Goal: Contribute content: Contribute content

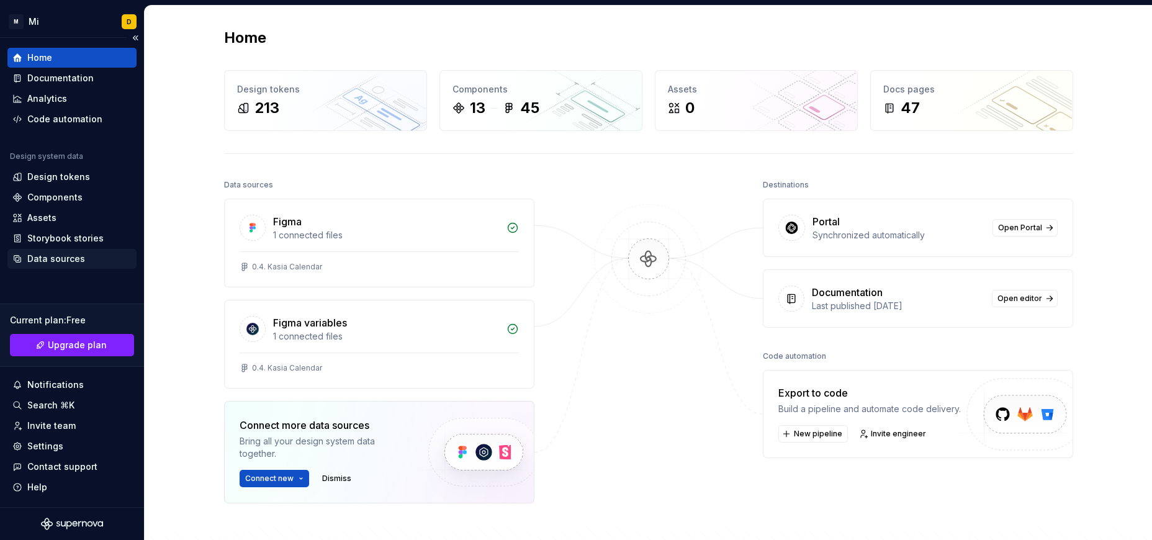
click at [63, 263] on div "Data sources" at bounding box center [56, 259] width 58 height 12
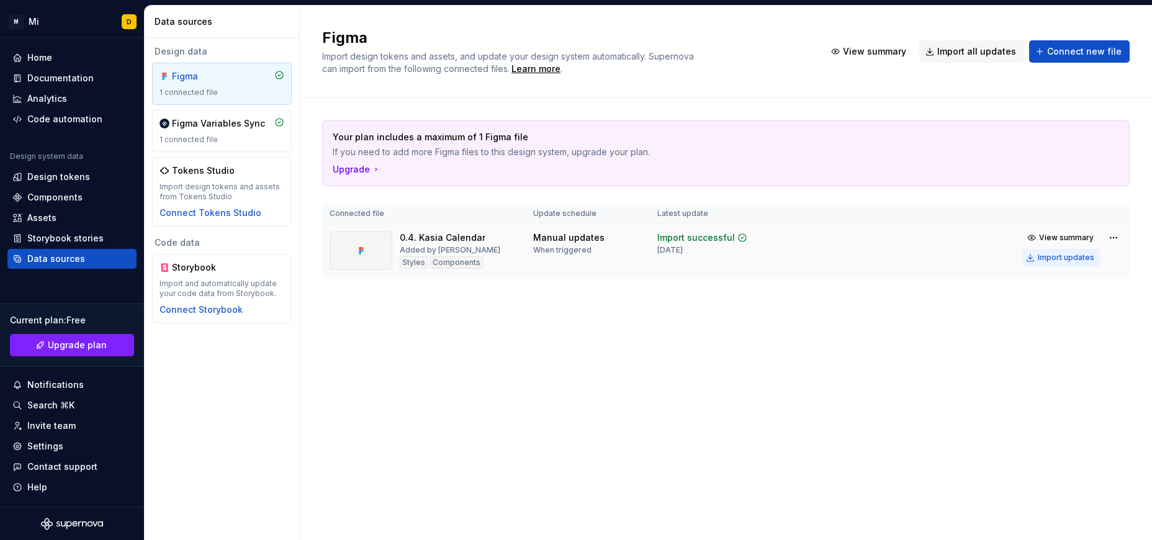
click at [1060, 260] on div "Import updates" at bounding box center [1066, 258] width 56 height 10
click at [73, 197] on div "Components" at bounding box center [54, 197] width 55 height 12
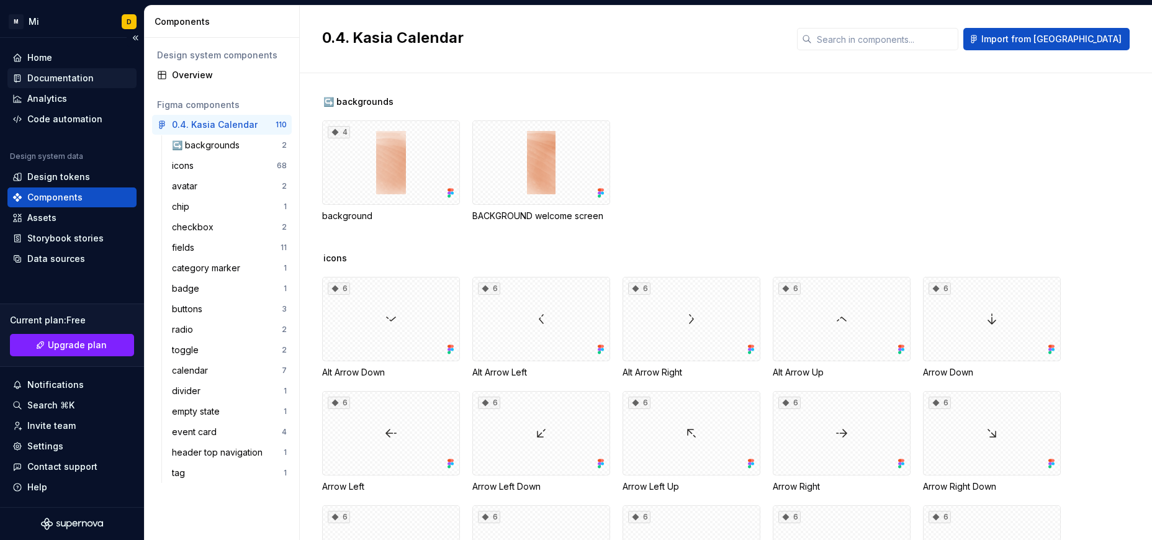
click at [60, 78] on div "Documentation" at bounding box center [60, 78] width 66 height 12
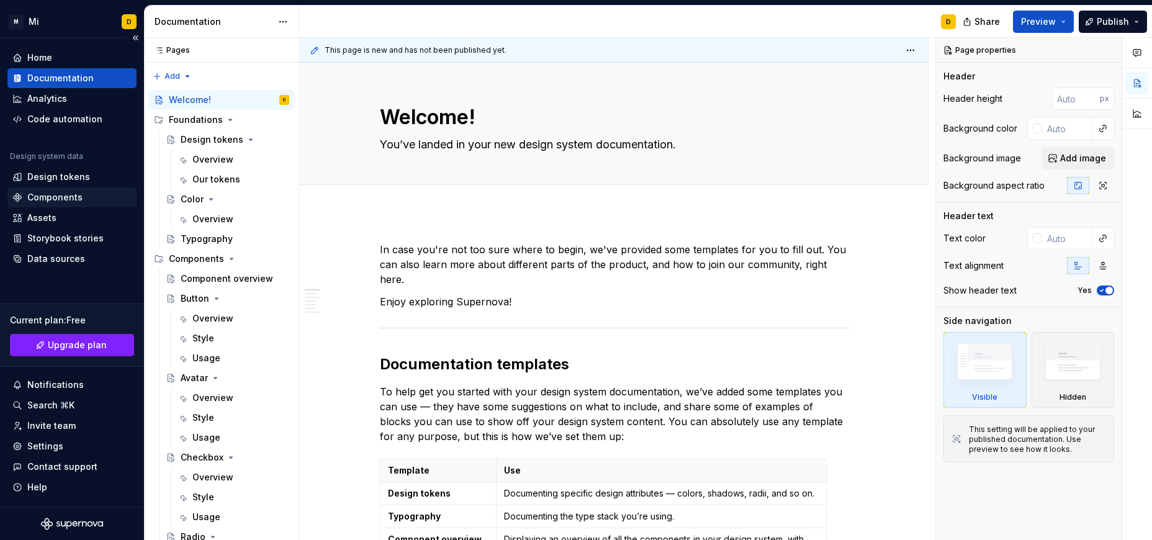
click at [69, 195] on div "Components" at bounding box center [54, 197] width 55 height 12
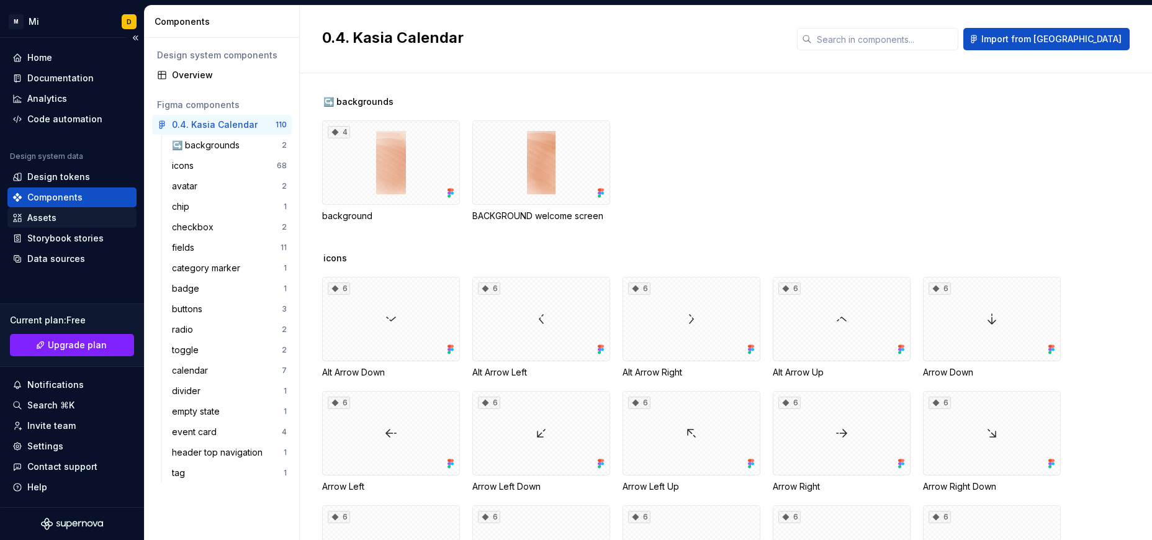
click at [79, 223] on div "Assets" at bounding box center [71, 218] width 119 height 12
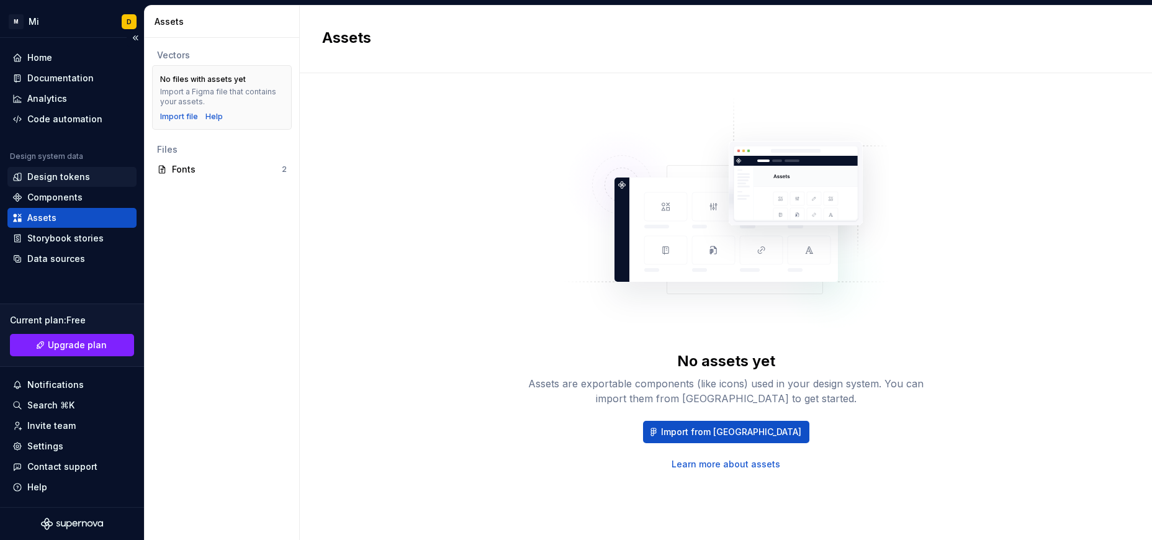
click at [76, 174] on div "Design tokens" at bounding box center [58, 177] width 63 height 12
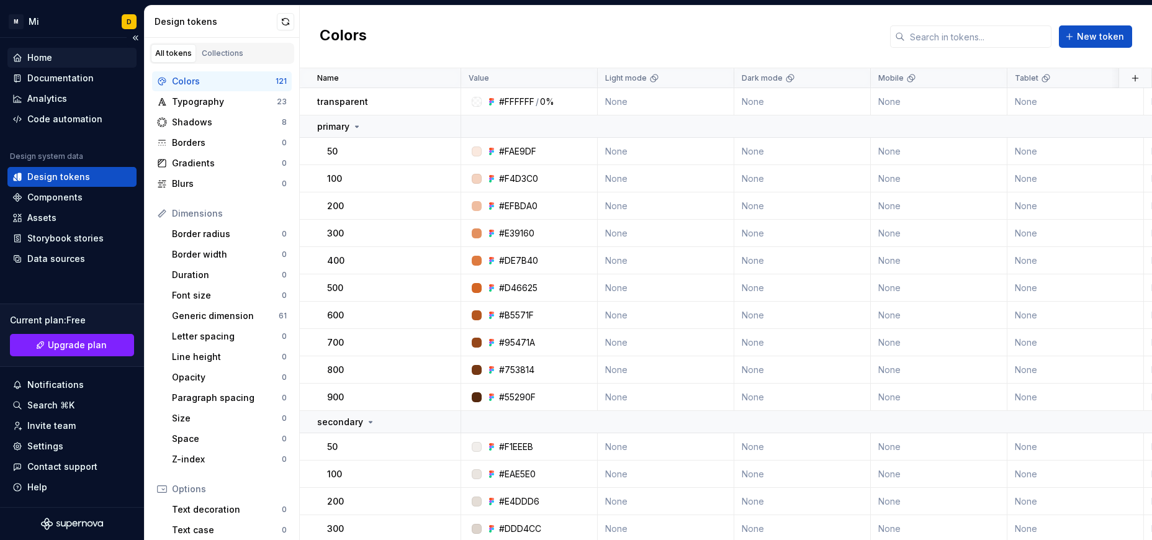
click at [58, 54] on div "Home" at bounding box center [71, 58] width 119 height 12
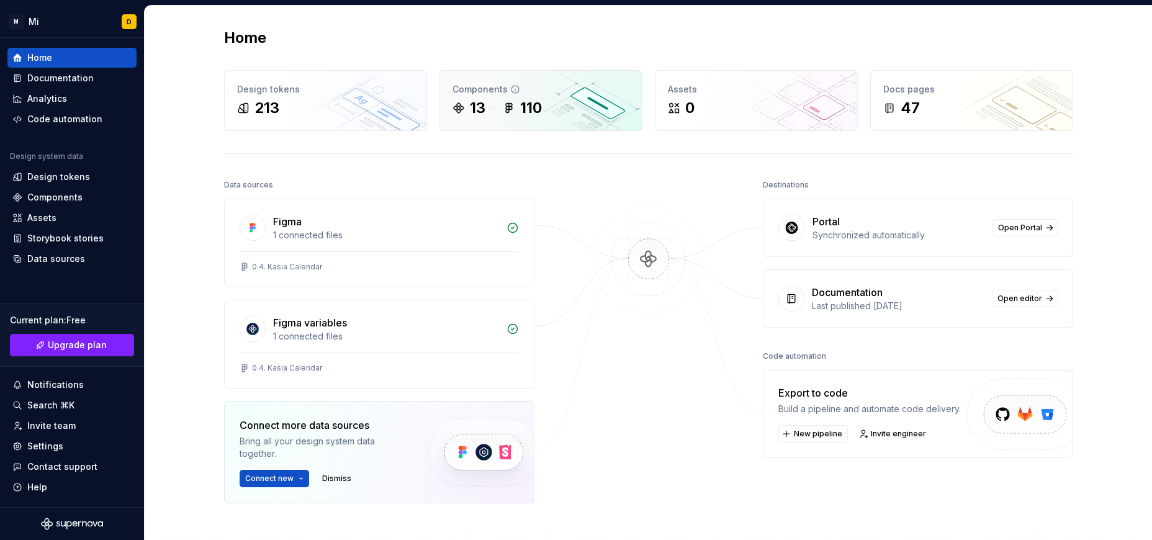
click at [559, 101] on div "13 110" at bounding box center [540, 108] width 177 height 20
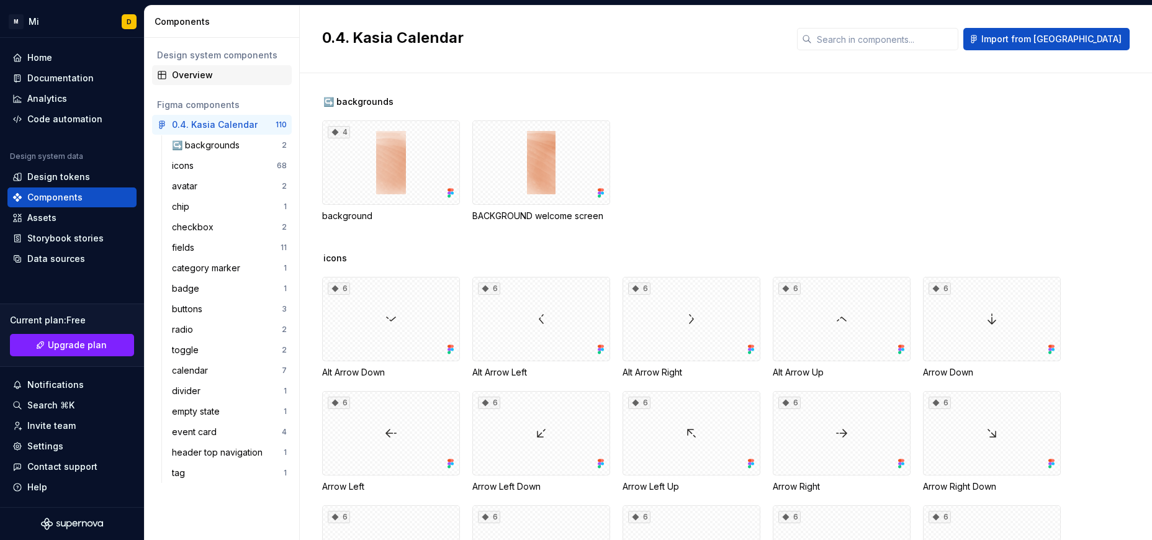
click at [185, 70] on div "Overview" at bounding box center [229, 75] width 115 height 12
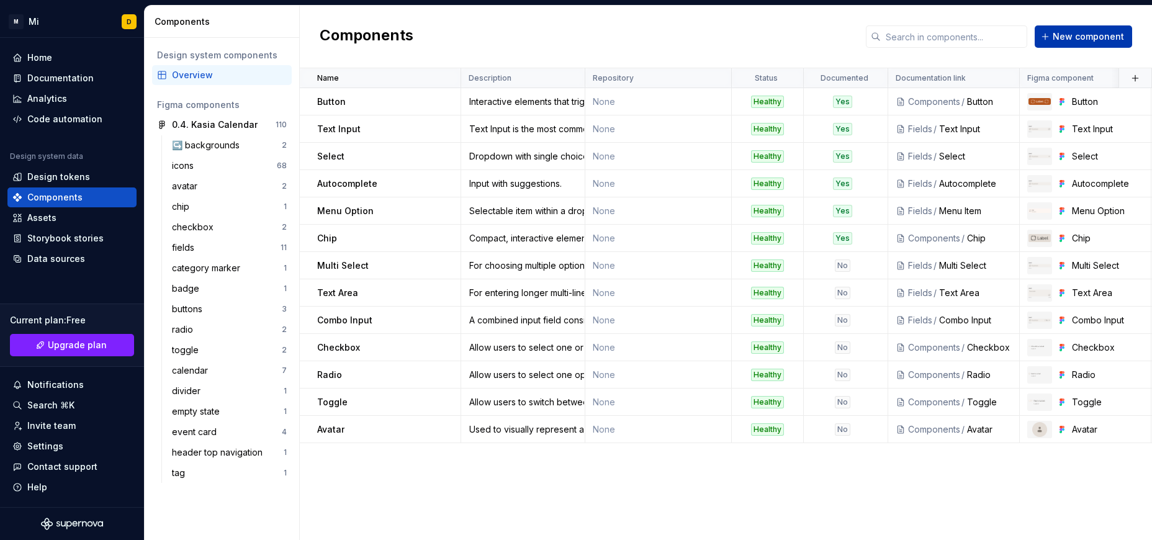
click at [1052, 35] on button "New component" at bounding box center [1083, 36] width 97 height 22
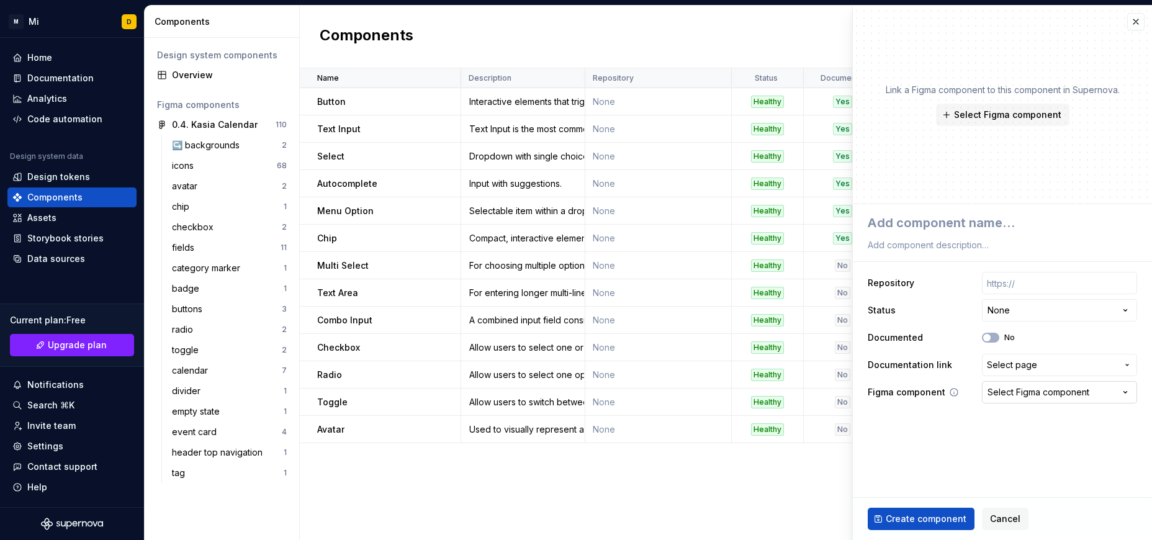
click at [1033, 395] on div "Select Figma component" at bounding box center [1038, 392] width 102 height 12
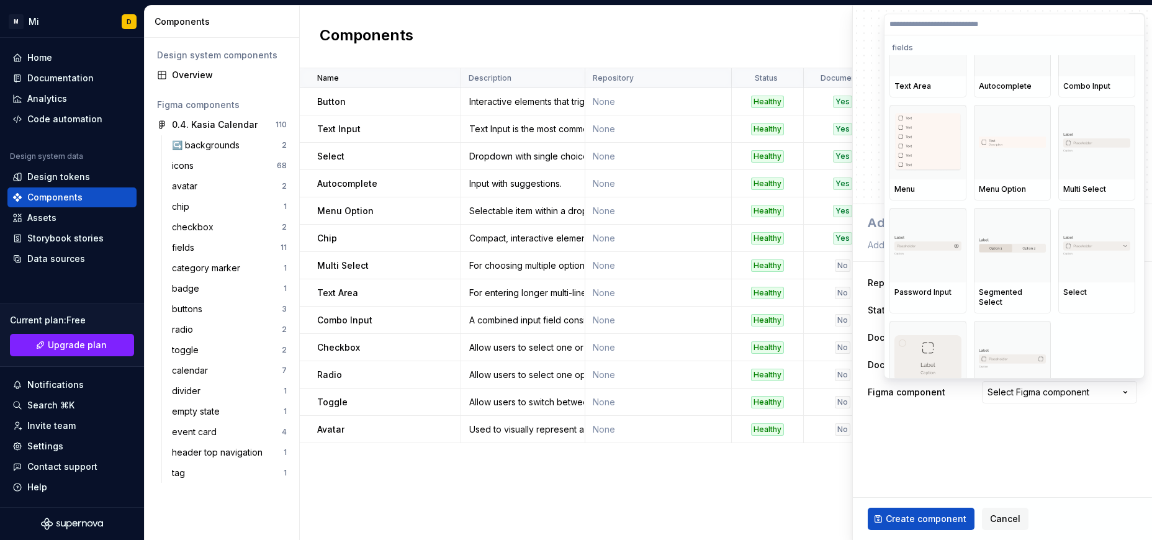
scroll to position [2774, 0]
click at [928, 240] on img at bounding box center [927, 244] width 67 height 20
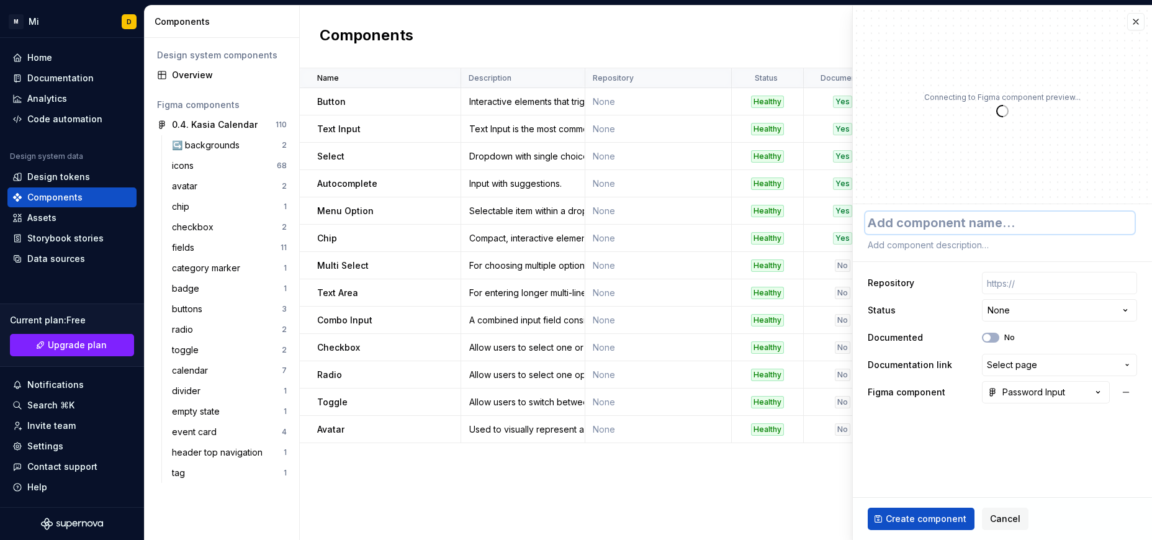
click at [963, 222] on textarea at bounding box center [999, 223] width 269 height 22
type textarea "*"
type textarea "P"
type textarea "*"
type textarea "Pa"
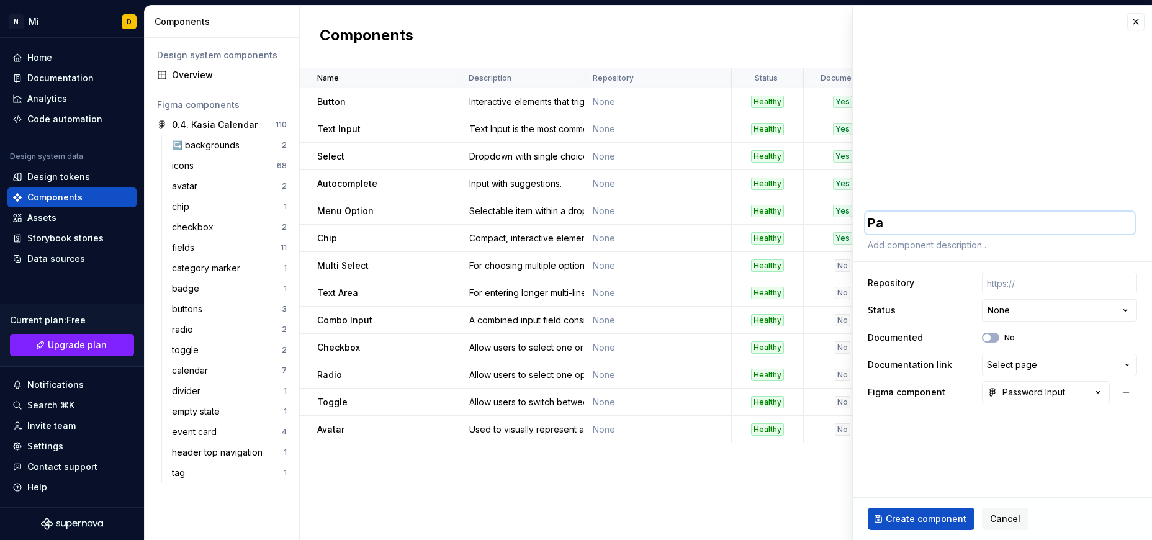
type textarea "*"
type textarea "Pas"
type textarea "*"
type textarea "Pass"
type textarea "*"
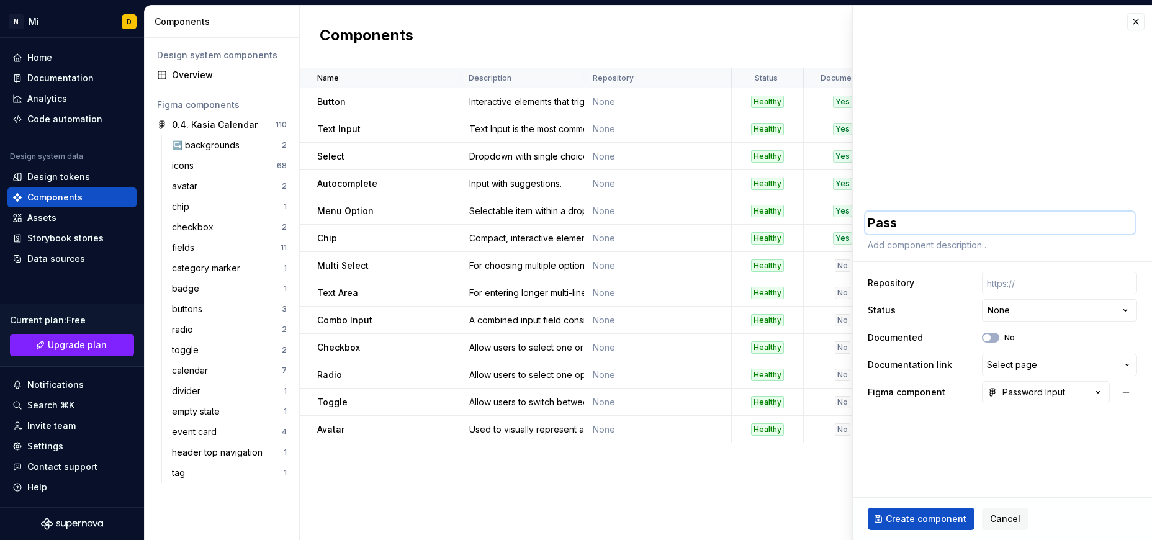
type textarea "Passw"
type textarea "*"
type textarea "Passwo"
type textarea "*"
type textarea "Passwor"
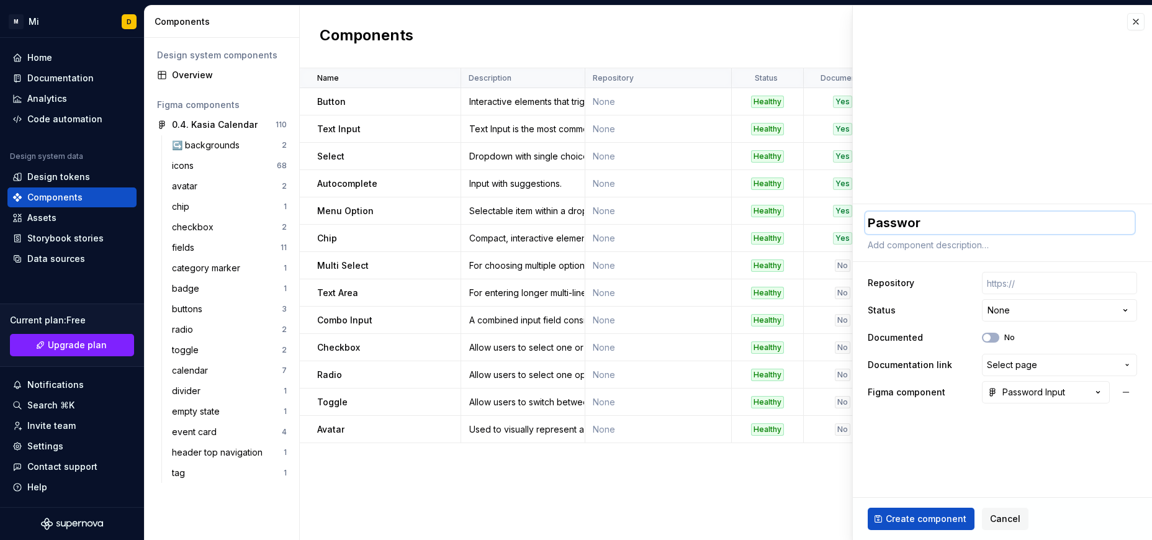
type textarea "*"
type textarea "Password"
type textarea "*"
type textarea "Password"
type textarea "*"
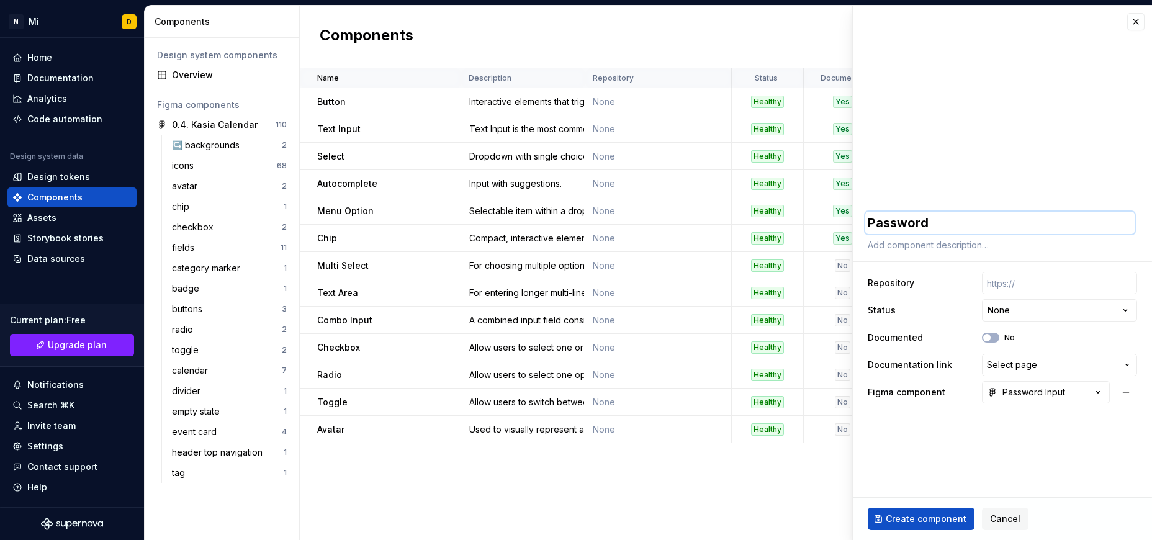
type textarea "Password I"
type textarea "*"
type textarea "Password In"
type textarea "*"
type textarea "Password Inp"
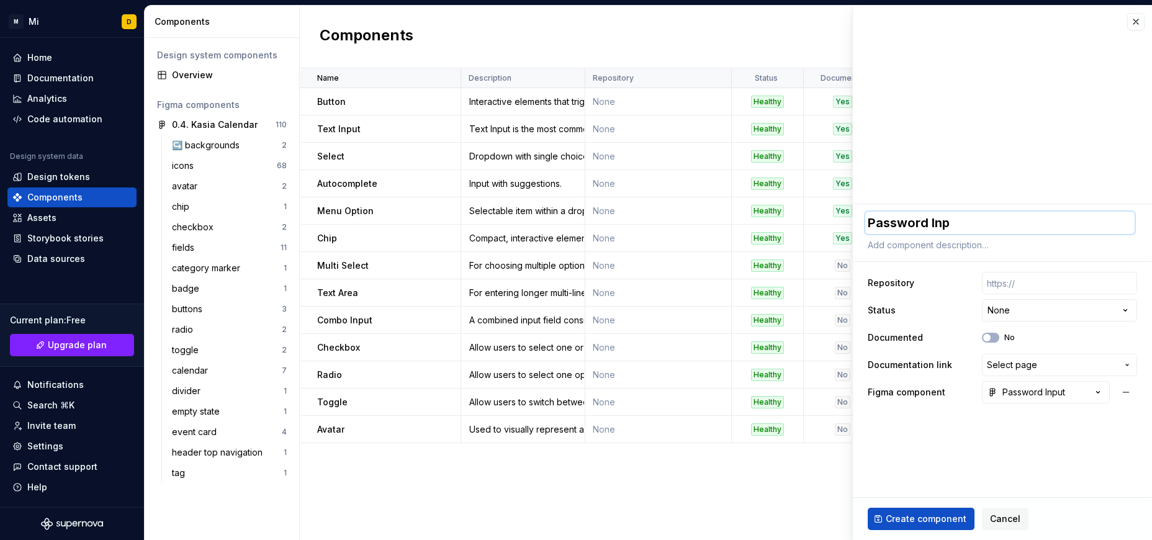
type textarea "*"
type textarea "Password Inpu"
type textarea "*"
type textarea "Password Input"
click at [913, 433] on fieldset "**********" at bounding box center [1002, 372] width 299 height 336
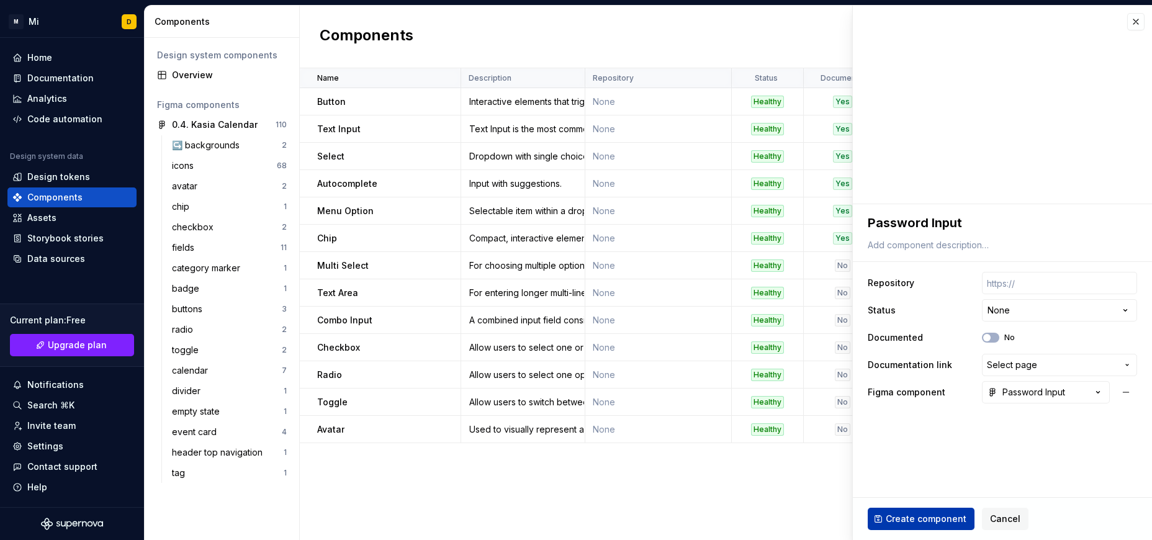
click at [931, 512] on button "Create component" at bounding box center [921, 519] width 107 height 22
type textarea "*"
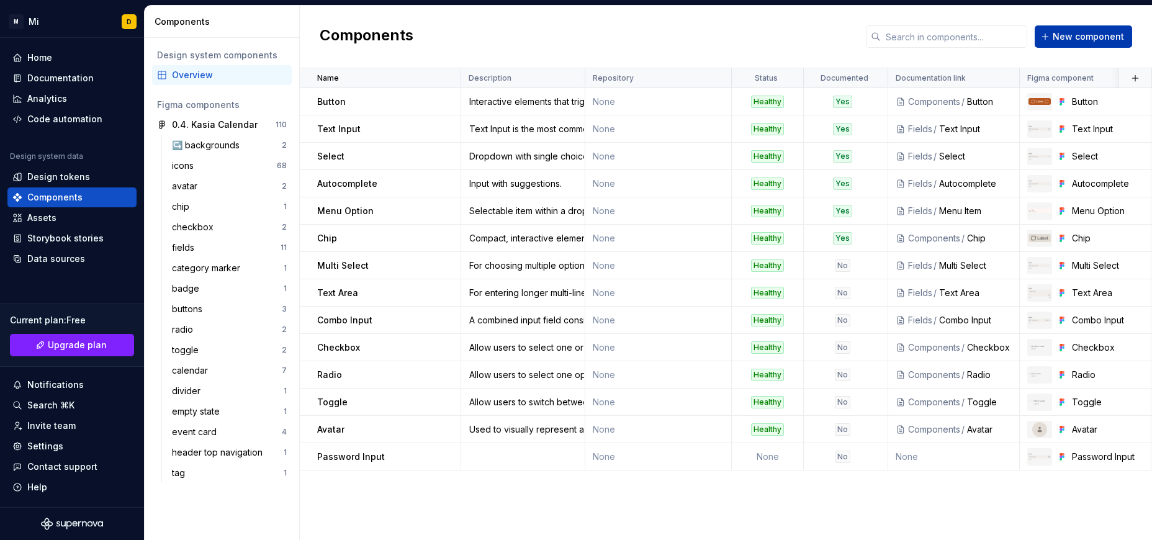
click at [1068, 36] on span "New component" at bounding box center [1088, 36] width 71 height 12
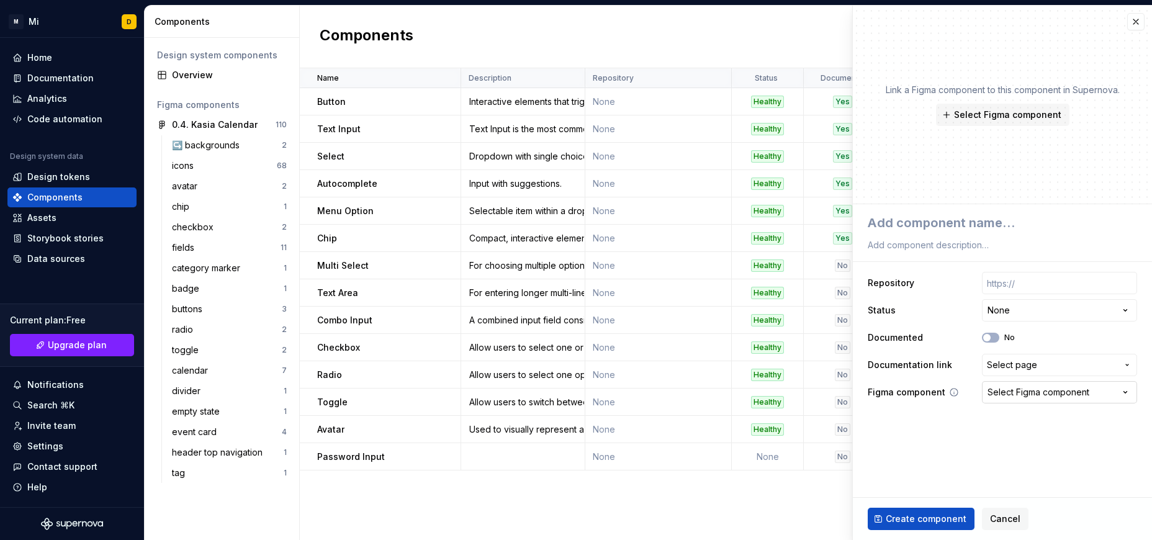
click at [1001, 394] on div "Select Figma component" at bounding box center [1038, 392] width 102 height 12
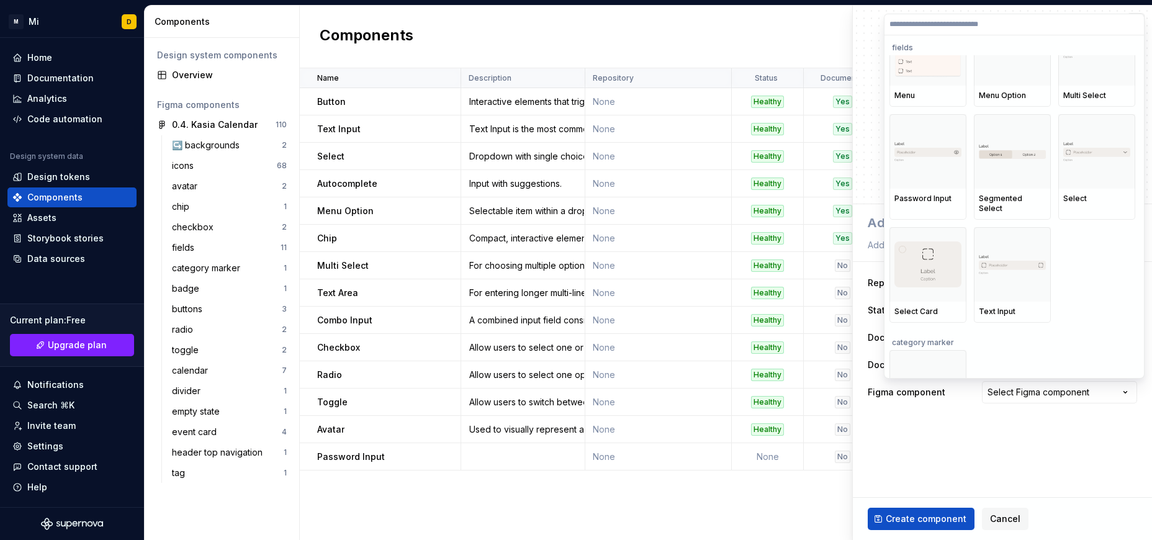
scroll to position [2868, 0]
click at [1012, 165] on div at bounding box center [1012, 152] width 77 height 74
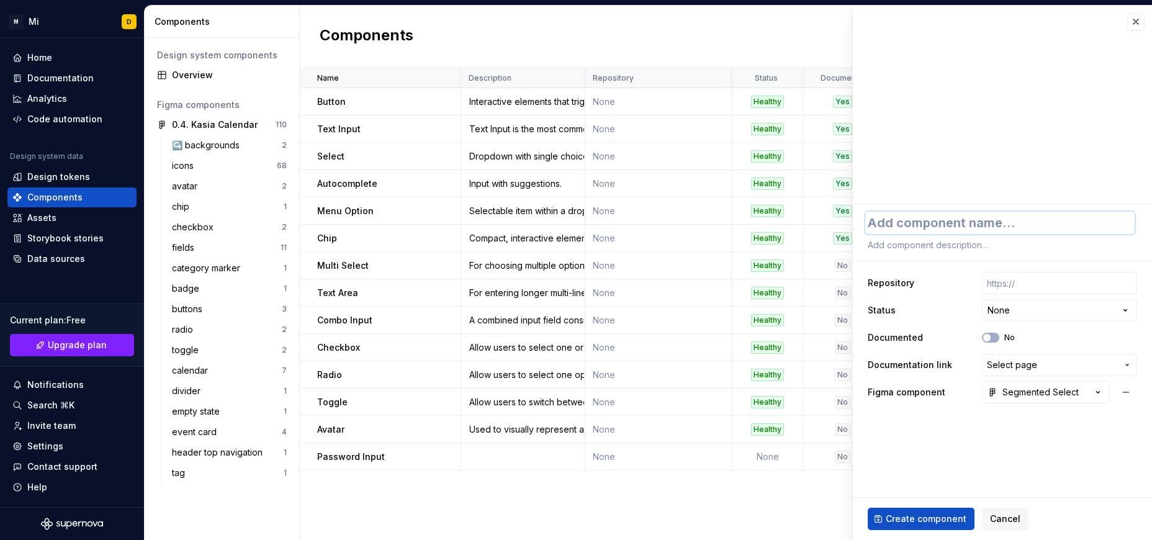
click at [977, 225] on textarea at bounding box center [999, 223] width 269 height 22
type textarea "*"
type textarea "S"
type textarea "*"
type textarea "Se"
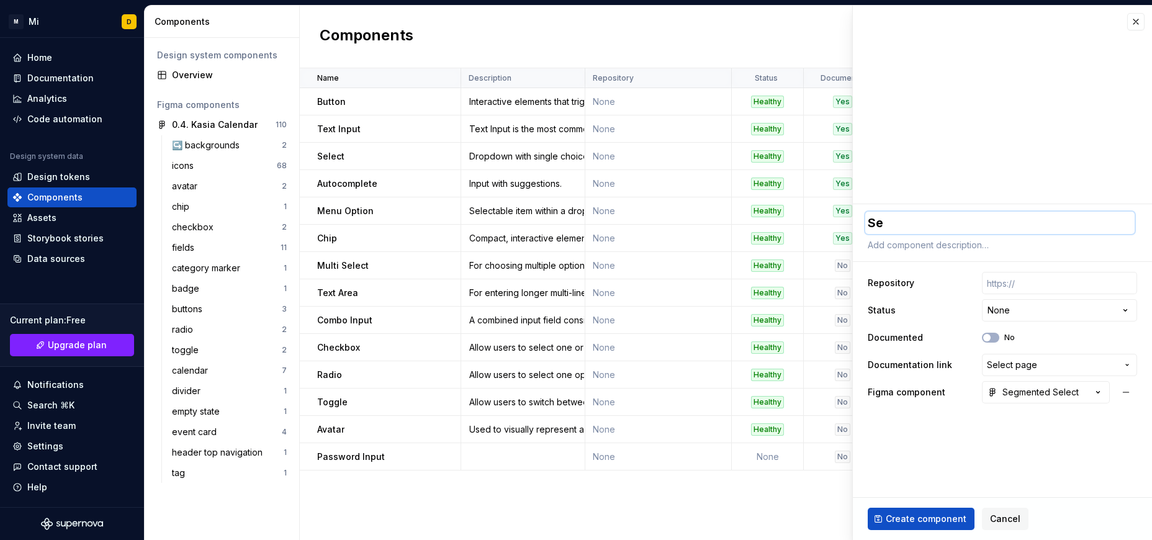
type textarea "*"
type textarea "Seg"
type textarea "*"
type textarea "Segm"
type textarea "*"
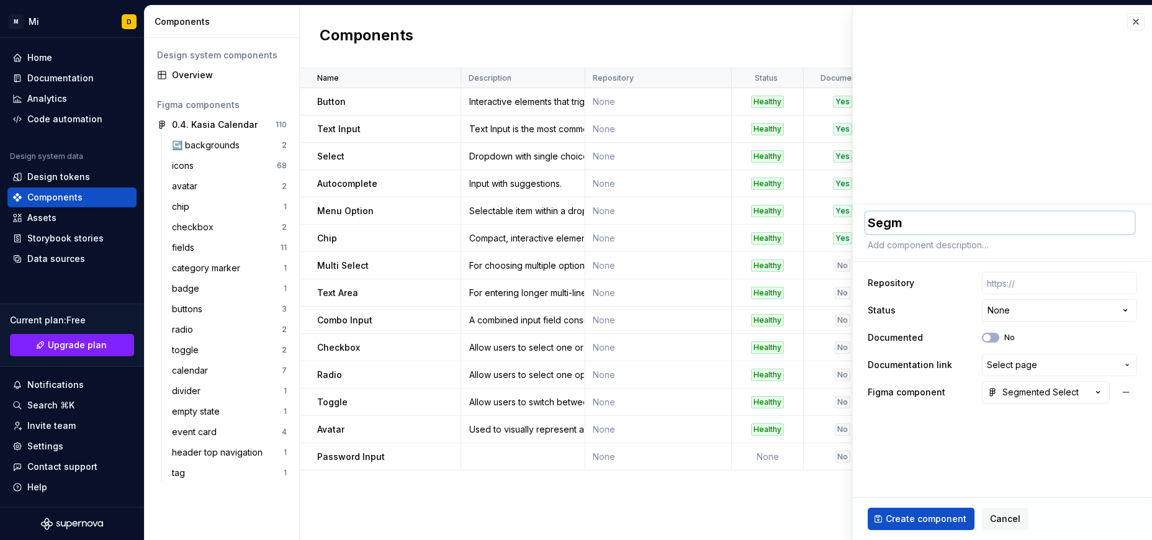
type textarea "Segme"
type textarea "*"
type textarea "Segmen"
type textarea "*"
type textarea "Segment"
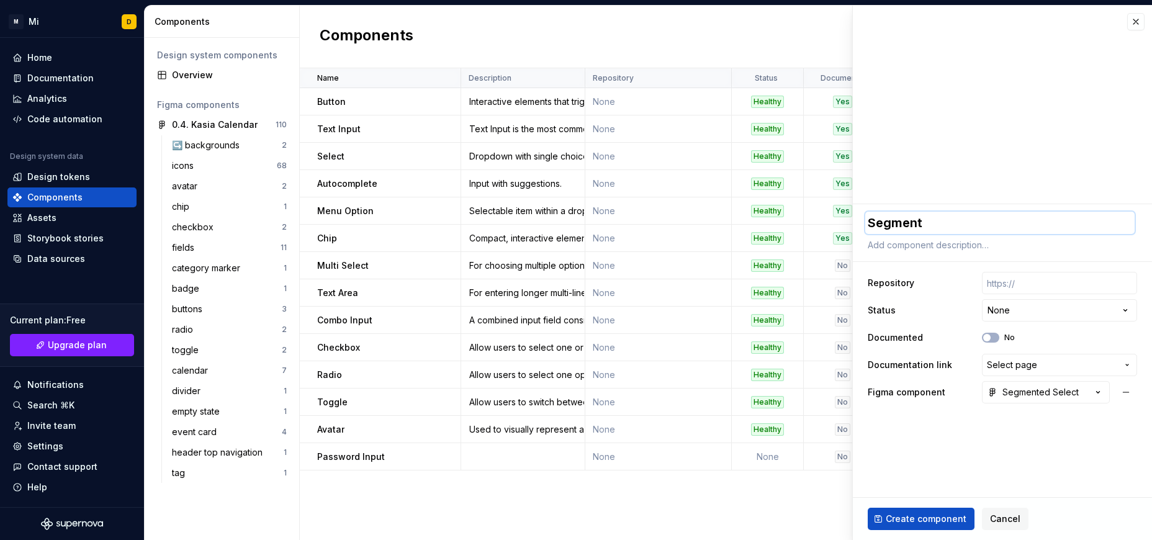
type textarea "*"
type textarea "Segmente"
type textarea "*"
type textarea "Segmented"
type textarea "*"
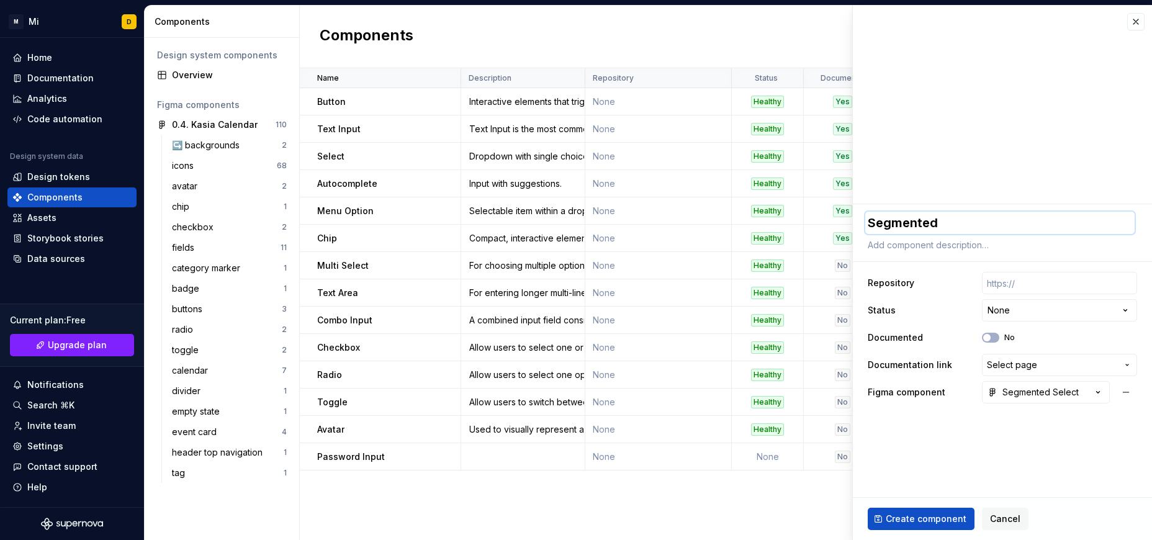
type textarea "Segmented"
type textarea "*"
type textarea "Segmented S"
type textarea "*"
type textarea "Segmented Se"
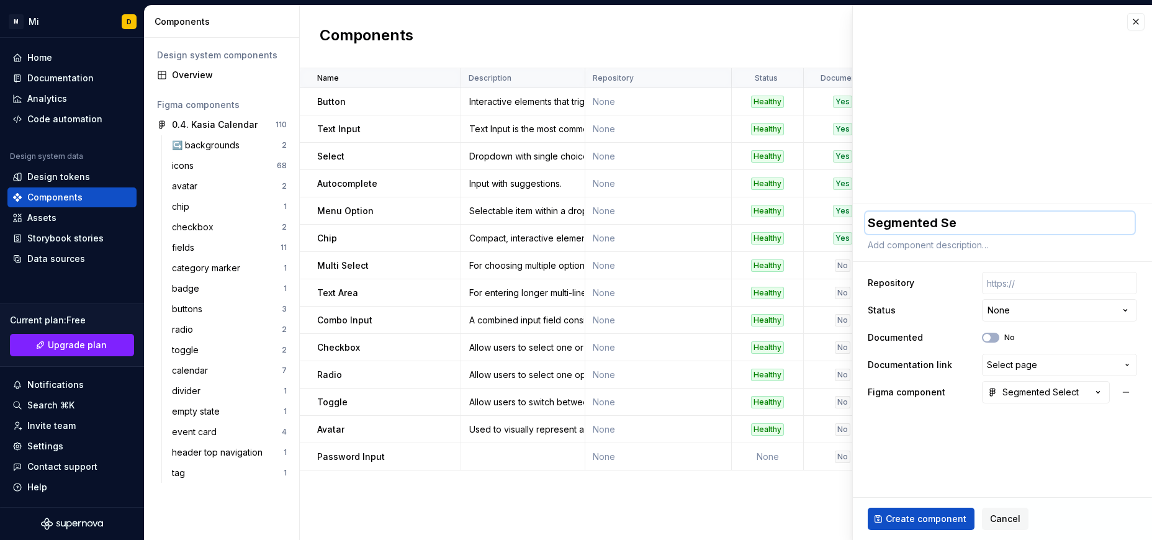
type textarea "*"
type textarea "Segmented Sel"
type textarea "*"
type textarea "Segmented Sele"
type textarea "*"
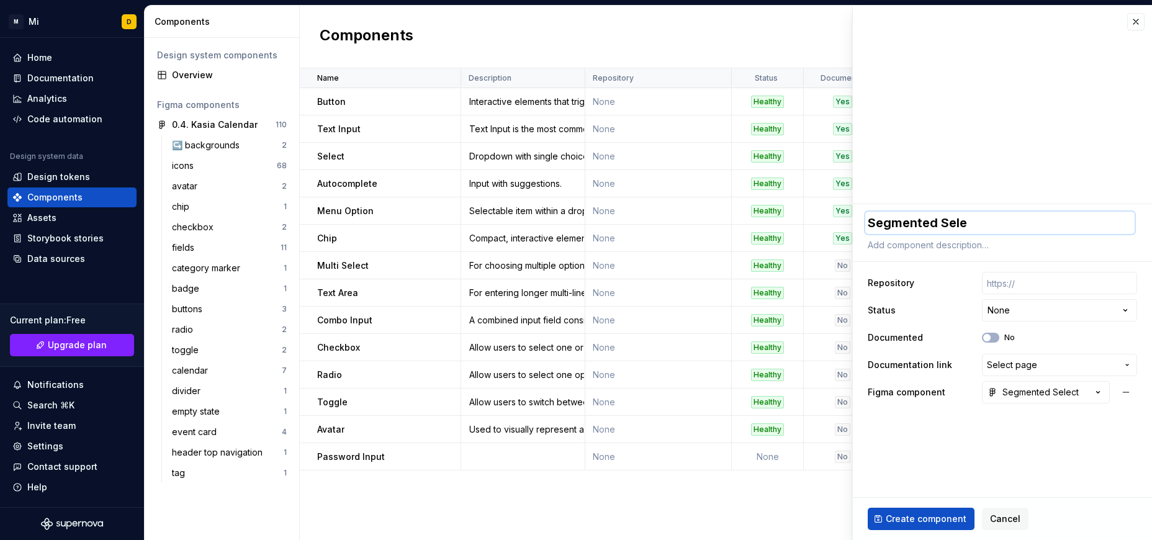
type textarea "Segmented Selec"
type textarea "*"
type textarea "Segmented Select"
click at [929, 513] on span "Create component" at bounding box center [926, 519] width 81 height 12
type textarea "*"
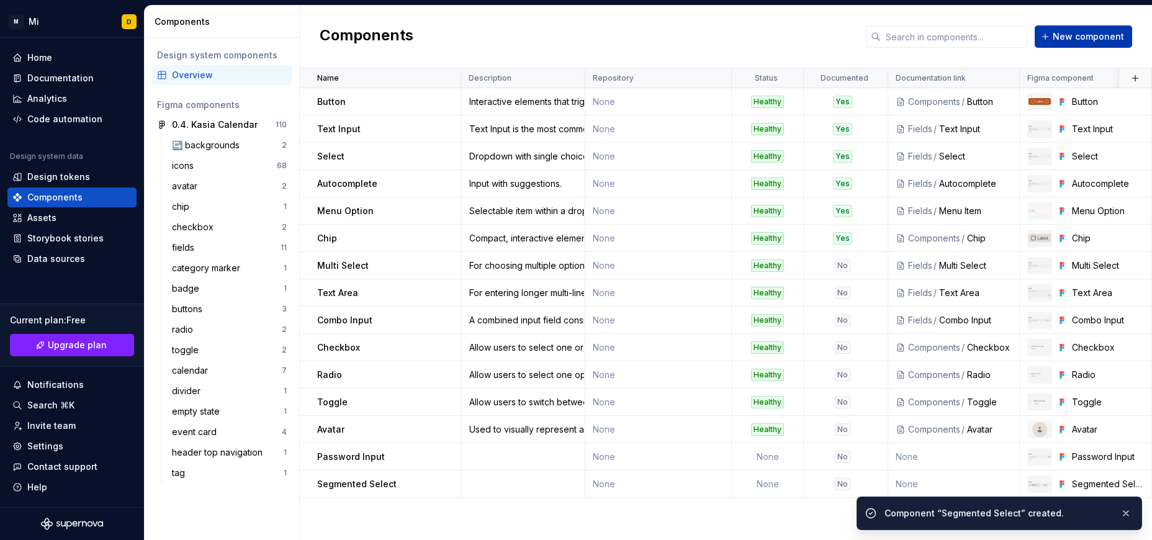
click at [1074, 39] on span "New component" at bounding box center [1088, 36] width 71 height 12
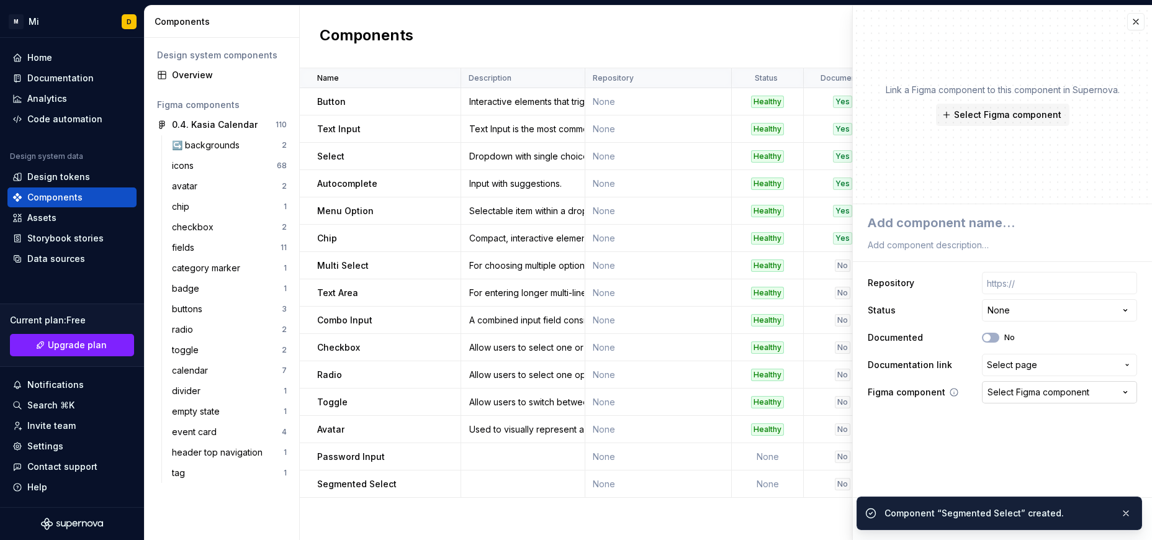
click at [1030, 392] on div "Select Figma component" at bounding box center [1038, 392] width 102 height 12
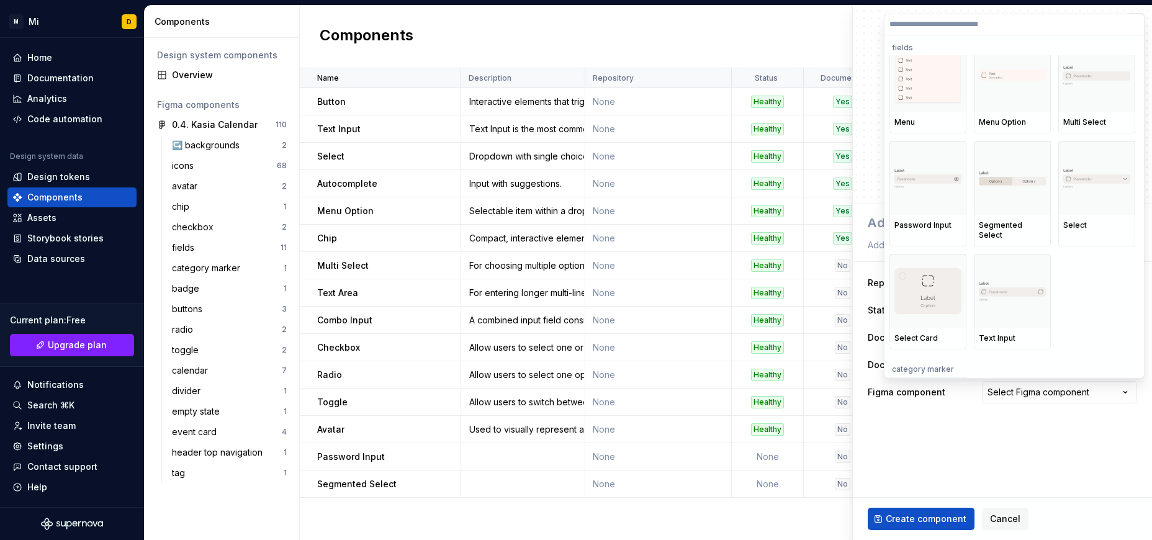
scroll to position [2841, 0]
click at [919, 302] on img at bounding box center [927, 290] width 67 height 47
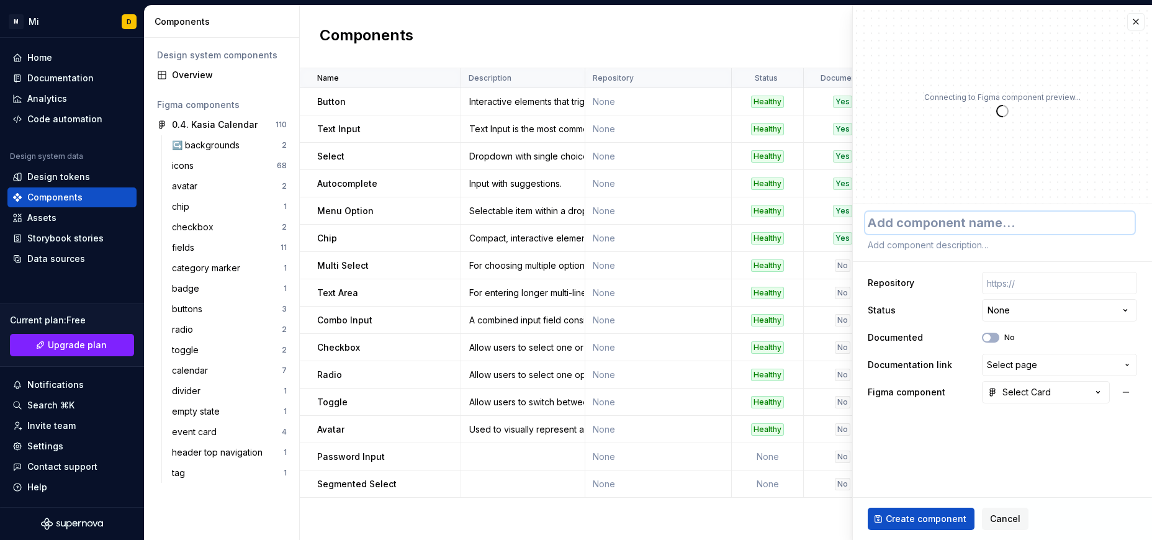
click at [898, 229] on textarea at bounding box center [999, 223] width 269 height 22
type textarea "*"
type textarea "S"
type textarea "*"
type textarea "Se"
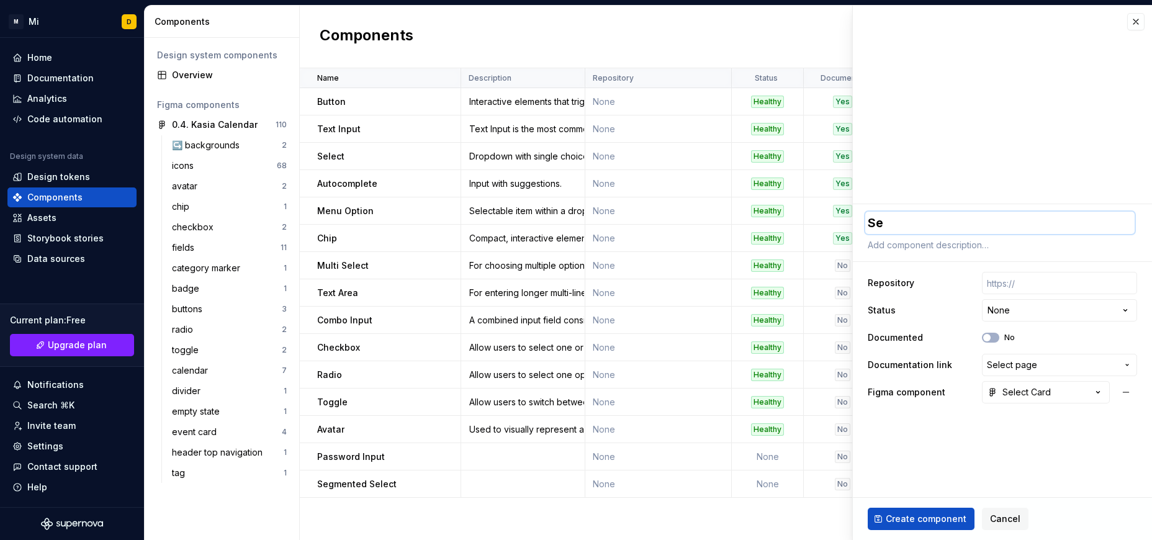
type textarea "*"
type textarea "Sel"
type textarea "*"
type textarea "Sele"
type textarea "*"
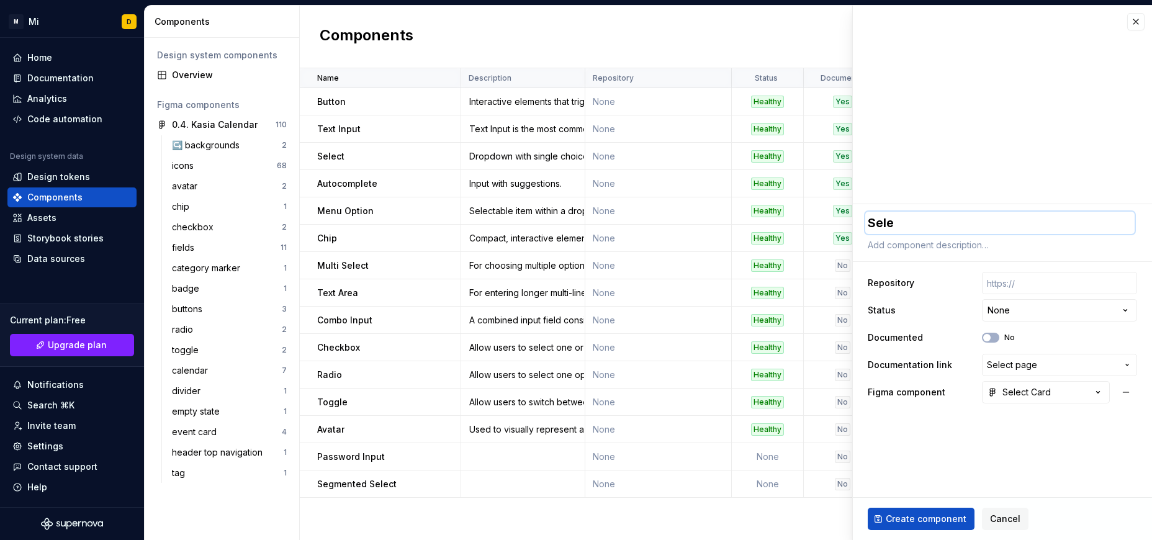
type textarea "Selec"
type textarea "*"
type textarea "Select"
type textarea "*"
type textarea "Select"
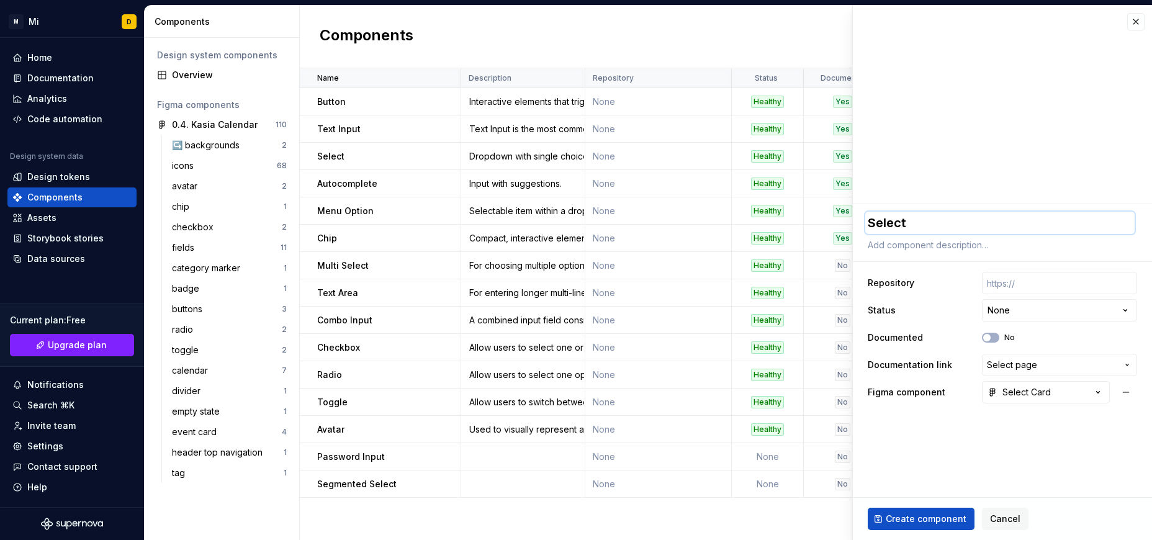
type textarea "*"
type textarea "Select C"
type textarea "*"
type textarea "Select Ca"
type textarea "*"
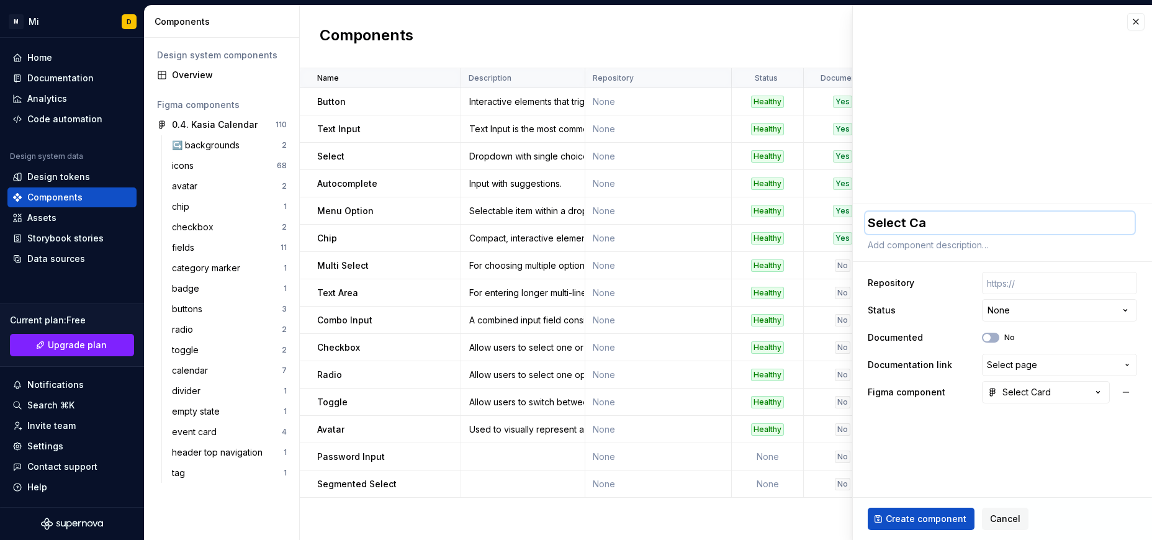
type textarea "Select Car"
type textarea "*"
type textarea "Select Card"
click at [911, 518] on span "Create component" at bounding box center [926, 519] width 81 height 12
type textarea "*"
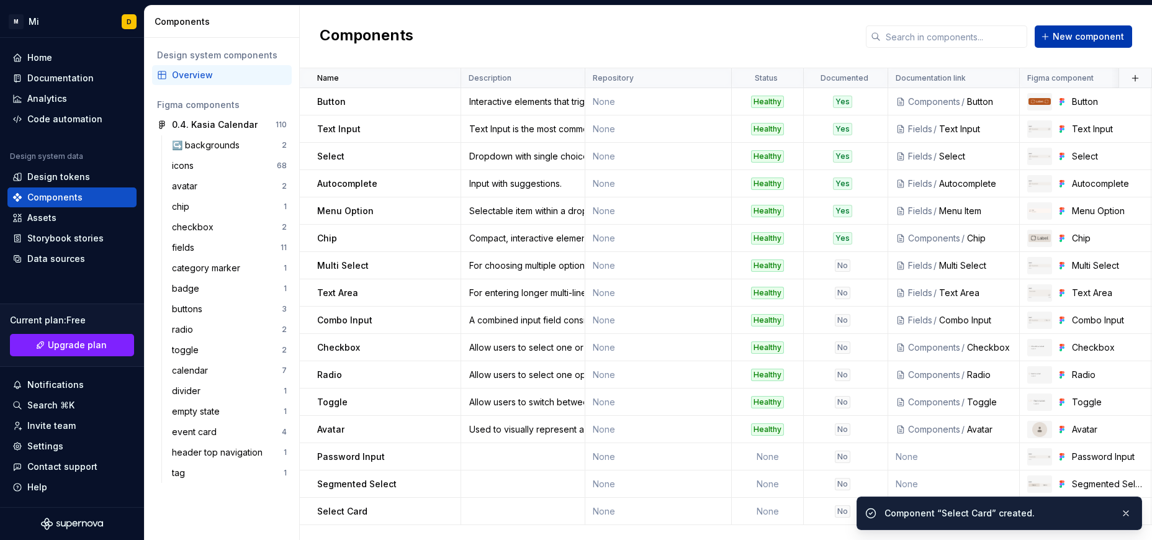
click at [1073, 39] on span "New component" at bounding box center [1088, 36] width 71 height 12
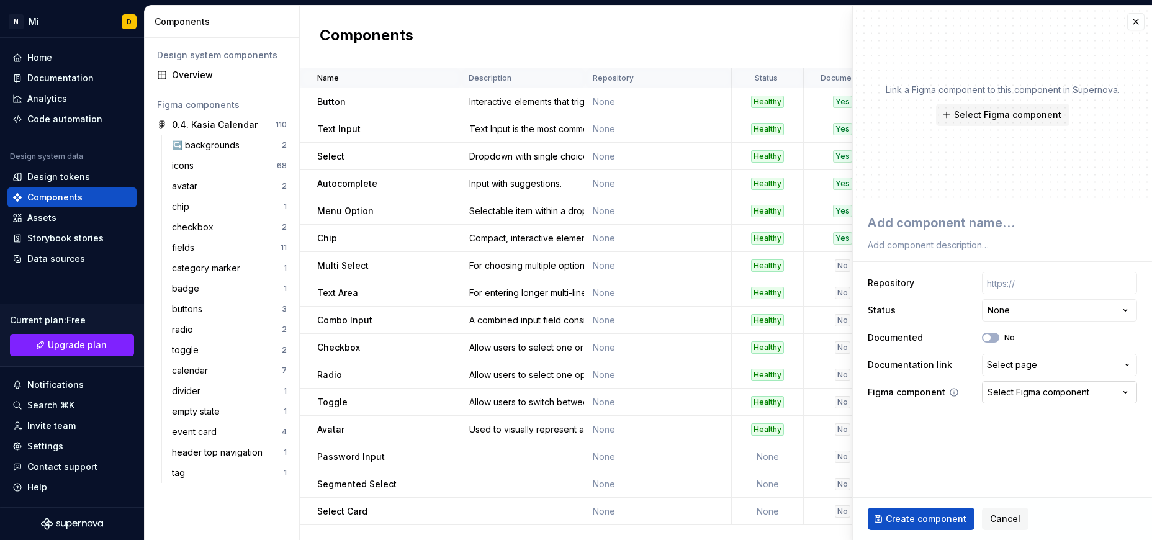
click at [999, 392] on div "Select Figma component" at bounding box center [1038, 392] width 102 height 12
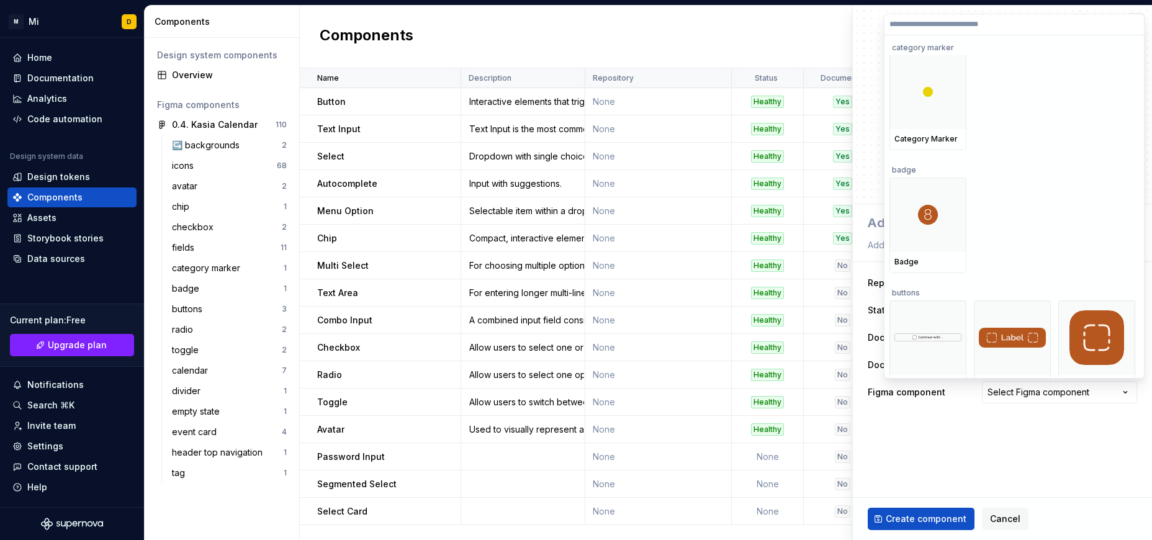
scroll to position [3123, 0]
click at [924, 215] on img at bounding box center [928, 214] width 20 height 20
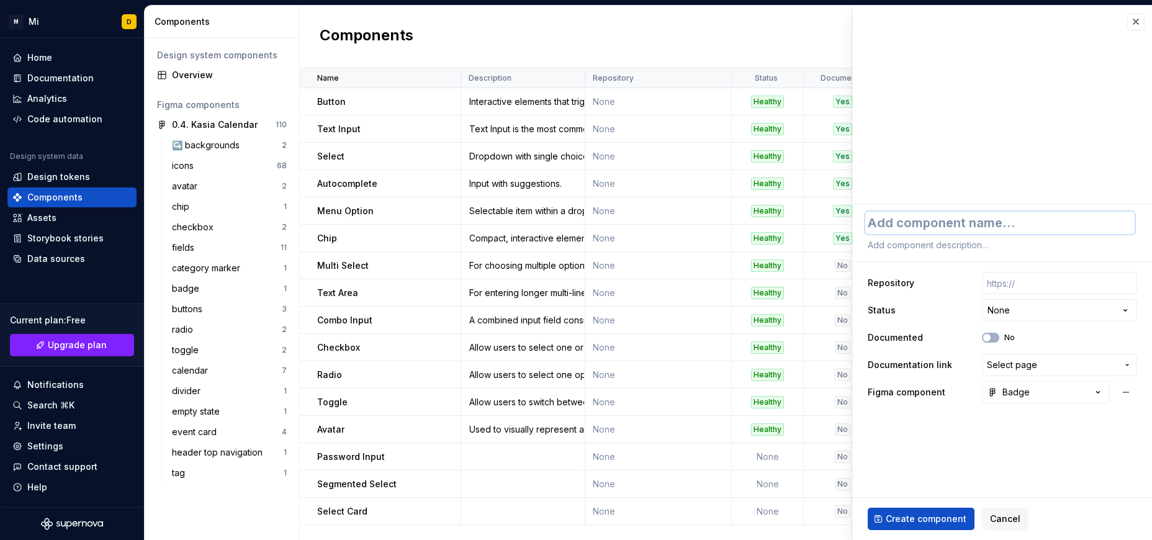
click at [1000, 215] on textarea at bounding box center [999, 223] width 269 height 22
type textarea "*"
type textarea "B"
type textarea "*"
type textarea "Ba"
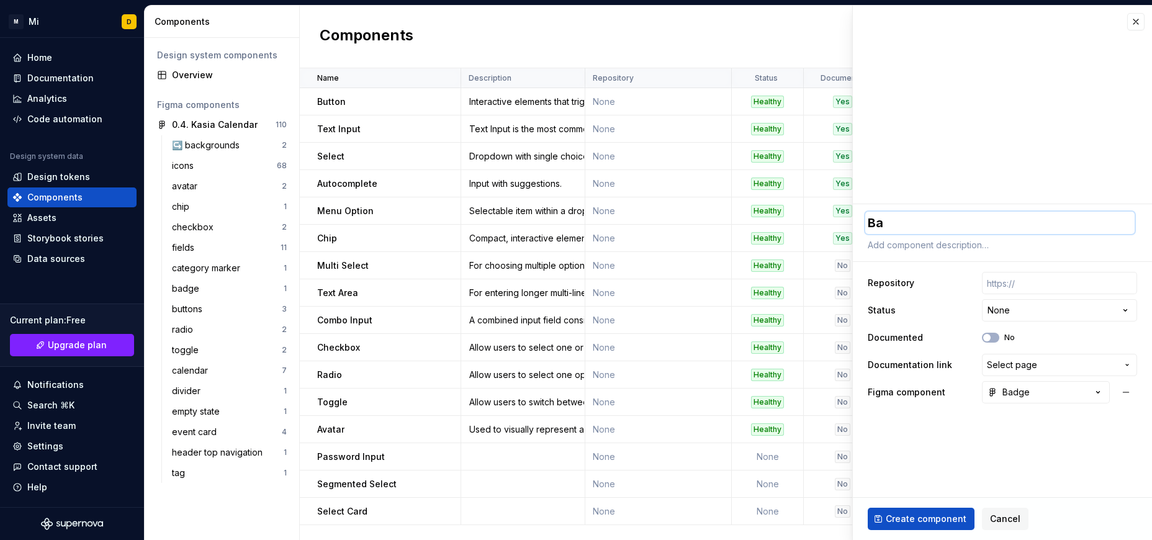
type textarea "*"
type textarea "Bad"
type textarea "*"
type textarea "Badg"
type textarea "*"
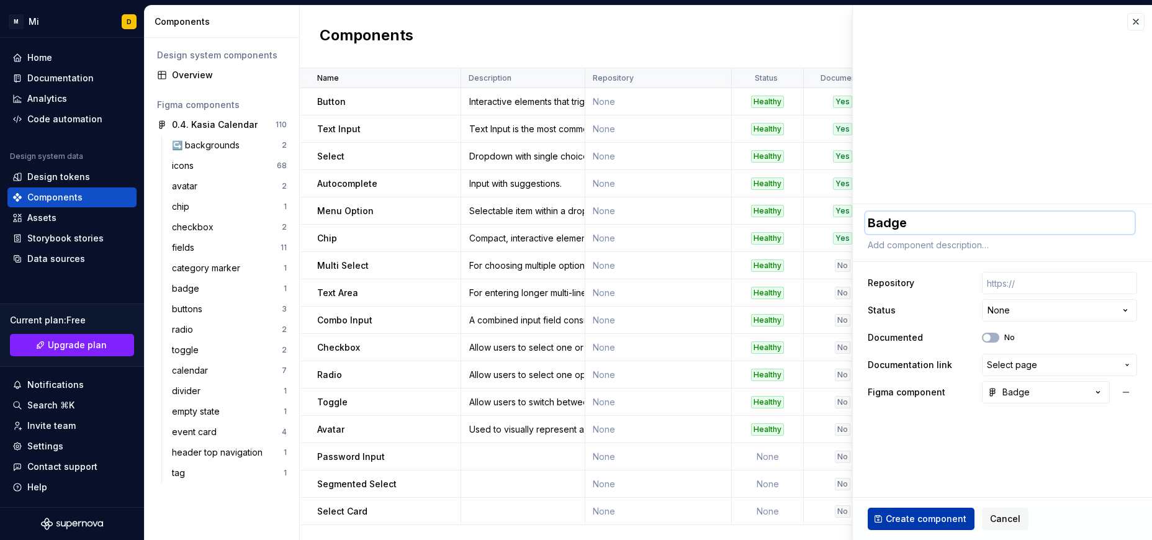
type textarea "Badge"
click at [939, 519] on span "Create component" at bounding box center [926, 519] width 81 height 12
type textarea "*"
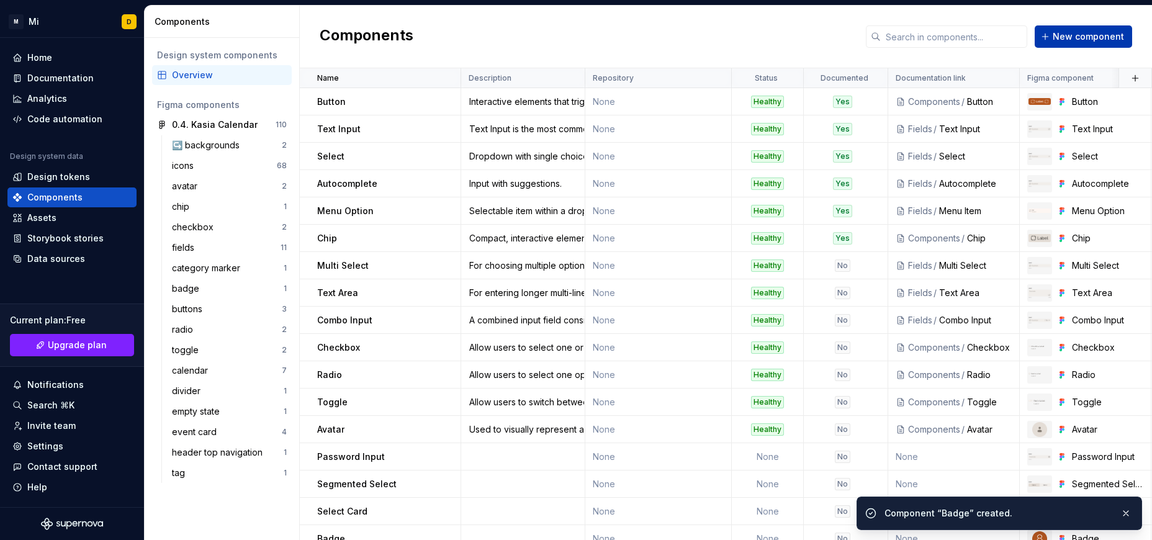
click at [1082, 33] on span "New component" at bounding box center [1088, 36] width 71 height 12
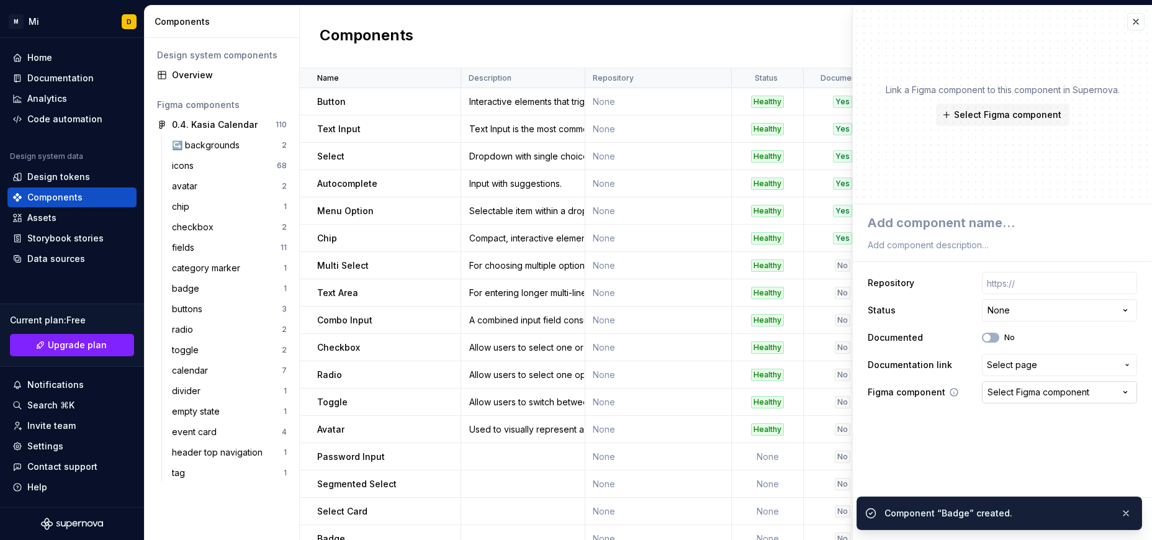
click at [1029, 396] on div "Select Figma component" at bounding box center [1038, 392] width 102 height 12
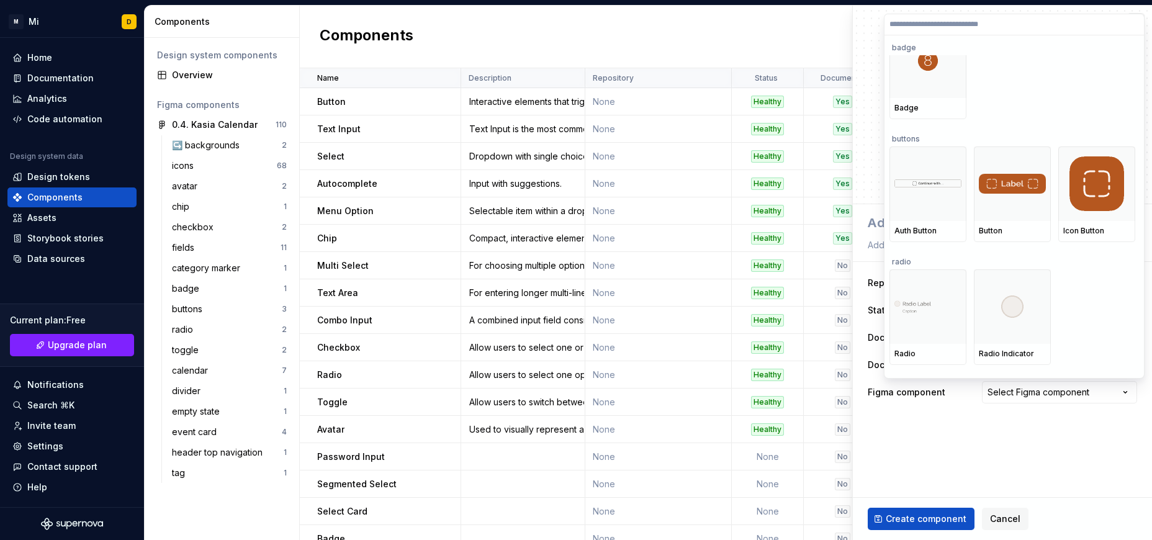
scroll to position [3269, 0]
click at [907, 178] on div at bounding box center [927, 183] width 77 height 74
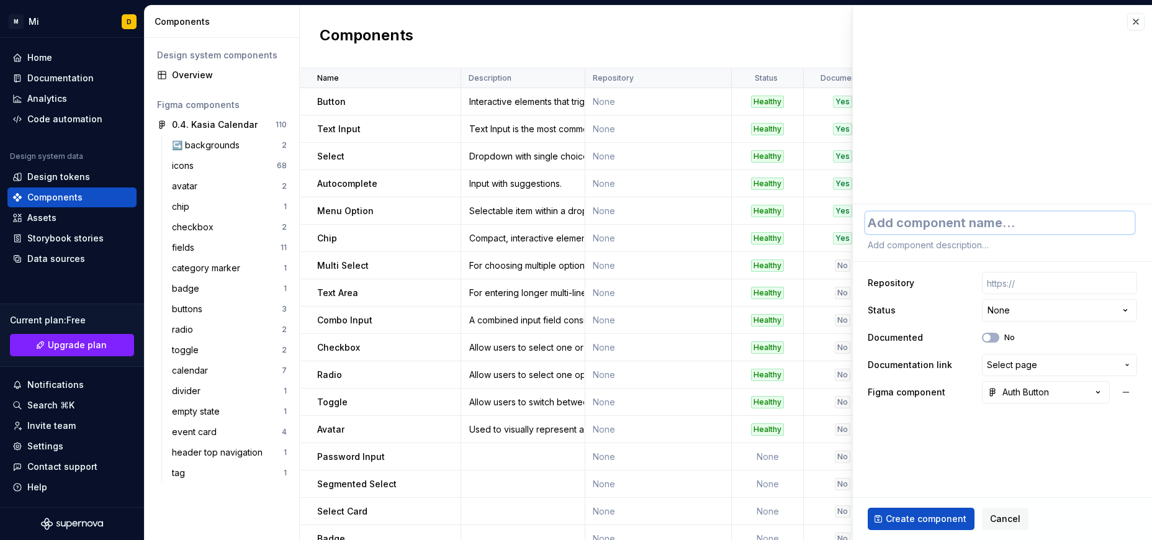
click at [911, 212] on textarea at bounding box center [999, 223] width 269 height 22
type textarea "*"
type textarea "A"
type textarea "*"
type textarea "Au"
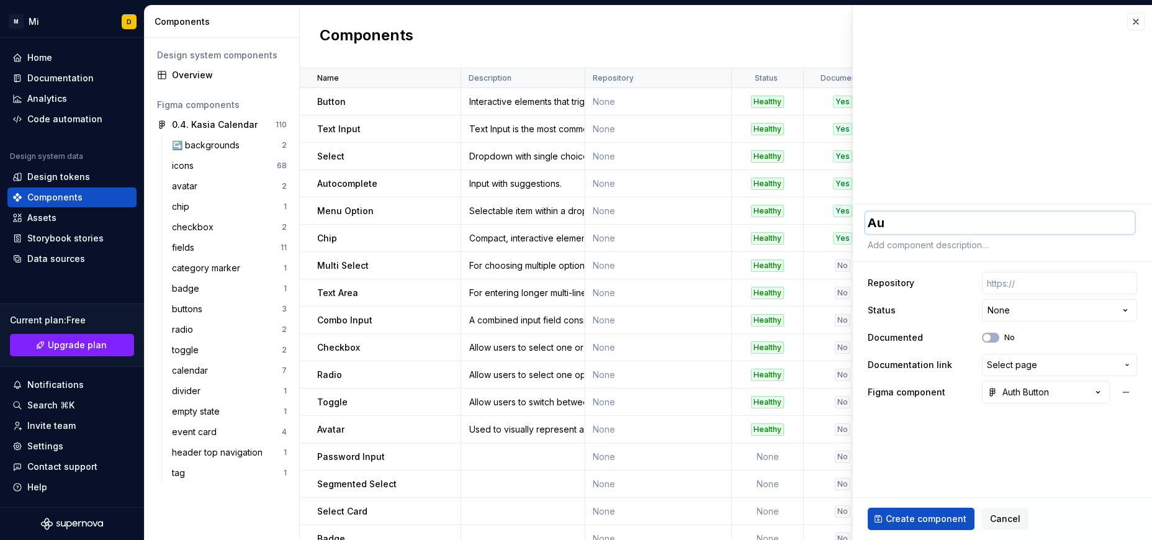
type textarea "*"
type textarea "Aut"
type textarea "*"
type textarea "Auth"
type textarea "*"
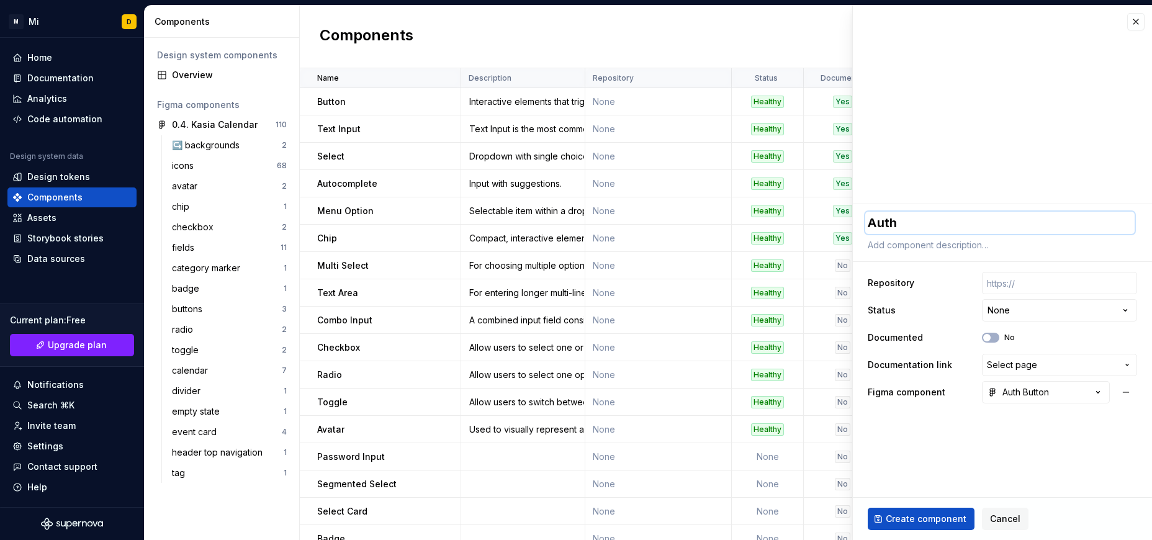
type textarea "Auth"
type textarea "*"
type textarea "Auth B"
type textarea "*"
type textarea "Auth Bu"
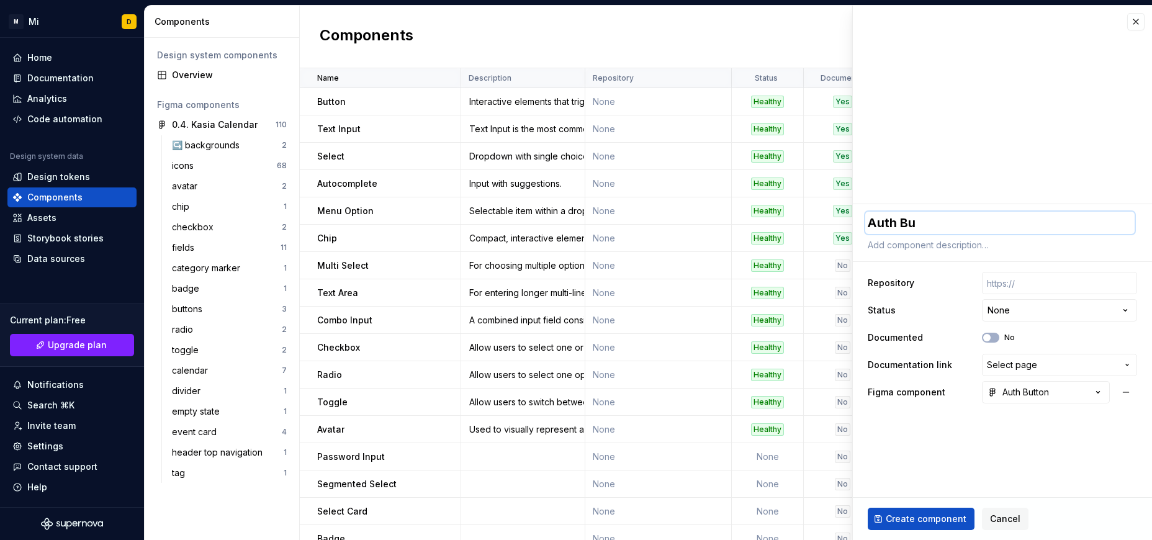
type textarea "*"
type textarea "Auth But"
type textarea "*"
type textarea "Auth Butt"
type textarea "*"
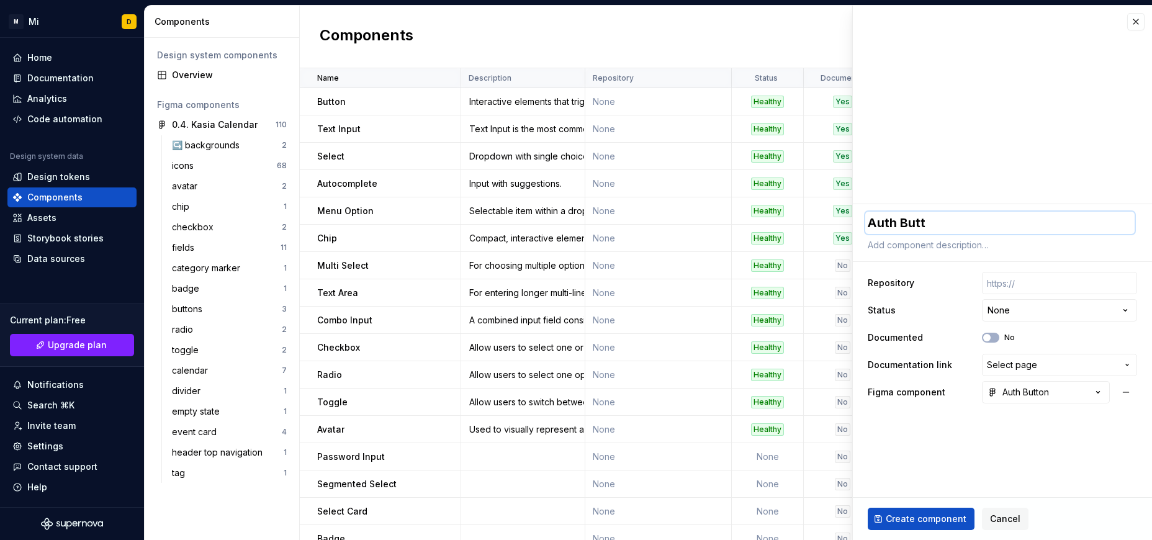
type textarea "Auth Butto"
type textarea "*"
type textarea "Auth Button"
click at [939, 519] on span "Create component" at bounding box center [926, 519] width 81 height 12
type textarea "*"
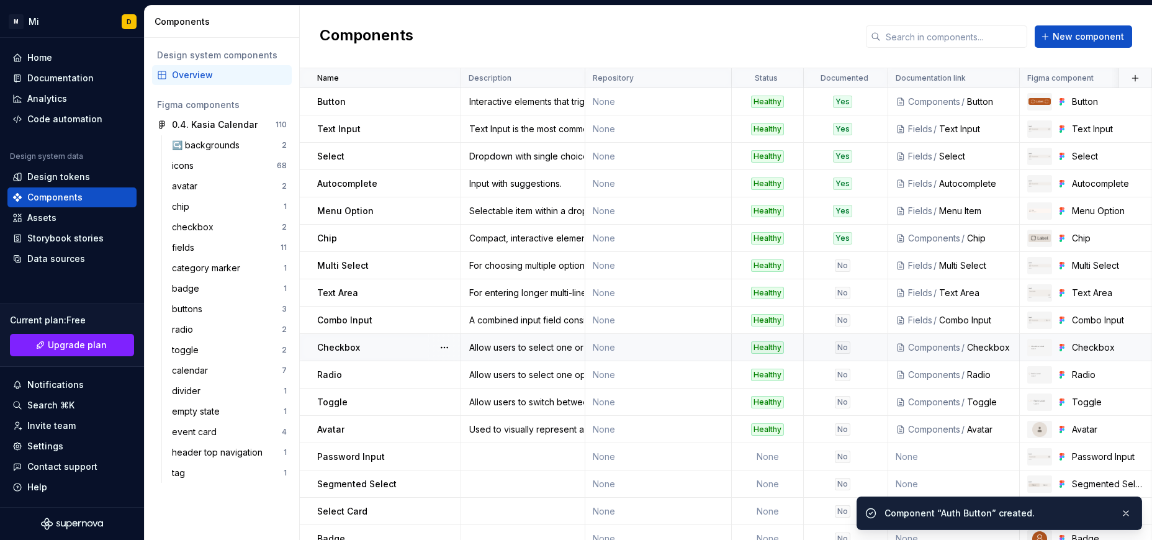
scroll to position [46, 0]
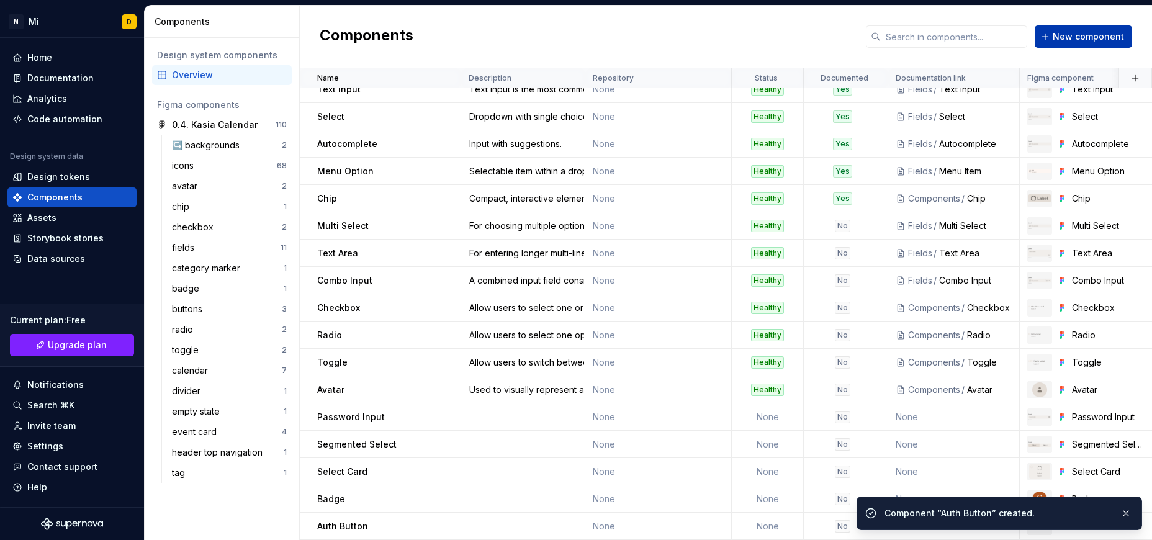
click at [1062, 38] on span "New component" at bounding box center [1088, 36] width 71 height 12
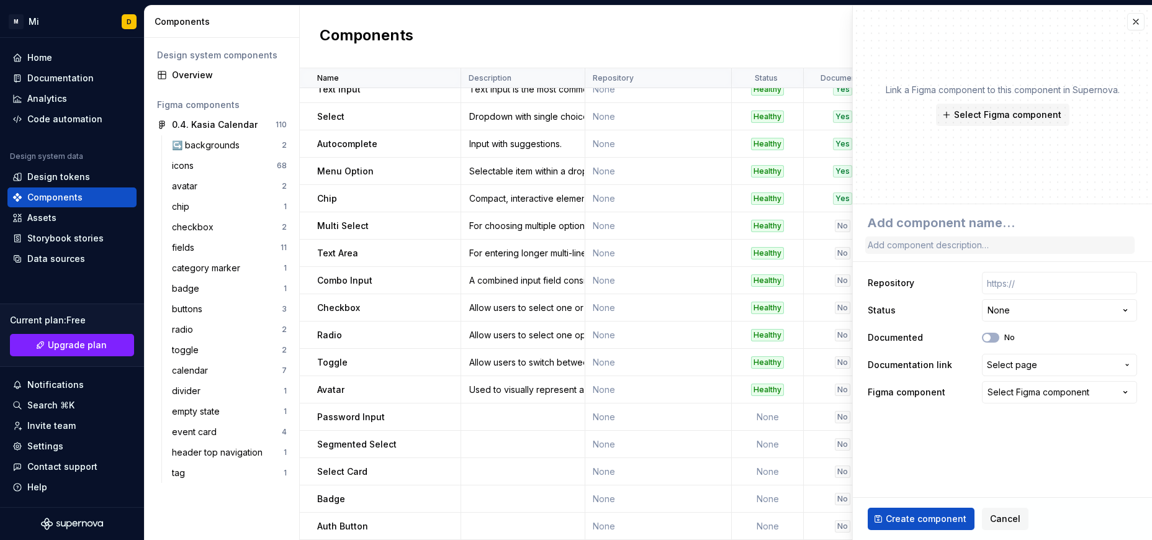
type textarea "*"
type textarea "I"
type textarea "*"
type textarea "Ic"
type textarea "*"
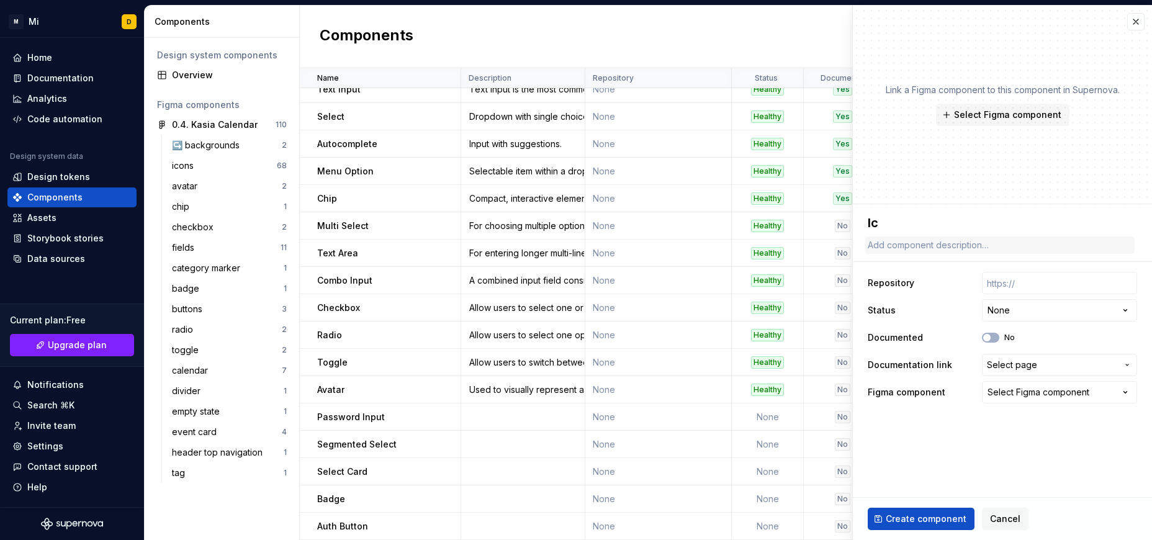
type textarea "Ico"
type textarea "*"
type textarea "Icon"
type textarea "*"
type textarea "Icon"
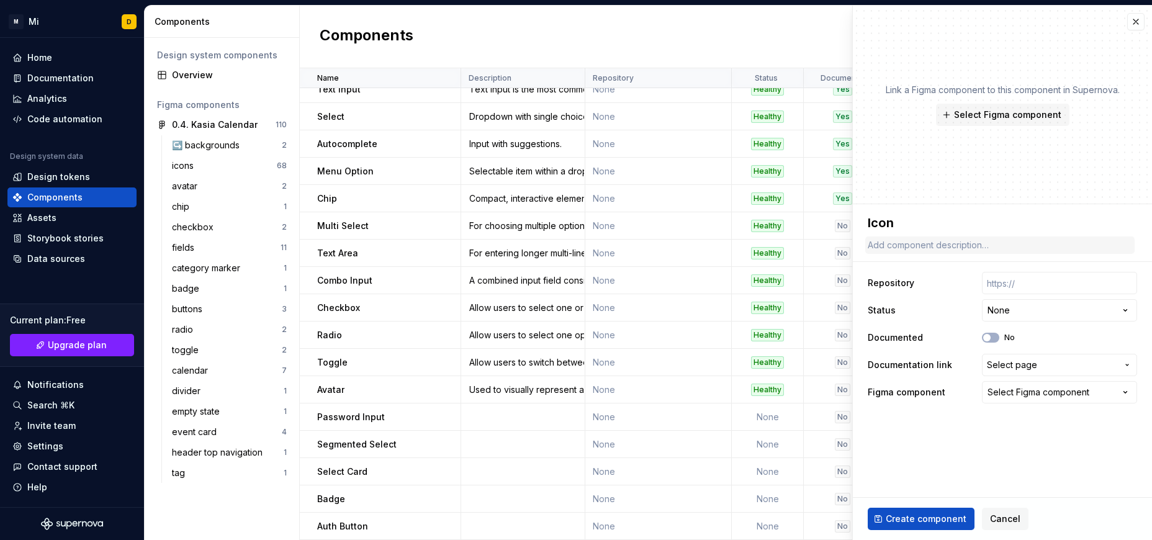
type textarea "*"
type textarea "Icon B"
type textarea "*"
type textarea "Icon Bu"
type textarea "*"
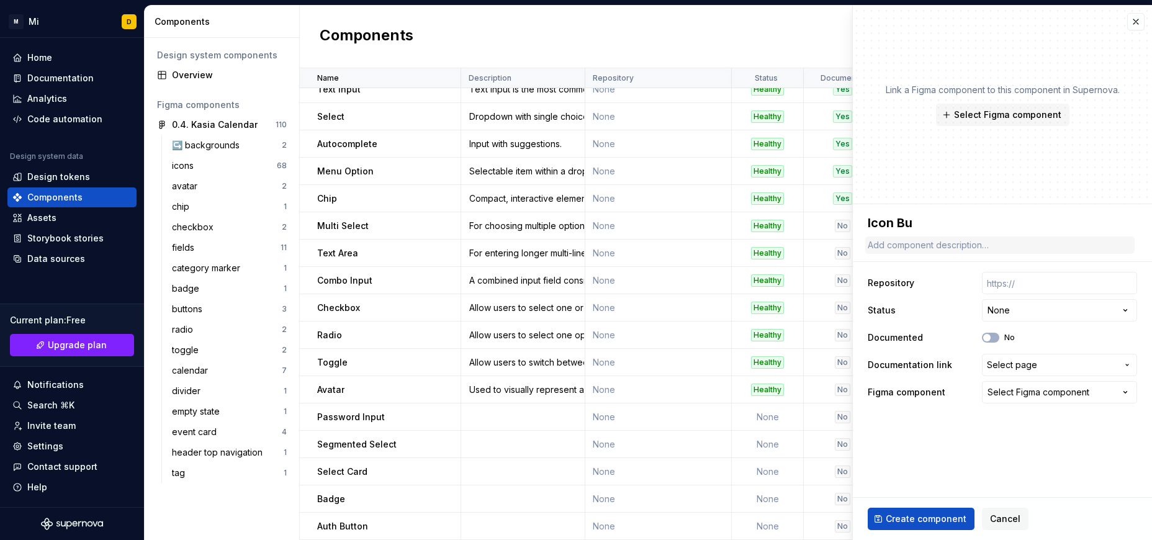
type textarea "Icon But"
type textarea "*"
type textarea "Icon Butt"
type textarea "*"
type textarea "Icon Butto"
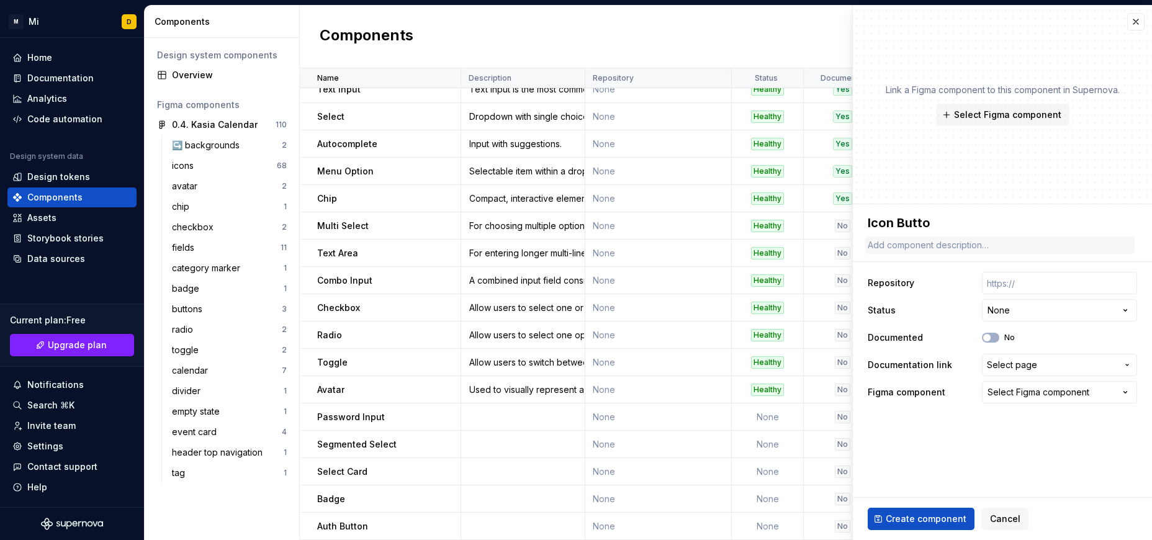
type textarea "*"
type textarea "Icon Button"
click at [1066, 395] on div "Select Figma component" at bounding box center [1038, 392] width 102 height 12
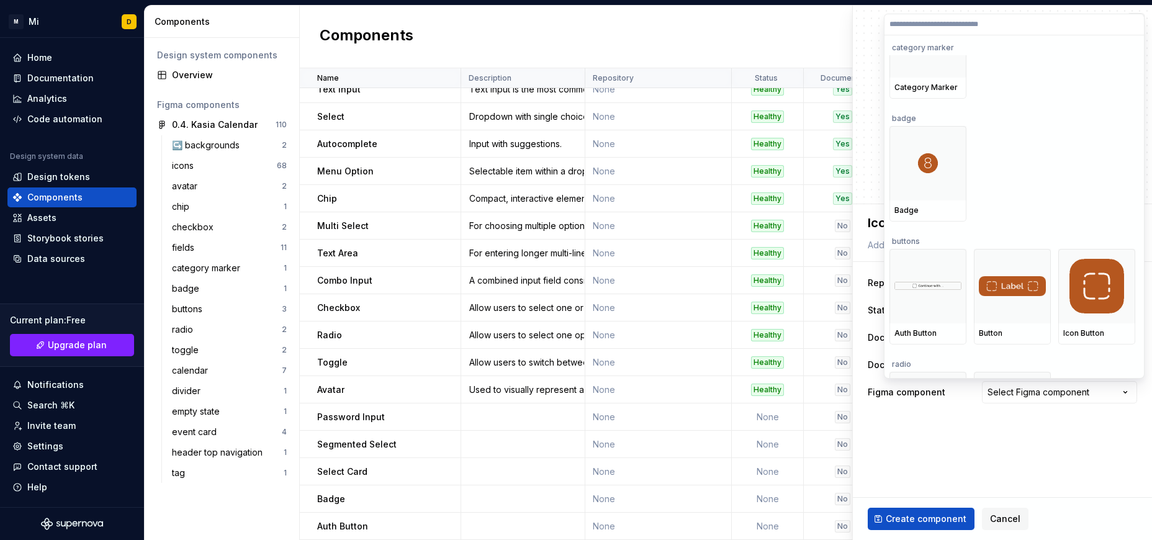
scroll to position [3174, 0]
click at [1080, 285] on img at bounding box center [1096, 285] width 55 height 55
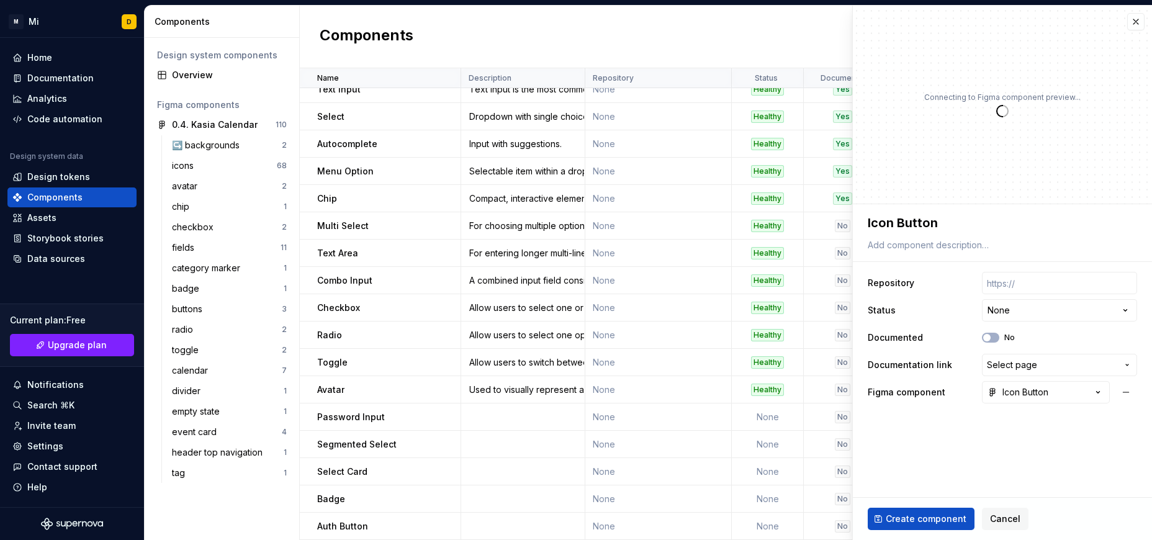
scroll to position [46, 0]
click at [912, 525] on button "Create component" at bounding box center [921, 519] width 107 height 22
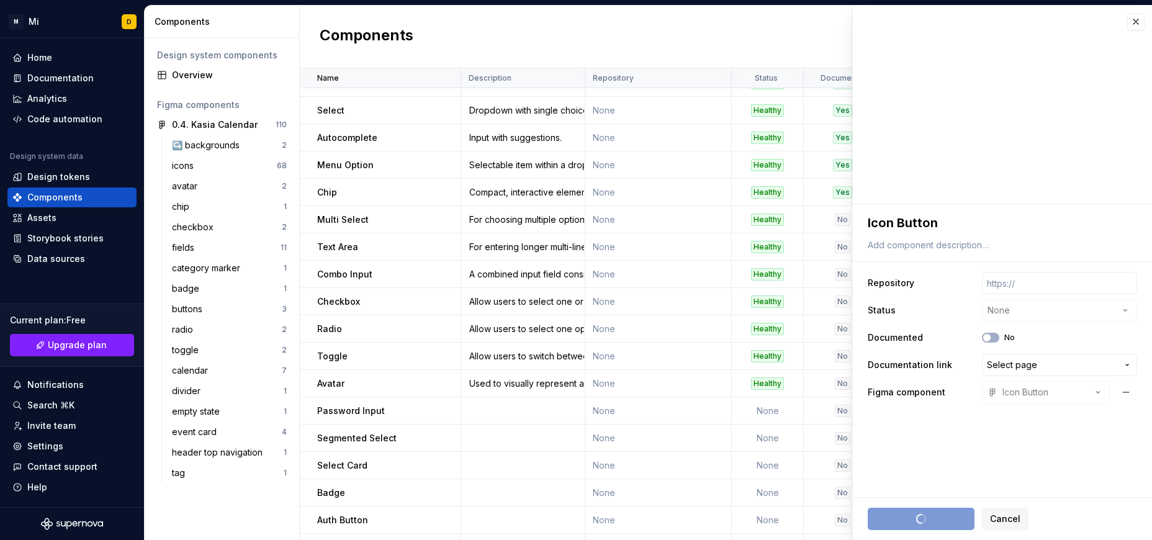
type textarea "*"
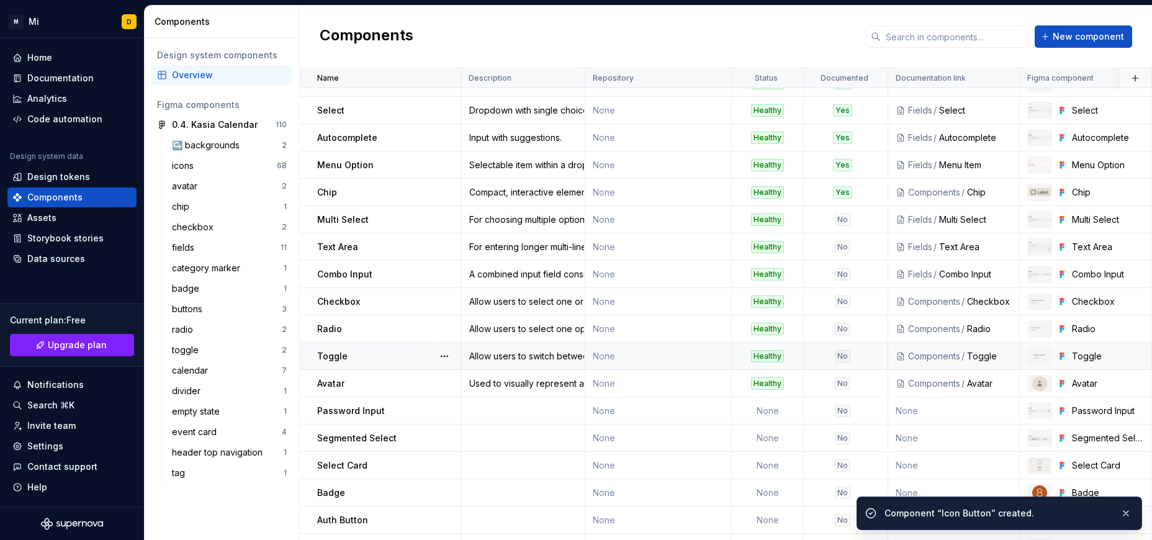
scroll to position [73, 0]
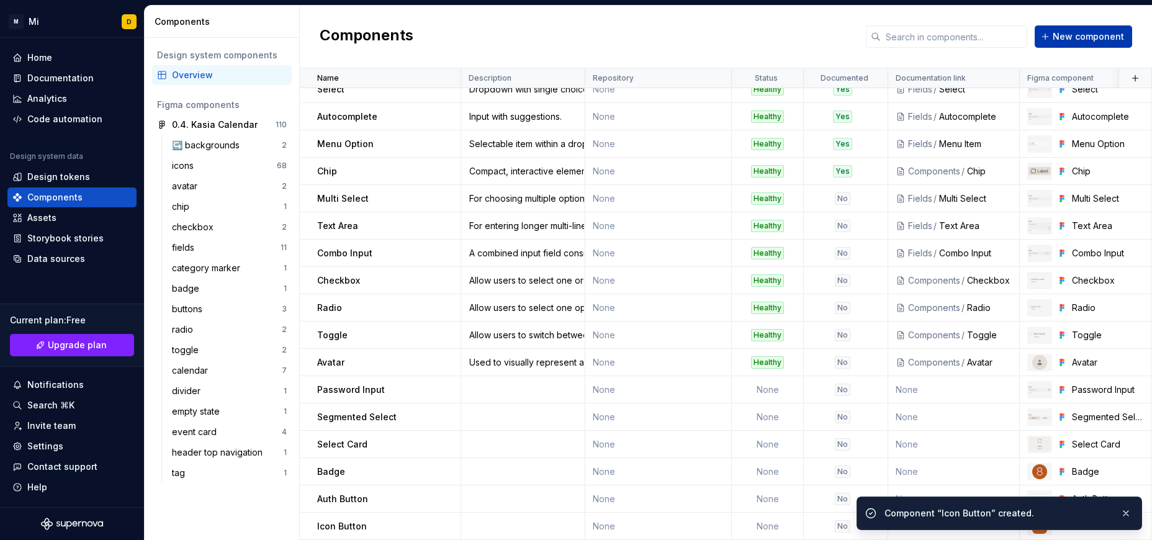
click at [1061, 30] on button "New component" at bounding box center [1083, 36] width 97 height 22
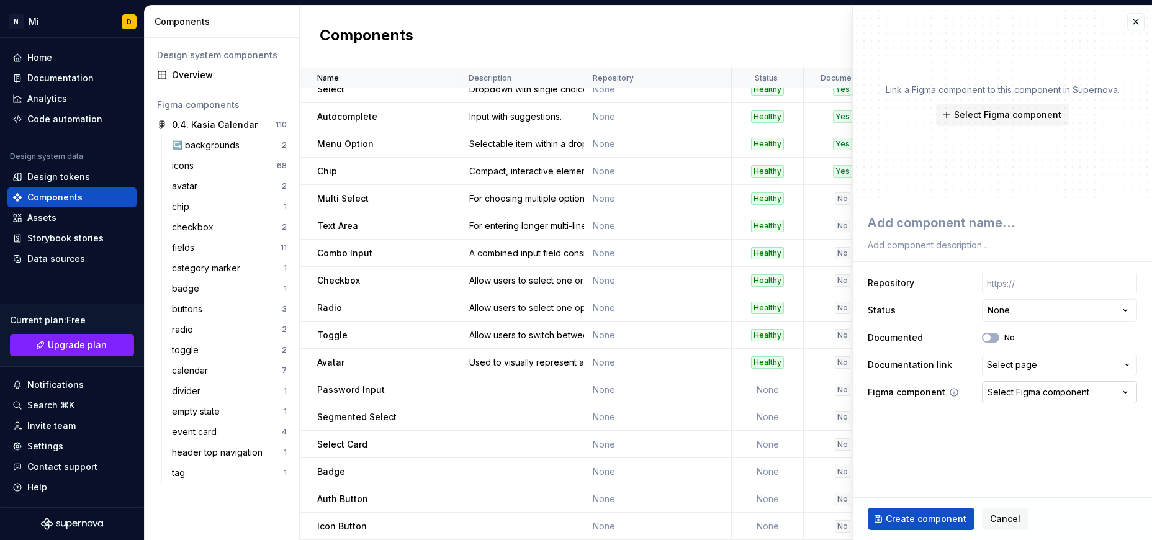
click at [1038, 396] on div "Select Figma component" at bounding box center [1038, 392] width 102 height 12
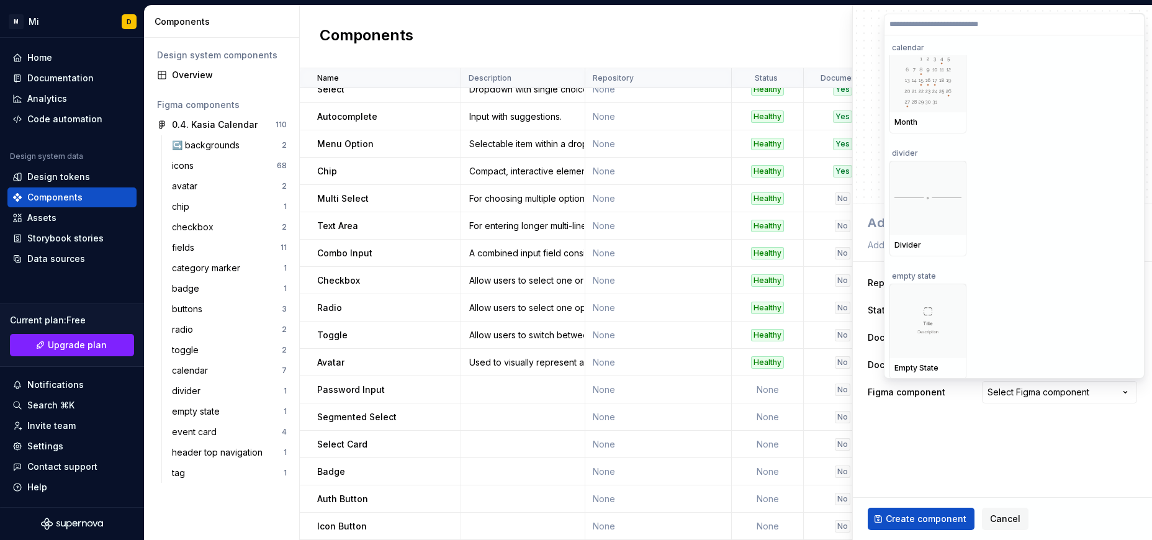
scroll to position [3923, 0]
click at [917, 172] on div at bounding box center [927, 197] width 77 height 74
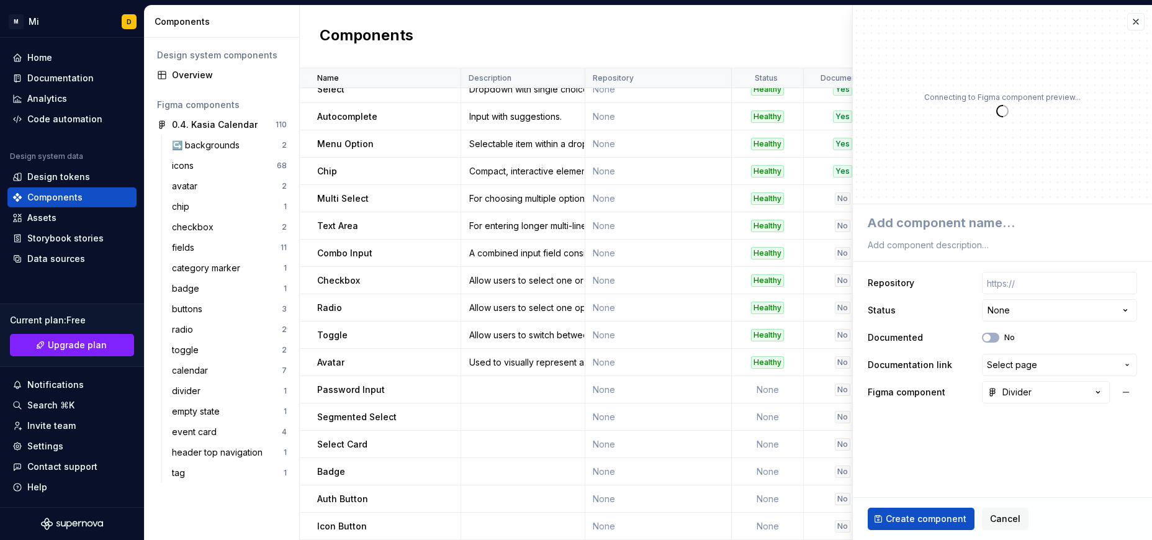
scroll to position [73, 0]
click at [958, 214] on textarea at bounding box center [999, 223] width 269 height 22
type textarea "*"
type textarea "D"
type textarea "*"
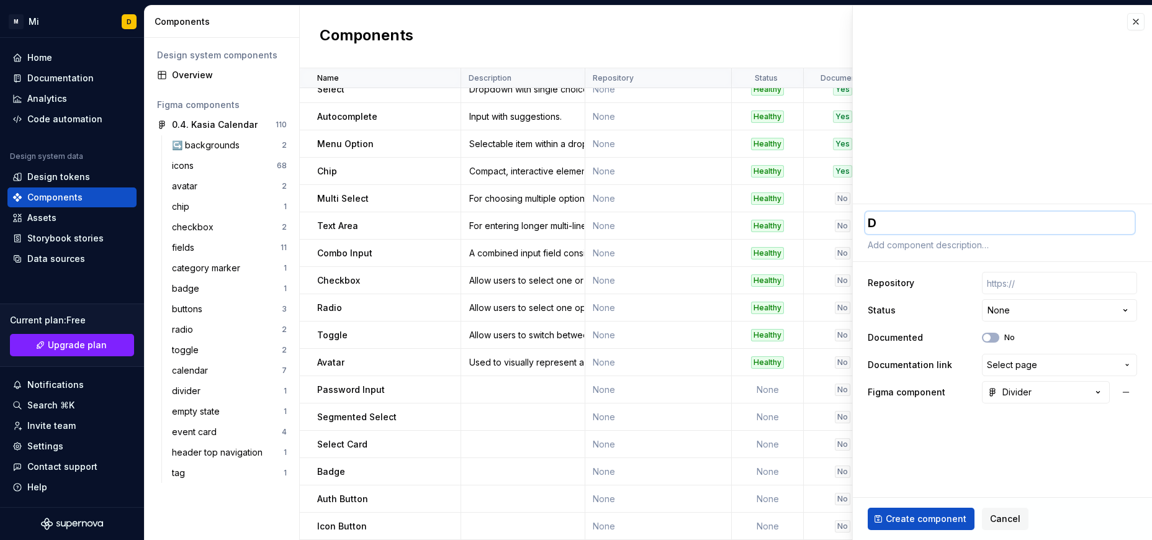
type textarea "Di"
type textarea "*"
type textarea "Div"
type textarea "*"
type textarea "Divi"
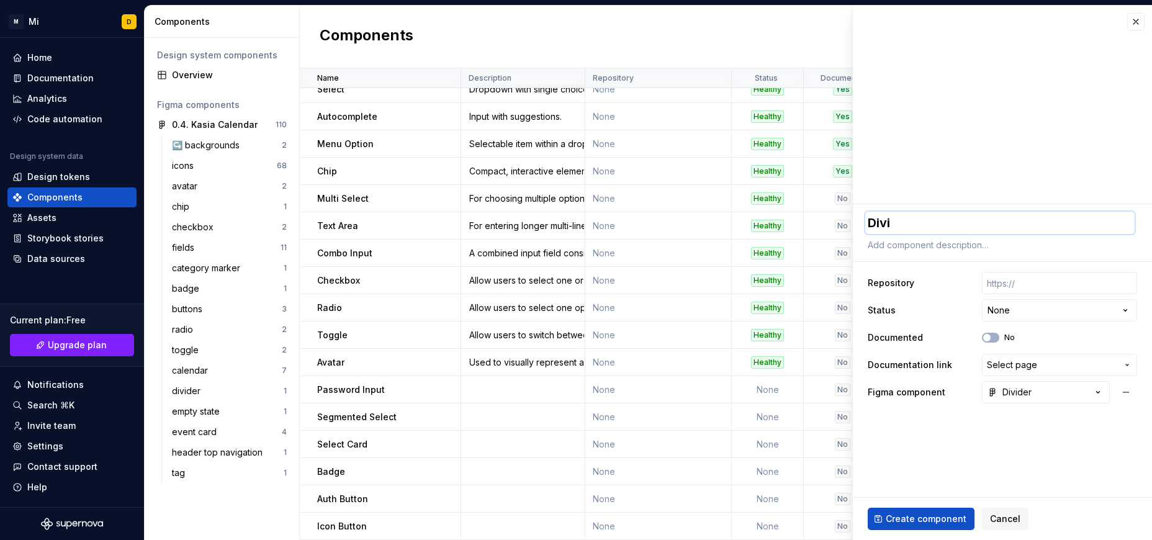
type textarea "*"
type textarea "Divid"
type textarea "*"
type textarea "Divide"
type textarea "*"
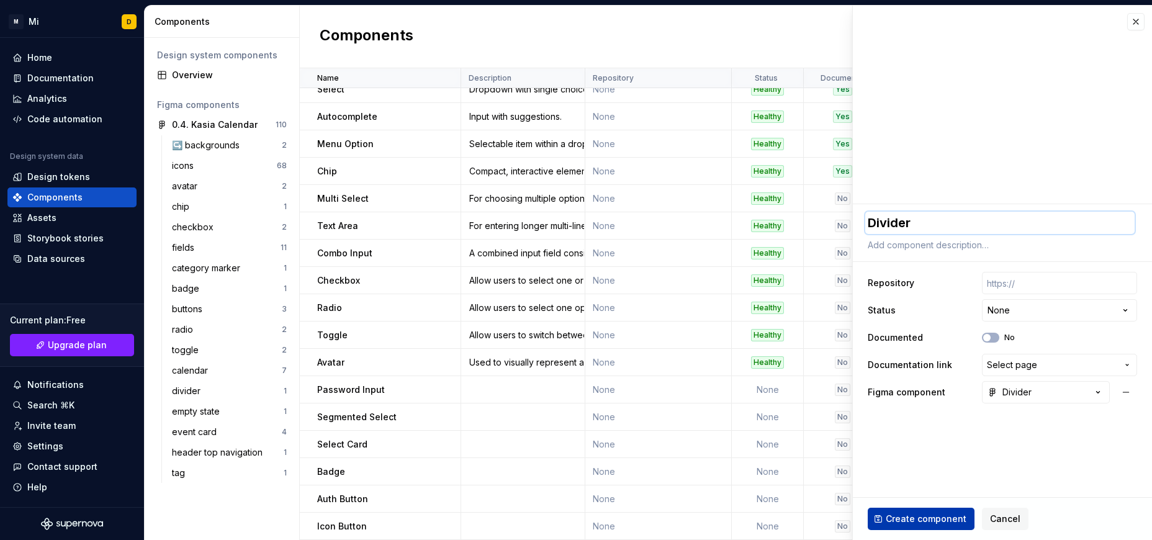
type textarea "Divider"
click at [944, 519] on span "Create component" at bounding box center [926, 519] width 81 height 12
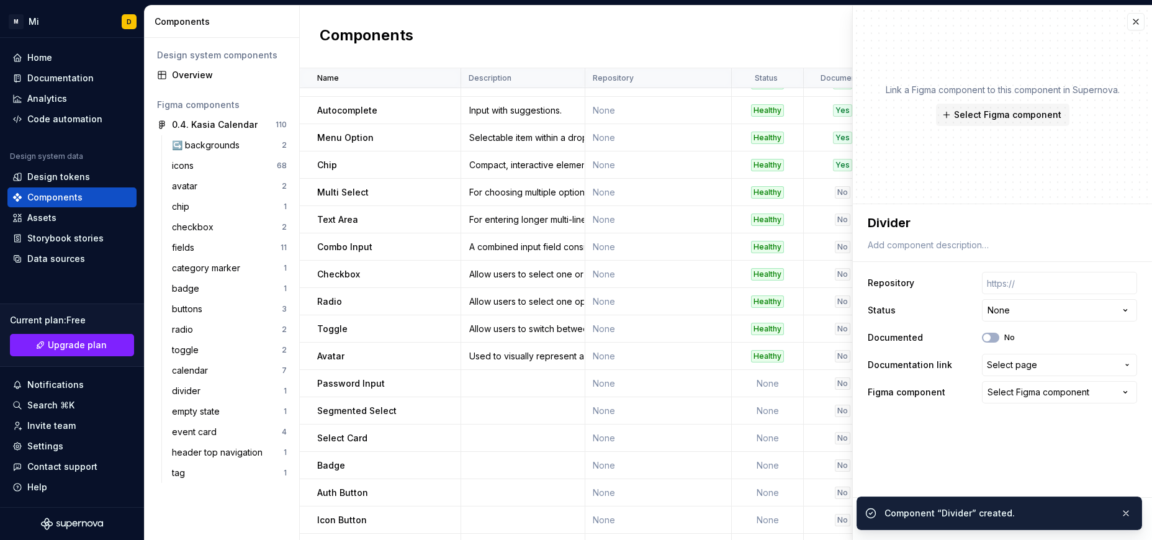
type textarea "*"
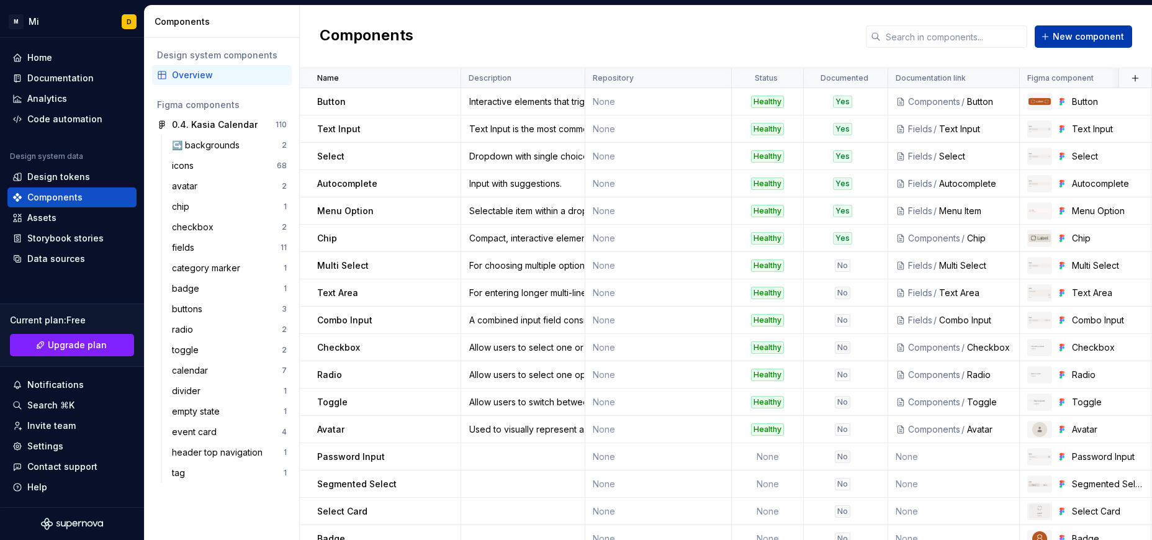
click at [1081, 33] on span "New component" at bounding box center [1088, 36] width 71 height 12
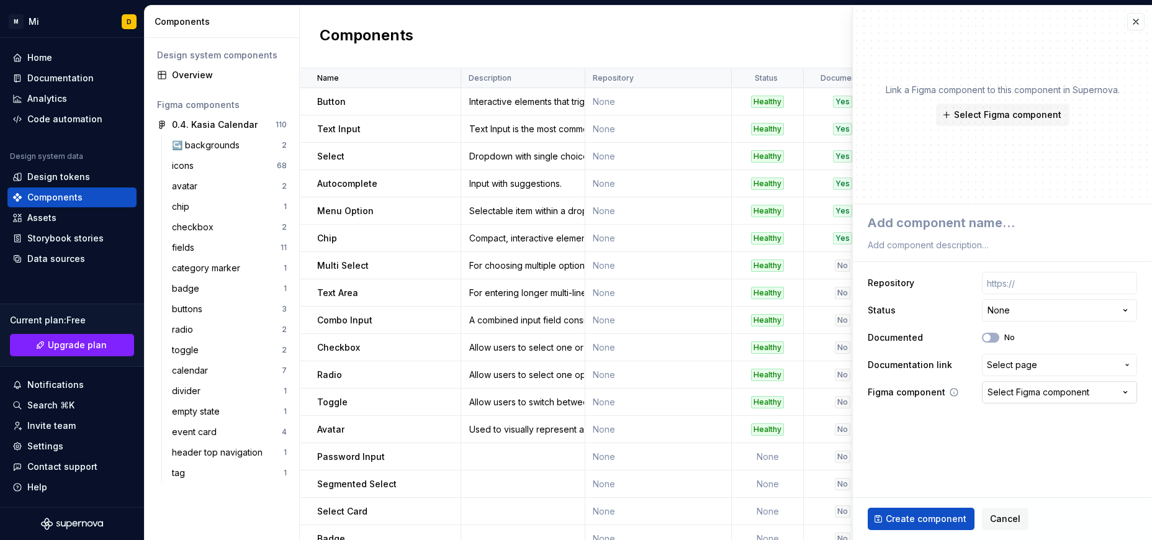
click at [1005, 400] on button "Select Figma component" at bounding box center [1059, 392] width 155 height 22
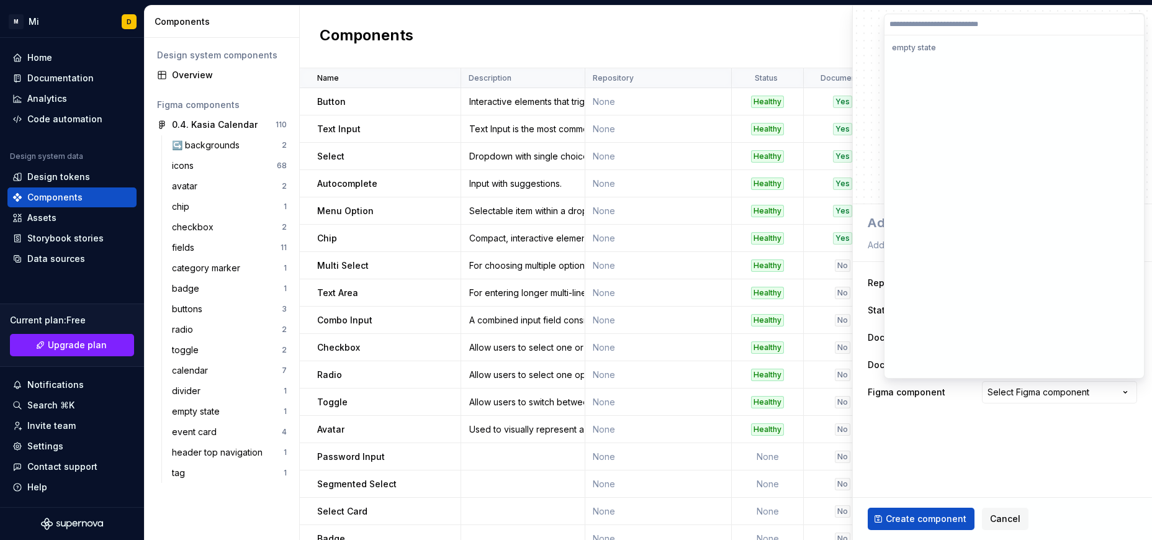
scroll to position [4135, 0]
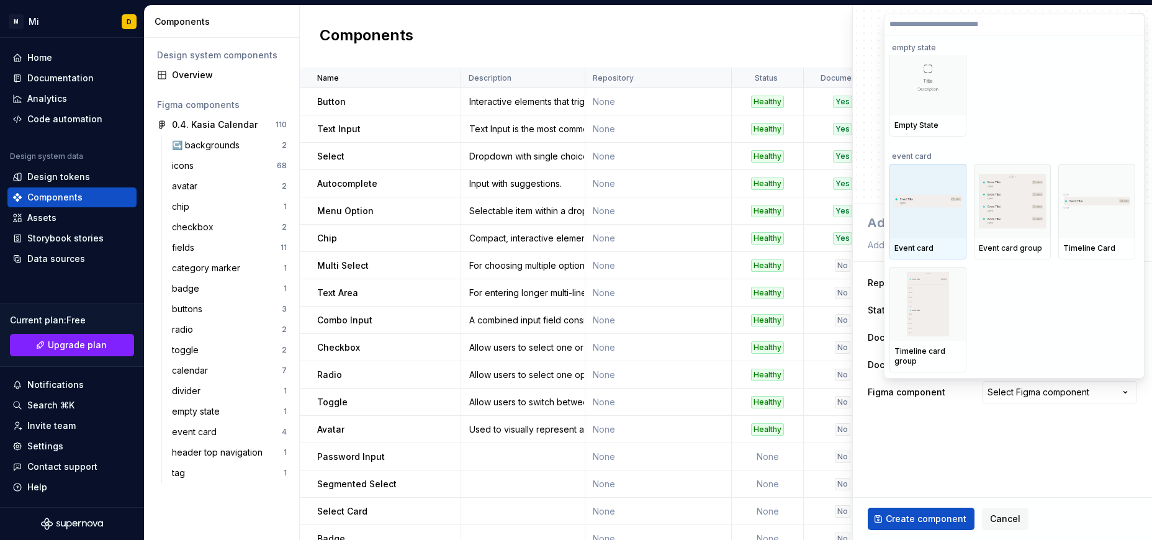
click at [908, 220] on div at bounding box center [927, 201] width 77 height 74
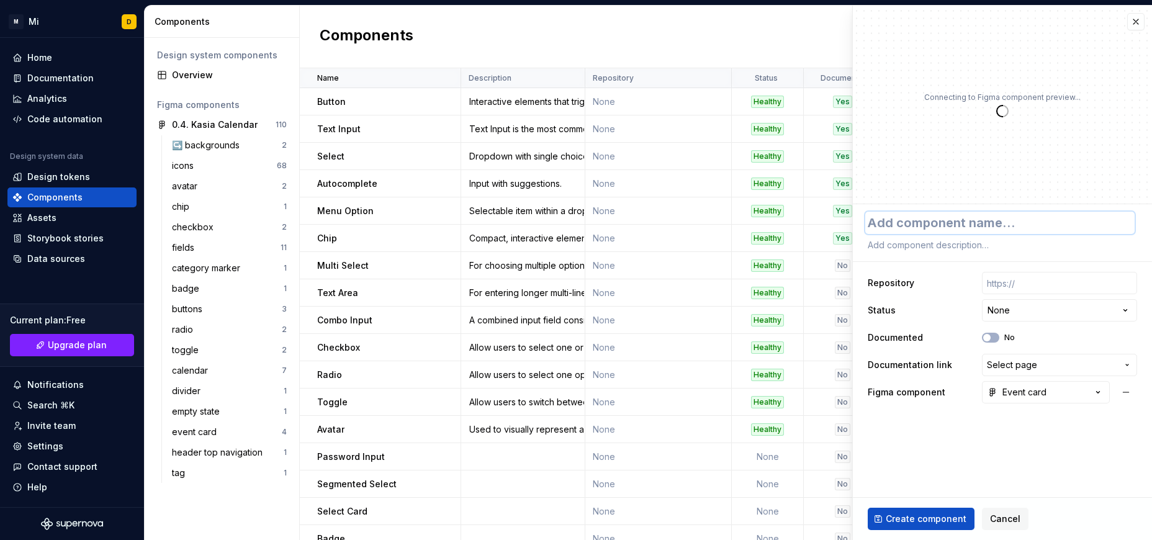
click at [910, 219] on textarea at bounding box center [999, 223] width 269 height 22
type textarea "*"
type textarea "E"
type textarea "*"
type textarea "Ev"
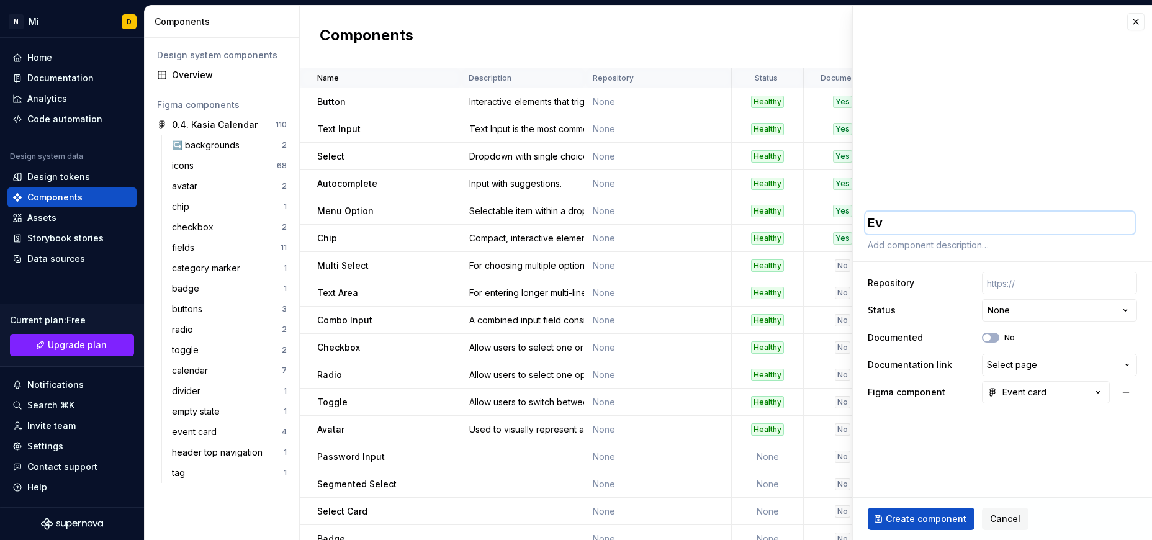
type textarea "*"
type textarea "Eve"
type textarea "*"
type textarea "Even"
type textarea "*"
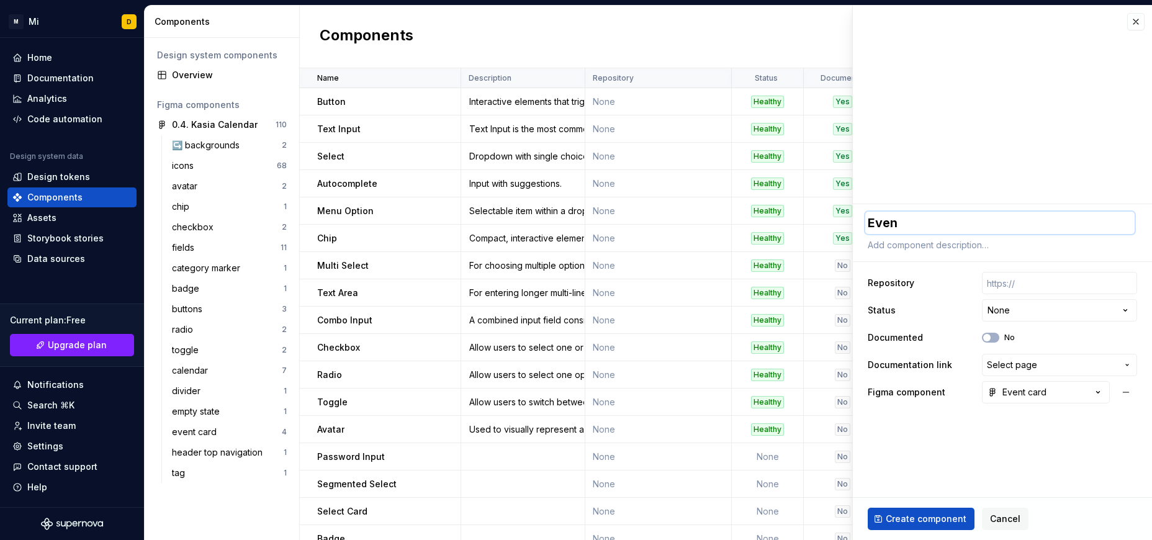
type textarea "Event"
type textarea "*"
type textarea "Event"
type textarea "*"
type textarea "Event C"
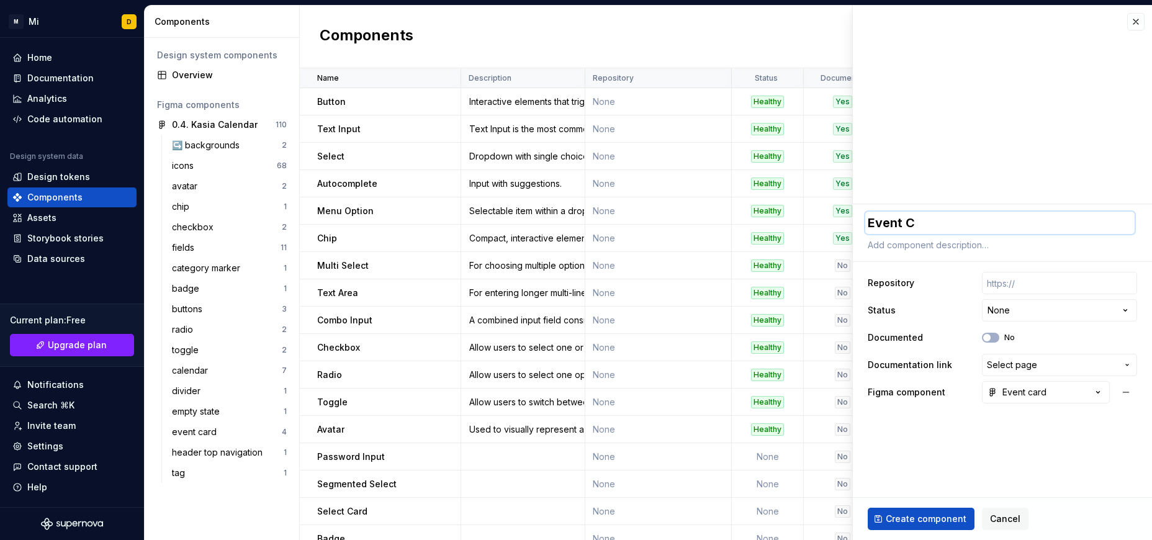
type textarea "*"
type textarea "Event Ca"
type textarea "*"
type textarea "Event Car"
type textarea "*"
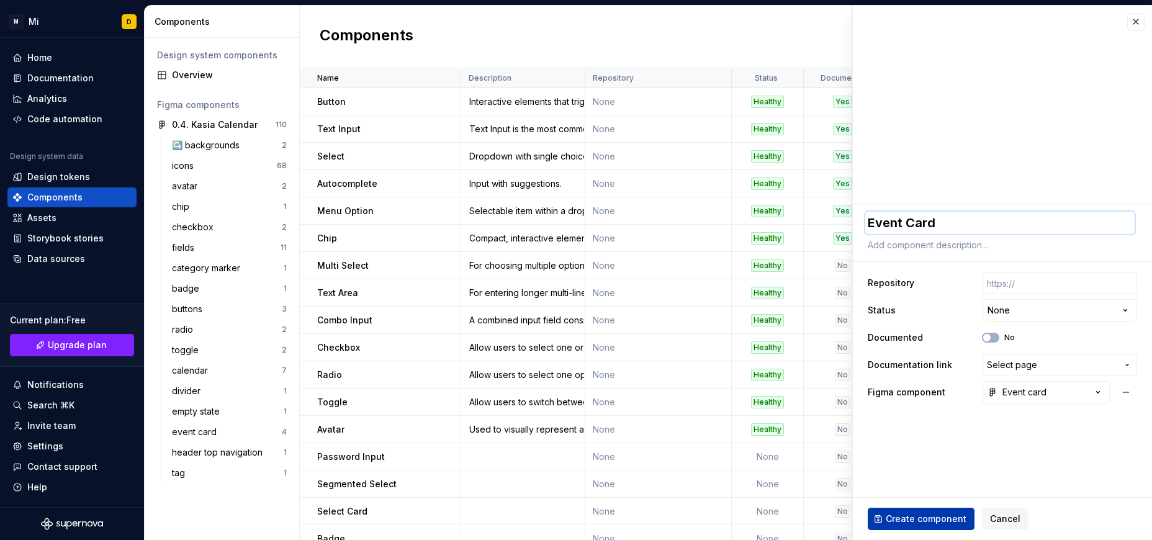
type textarea "Event Card"
click at [922, 523] on span "Create component" at bounding box center [926, 519] width 81 height 12
type textarea "*"
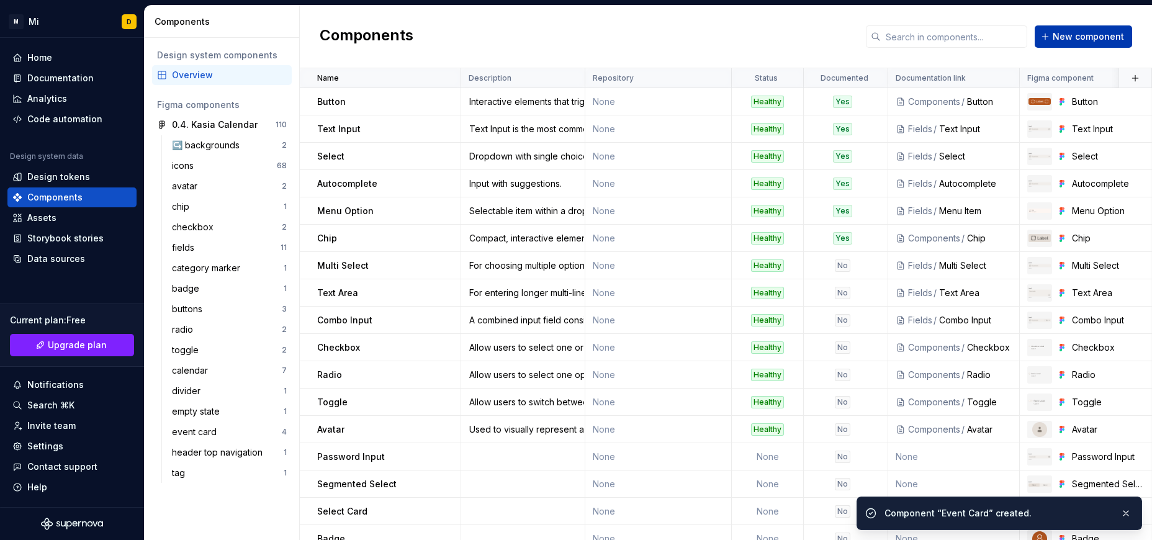
click at [1101, 42] on span "New component" at bounding box center [1088, 36] width 71 height 12
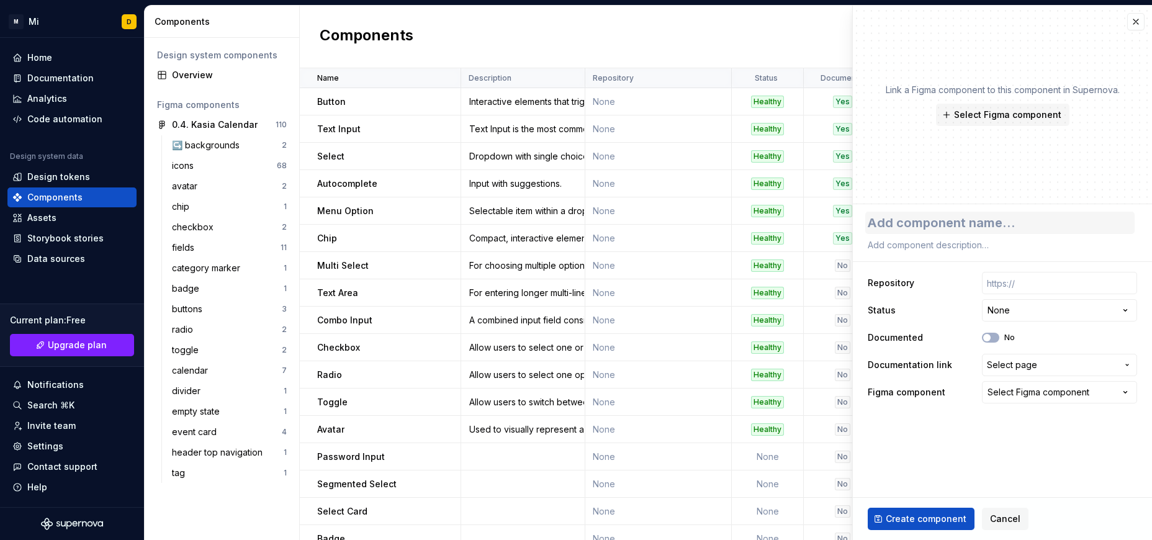
type textarea "*"
type textarea "T"
type textarea "*"
type textarea "Ti"
type textarea "*"
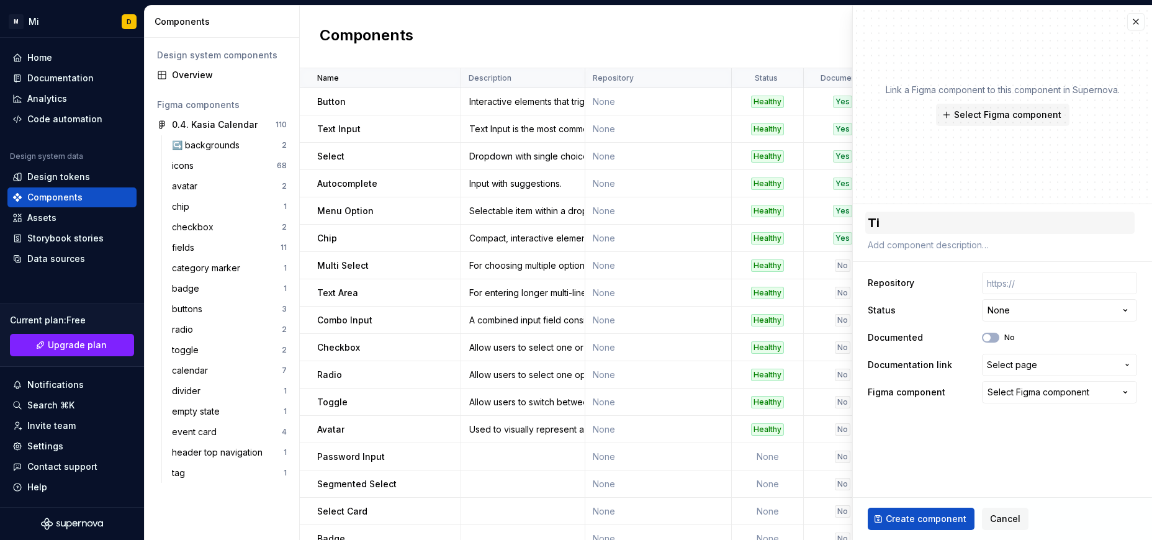
type textarea "[PERSON_NAME]"
type textarea "*"
type textarea "Time"
type textarea "*"
type textarea "Timel"
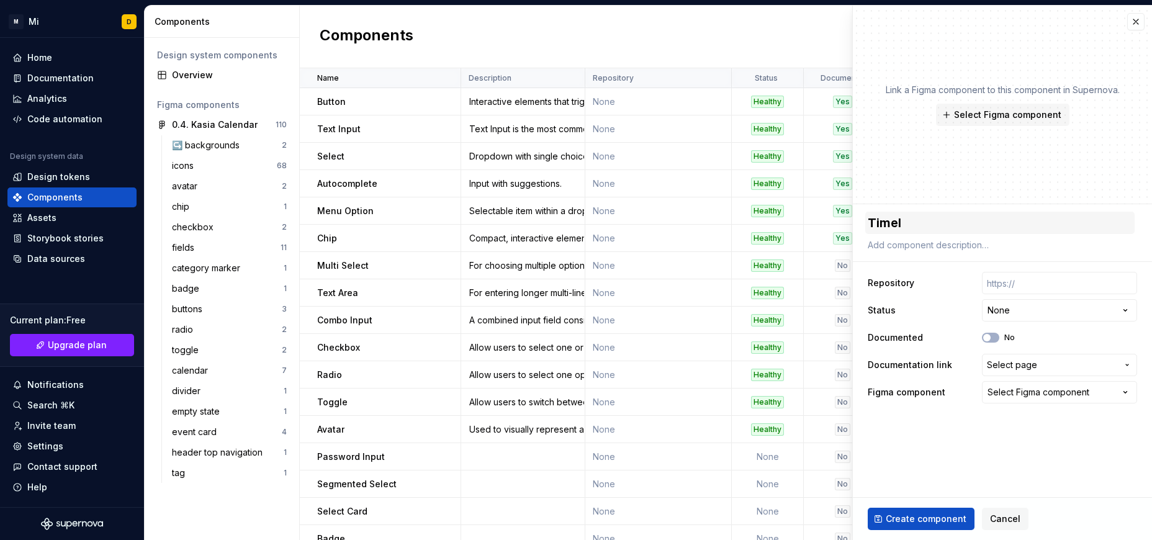
type textarea "*"
type textarea "Timeli"
type textarea "*"
type textarea "Timelin"
click at [1052, 393] on div "Select Figma component" at bounding box center [1038, 392] width 102 height 12
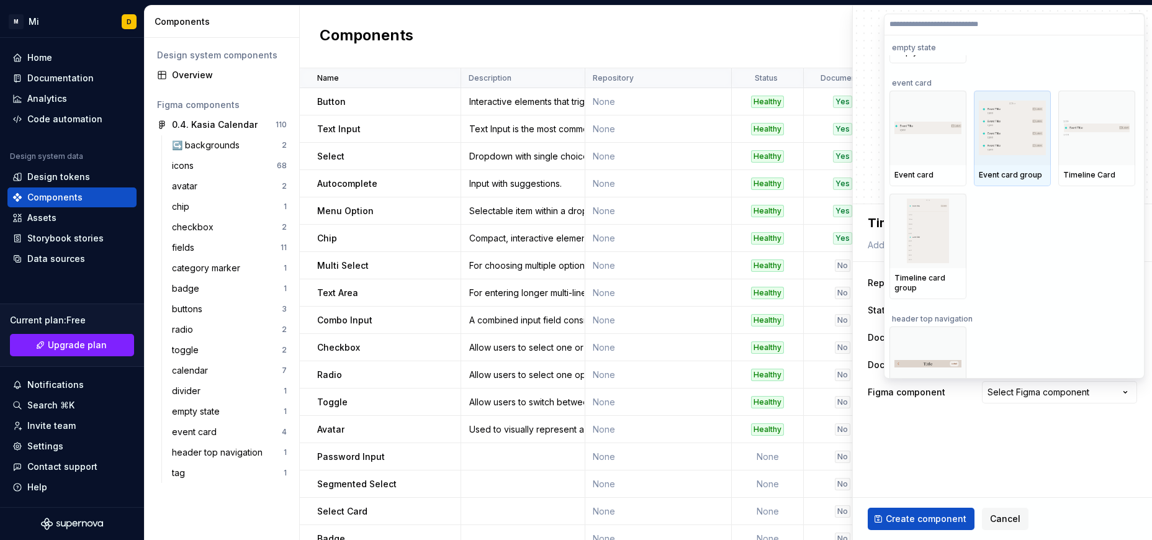
scroll to position [4209, 0]
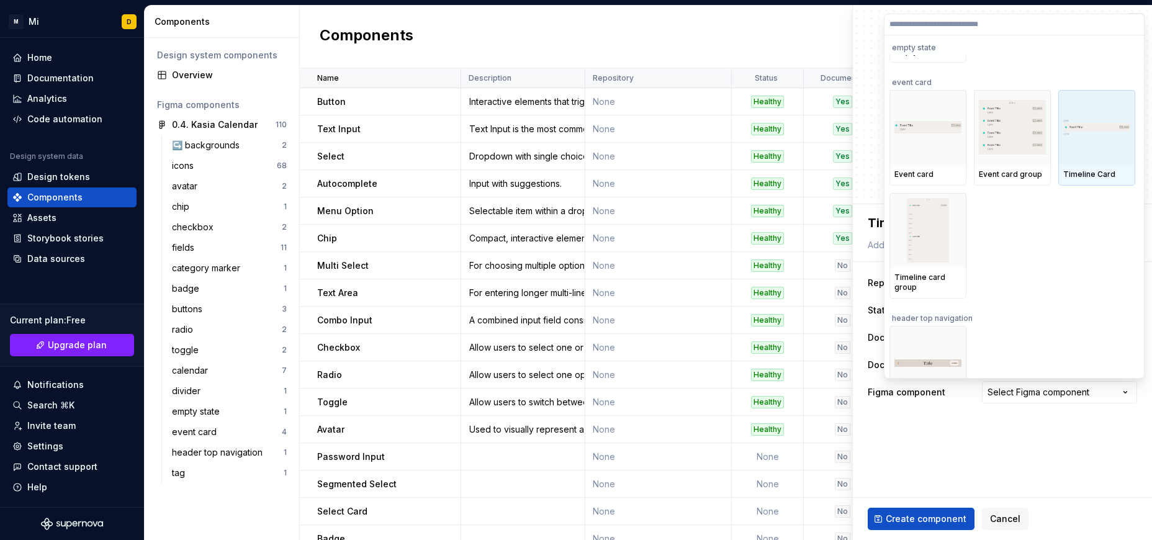
click at [1099, 124] on img at bounding box center [1096, 127] width 67 height 16
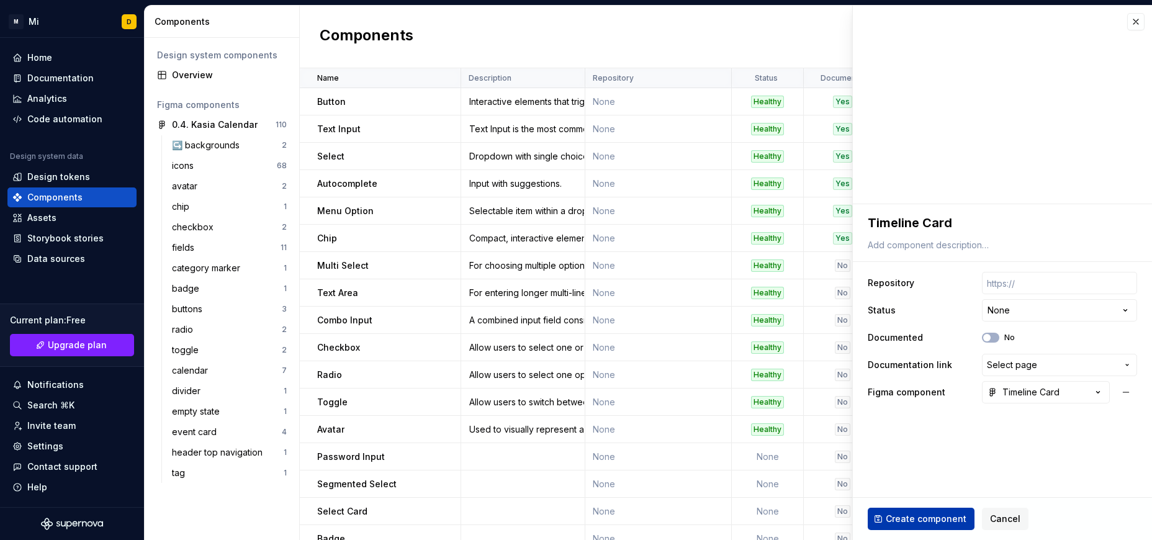
click at [917, 518] on span "Create component" at bounding box center [926, 519] width 81 height 12
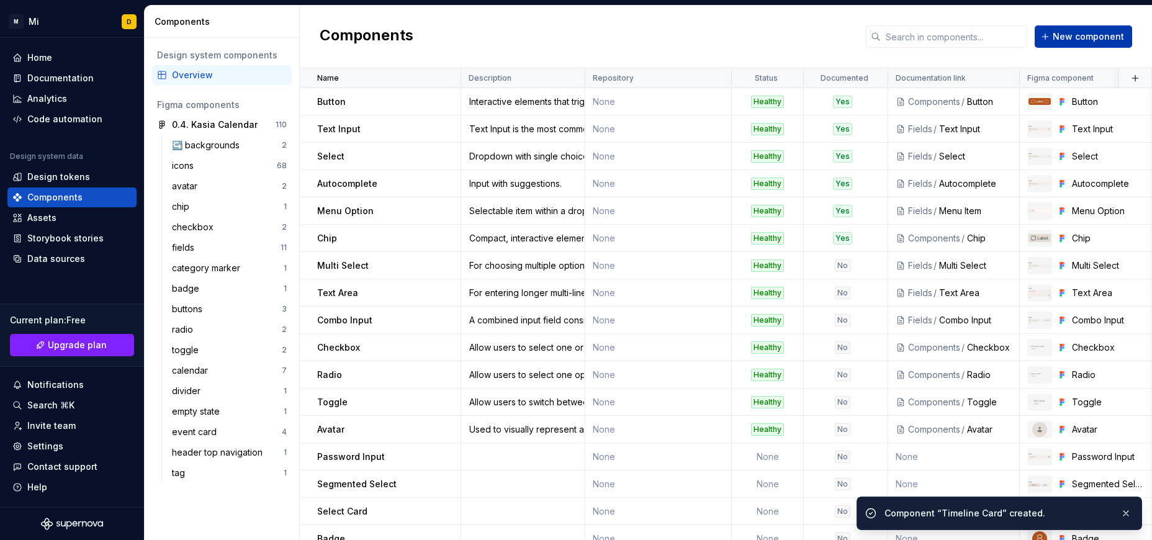
click at [1073, 34] on span "New component" at bounding box center [1088, 36] width 71 height 12
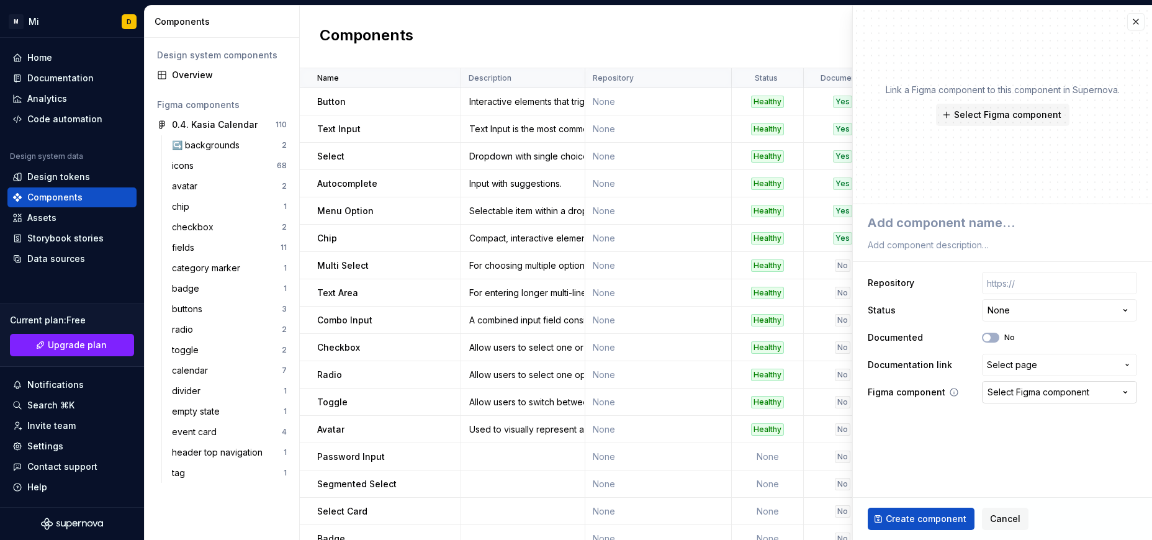
click at [1041, 392] on div "Select Figma component" at bounding box center [1038, 392] width 102 height 12
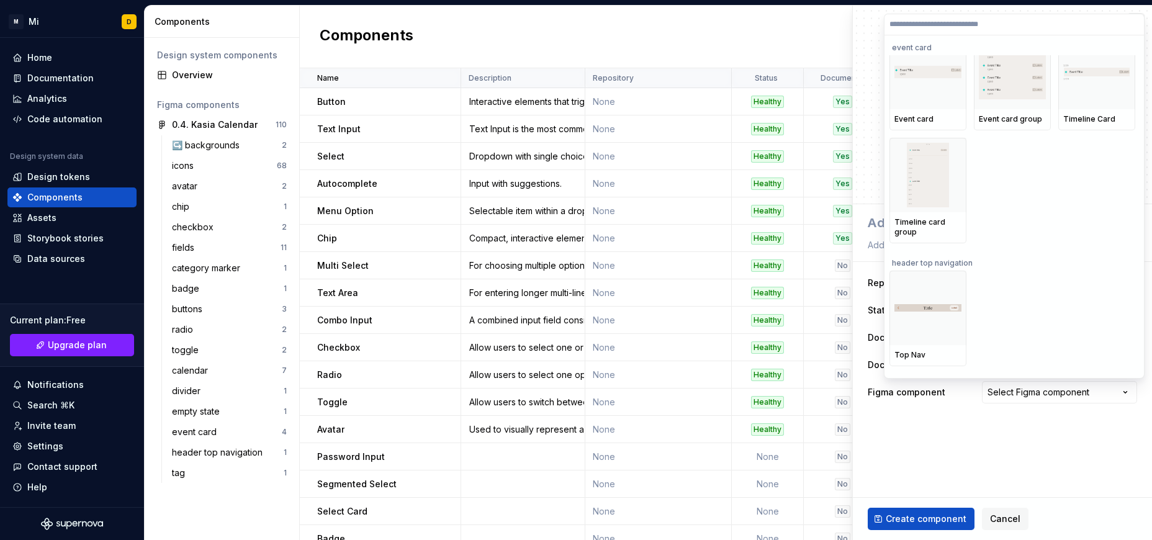
scroll to position [4360, 0]
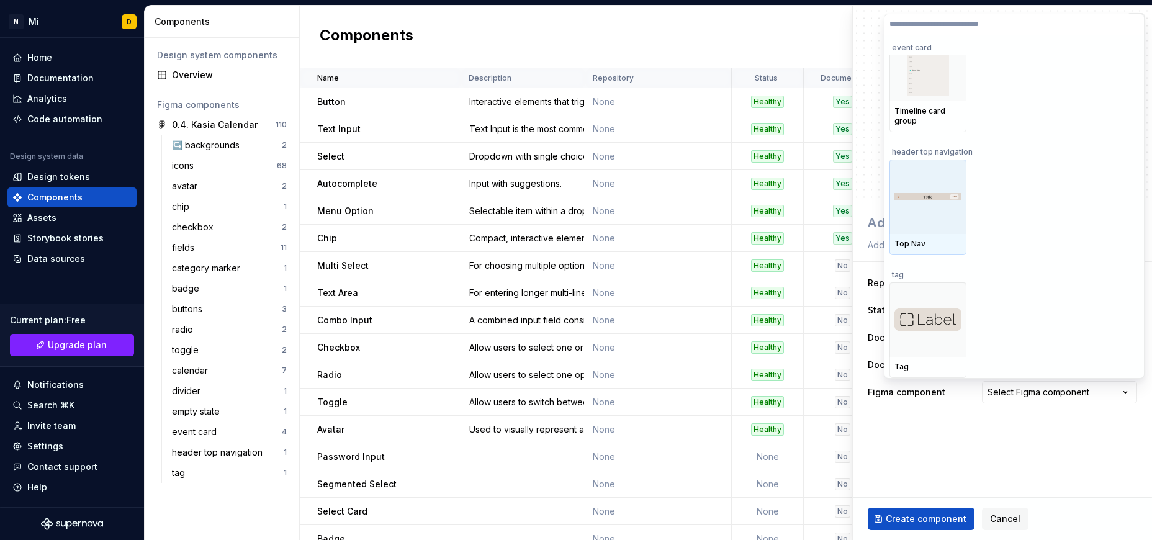
click at [938, 209] on div at bounding box center [927, 196] width 77 height 74
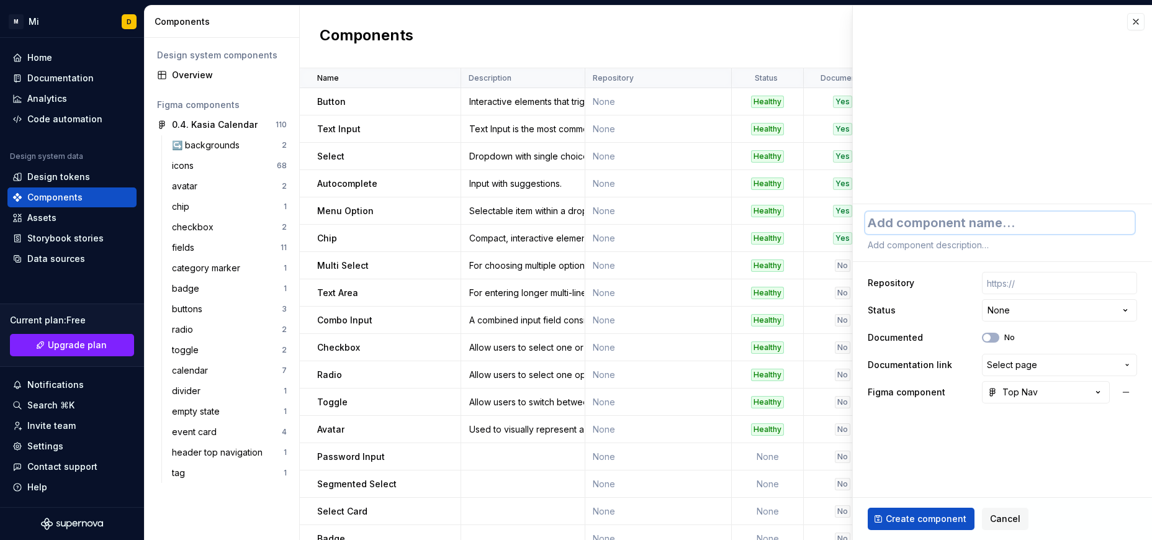
click at [971, 215] on textarea at bounding box center [999, 223] width 269 height 22
click at [938, 518] on span "Create component" at bounding box center [926, 519] width 81 height 12
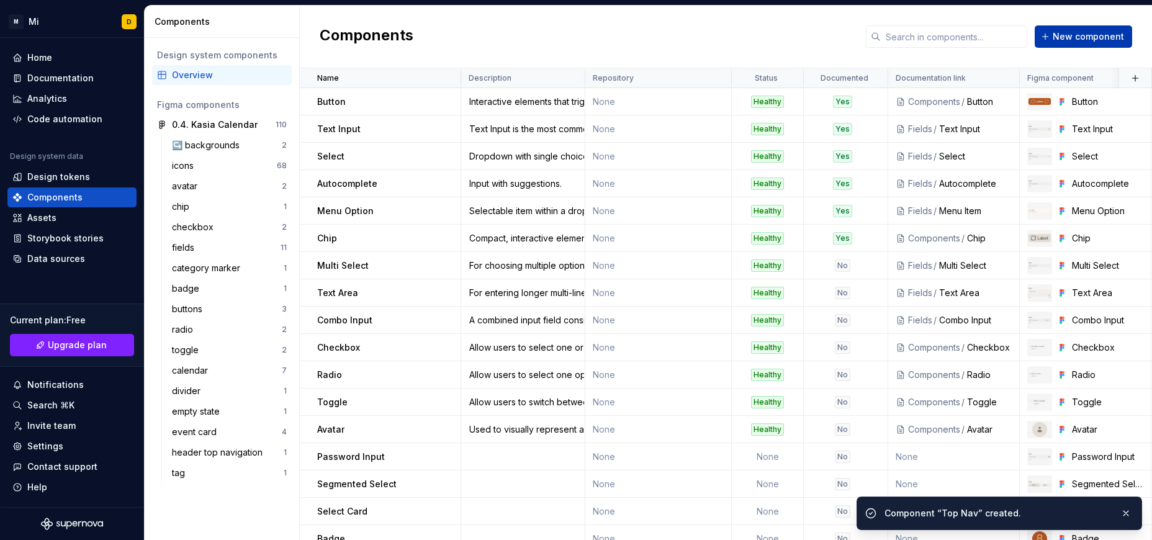
click at [1108, 36] on span "New component" at bounding box center [1088, 36] width 71 height 12
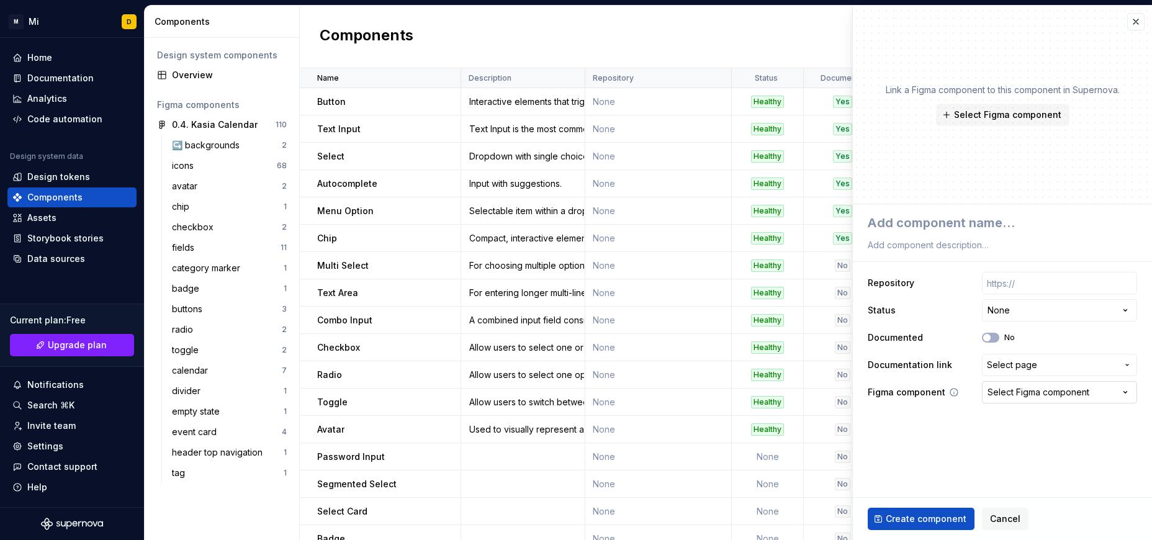
click at [1026, 392] on div "Select Figma component" at bounding box center [1038, 392] width 102 height 12
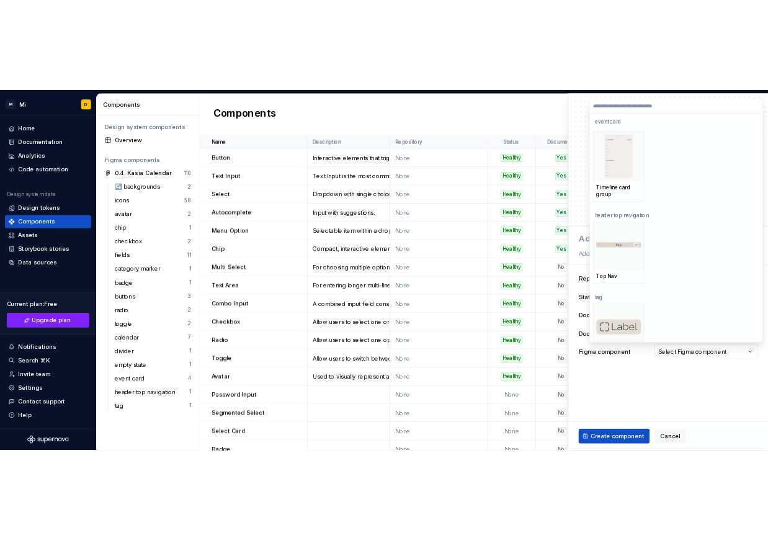
scroll to position [4360, 0]
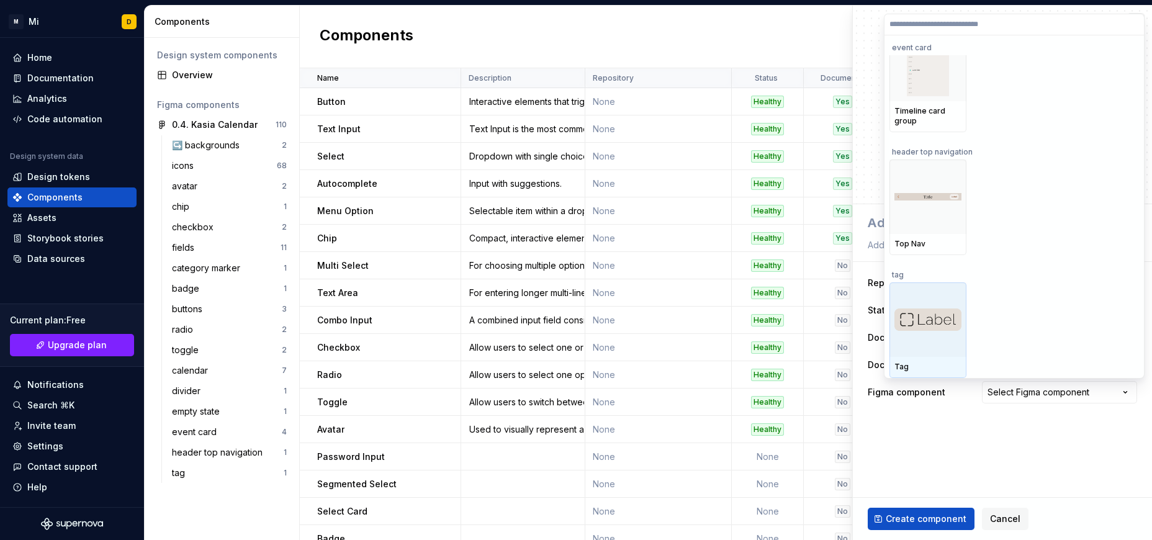
click at [943, 308] on img at bounding box center [927, 319] width 67 height 22
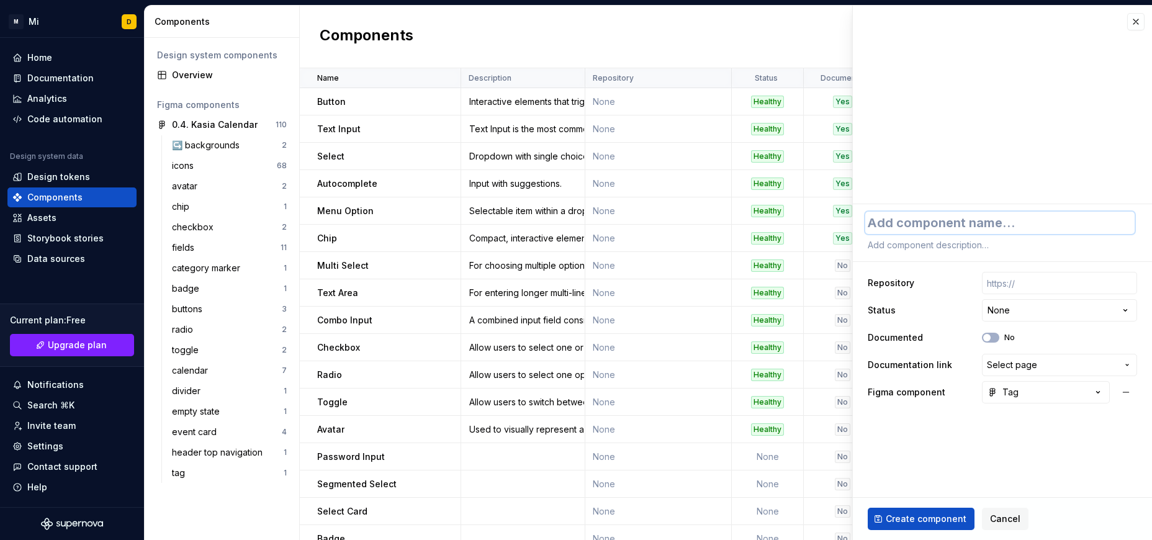
click at [964, 222] on textarea at bounding box center [999, 223] width 269 height 22
click at [930, 515] on span "Create component" at bounding box center [926, 519] width 81 height 12
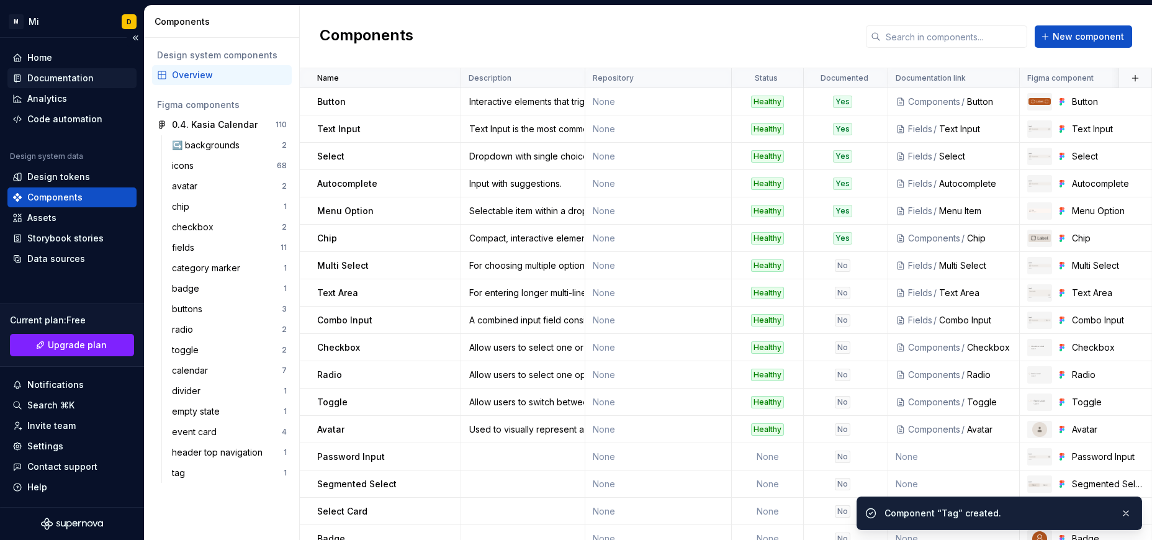
click at [39, 74] on div "Documentation" at bounding box center [60, 78] width 66 height 12
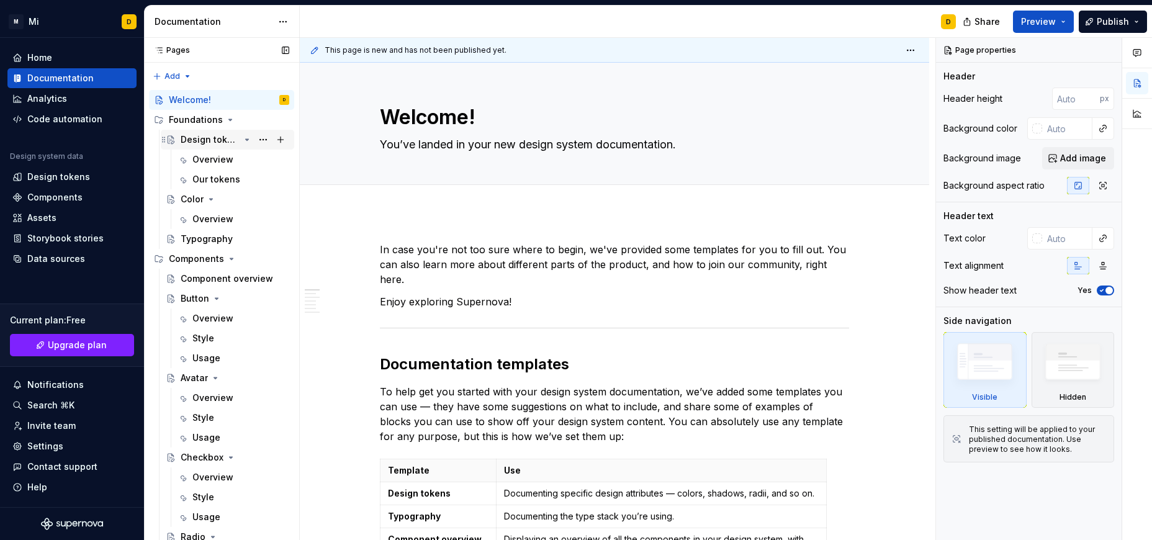
click at [242, 138] on icon "Page tree" at bounding box center [247, 140] width 10 height 10
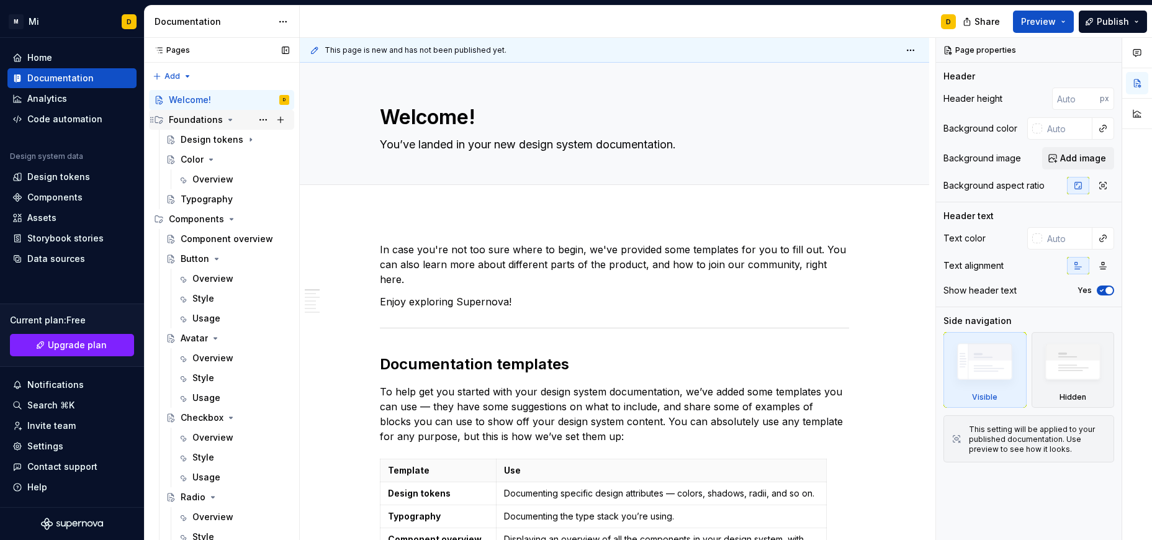
click at [231, 118] on icon "Page tree" at bounding box center [230, 120] width 10 height 10
click at [218, 181] on icon "Page tree" at bounding box center [217, 179] width 10 height 10
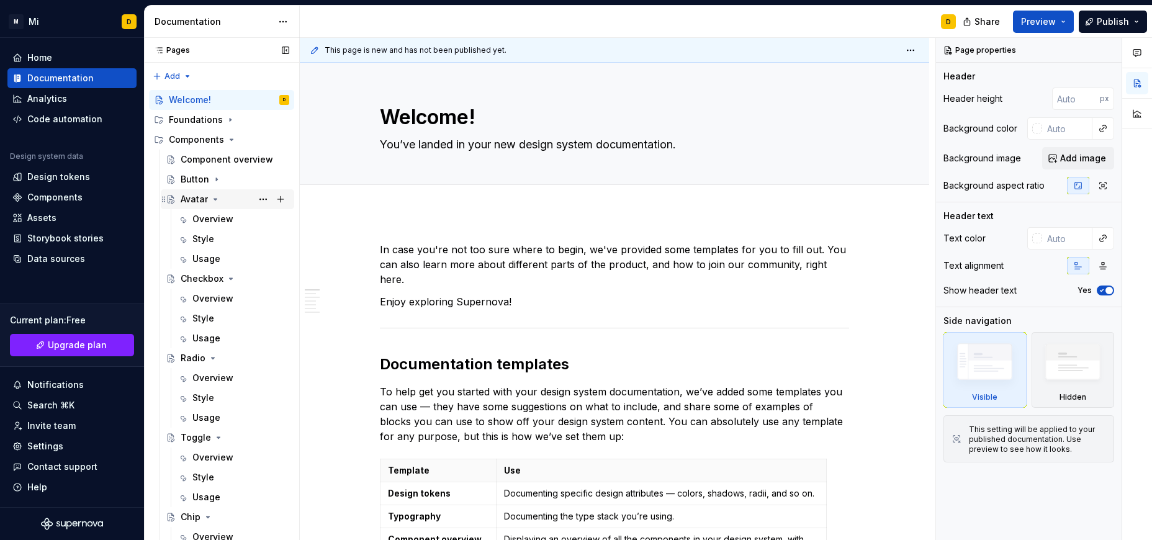
click at [215, 197] on icon "Page tree" at bounding box center [215, 199] width 10 height 10
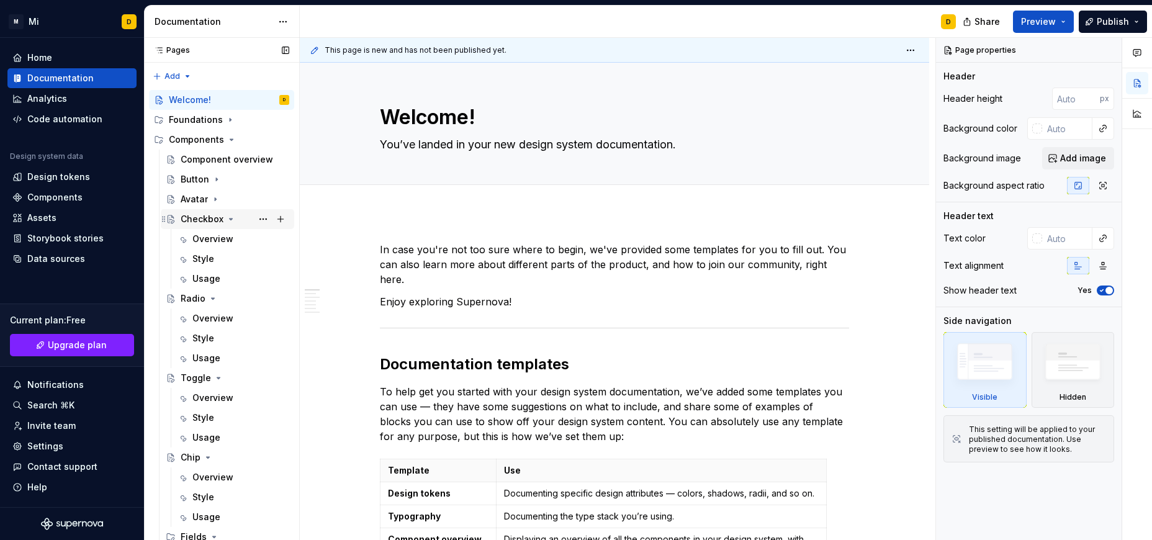
click at [228, 220] on icon "Page tree" at bounding box center [231, 219] width 10 height 10
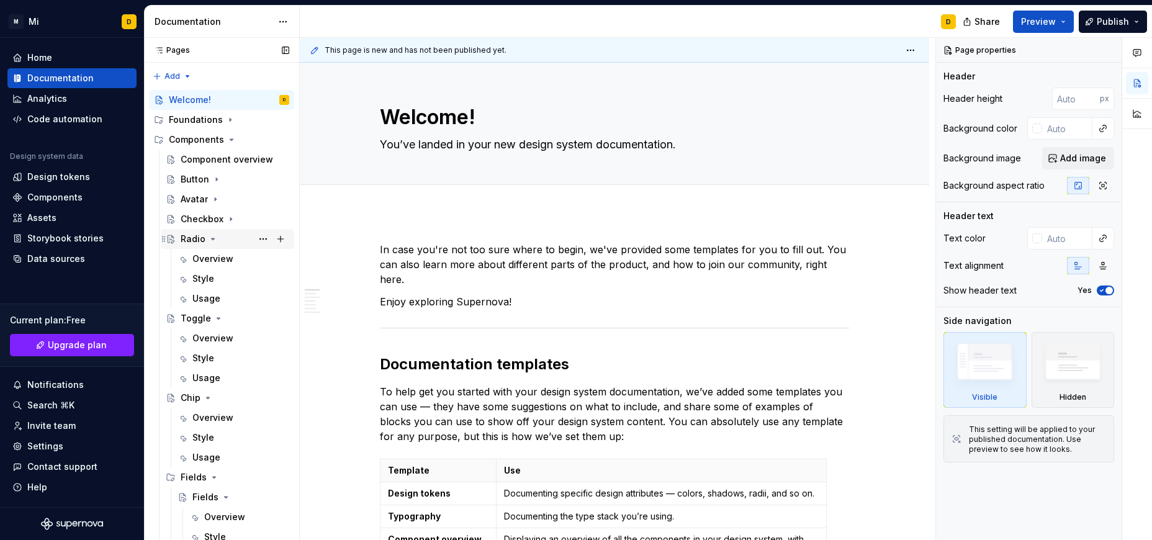
click at [210, 236] on icon "Page tree" at bounding box center [213, 239] width 10 height 10
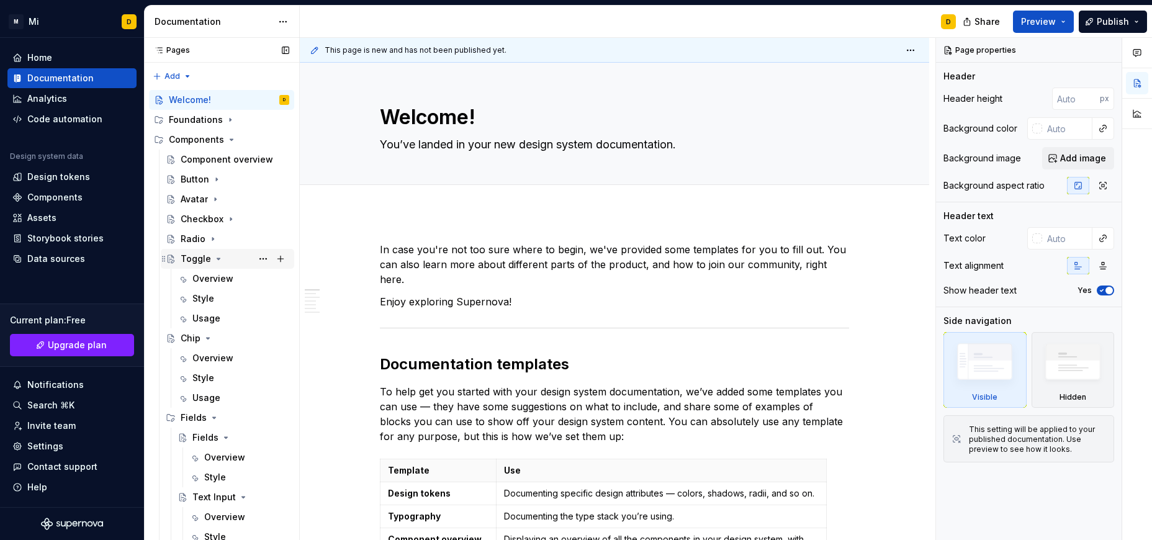
click at [217, 255] on icon "Page tree" at bounding box center [218, 259] width 10 height 10
click at [203, 280] on button "Page tree" at bounding box center [208, 279] width 10 height 10
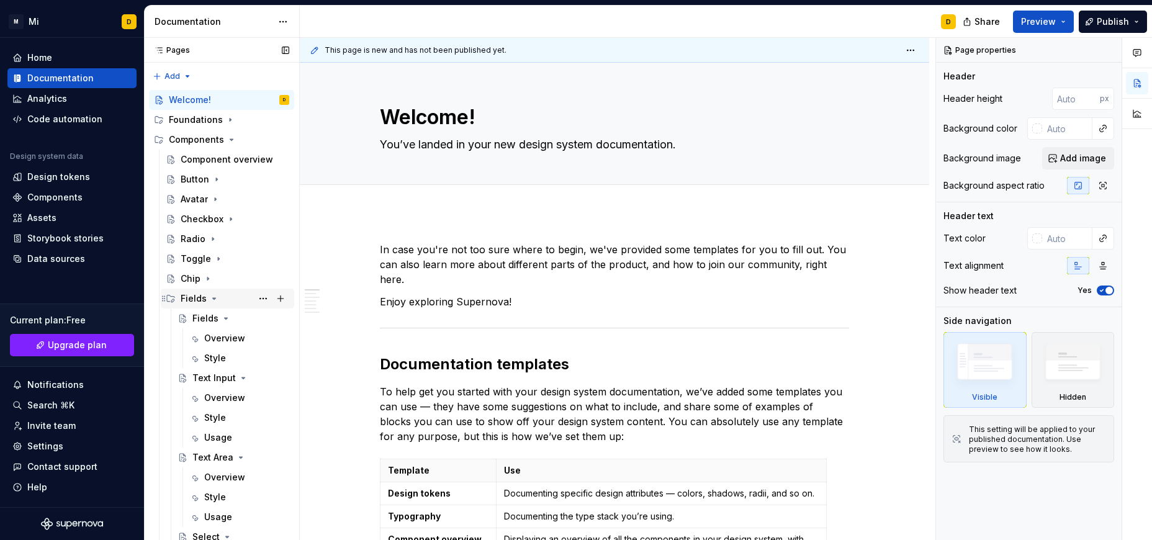
click at [212, 300] on icon "Page tree" at bounding box center [214, 299] width 10 height 10
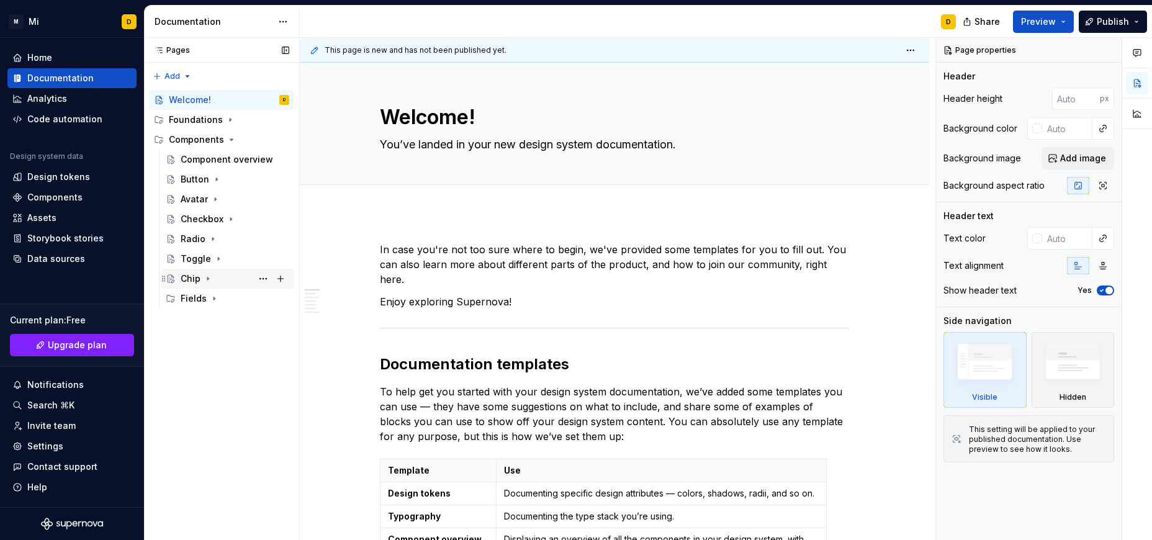
click at [184, 271] on div "Chip" at bounding box center [235, 278] width 109 height 17
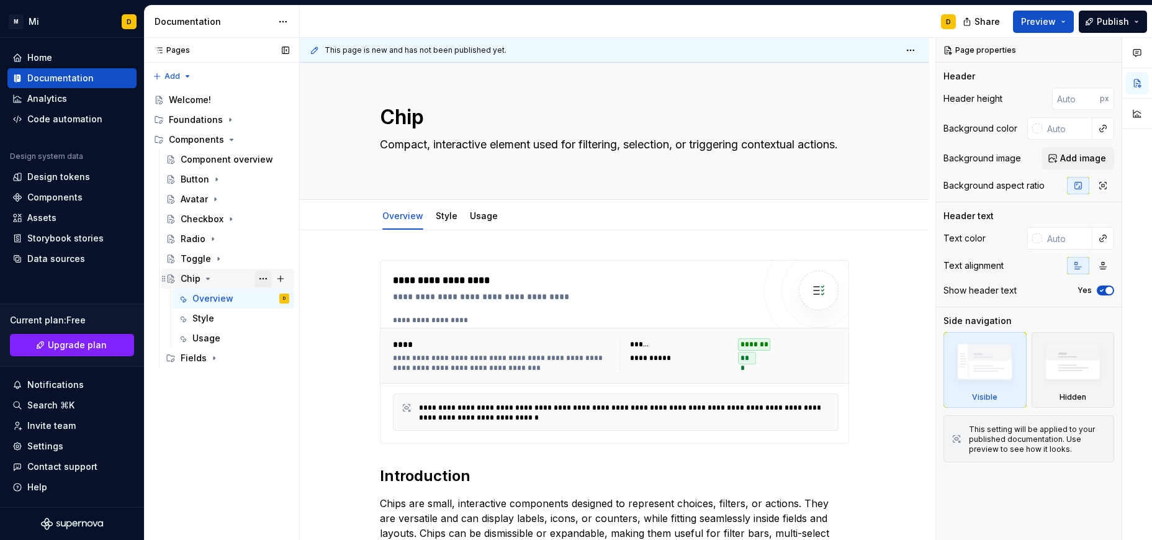
click at [264, 280] on button "Page tree" at bounding box center [262, 278] width 17 height 17
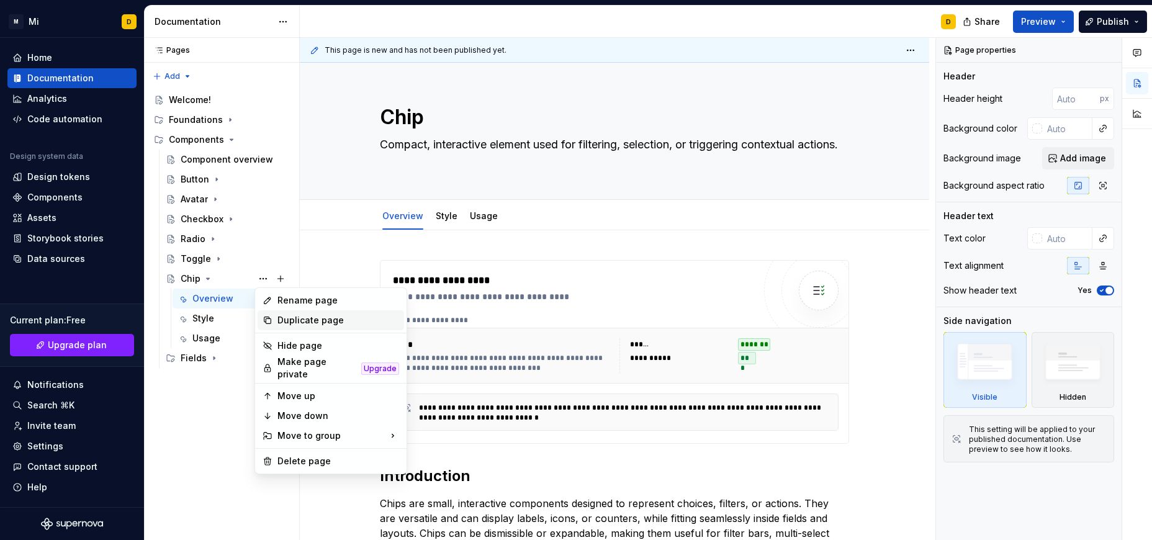
click at [292, 318] on div "Duplicate page" at bounding box center [338, 320] width 122 height 12
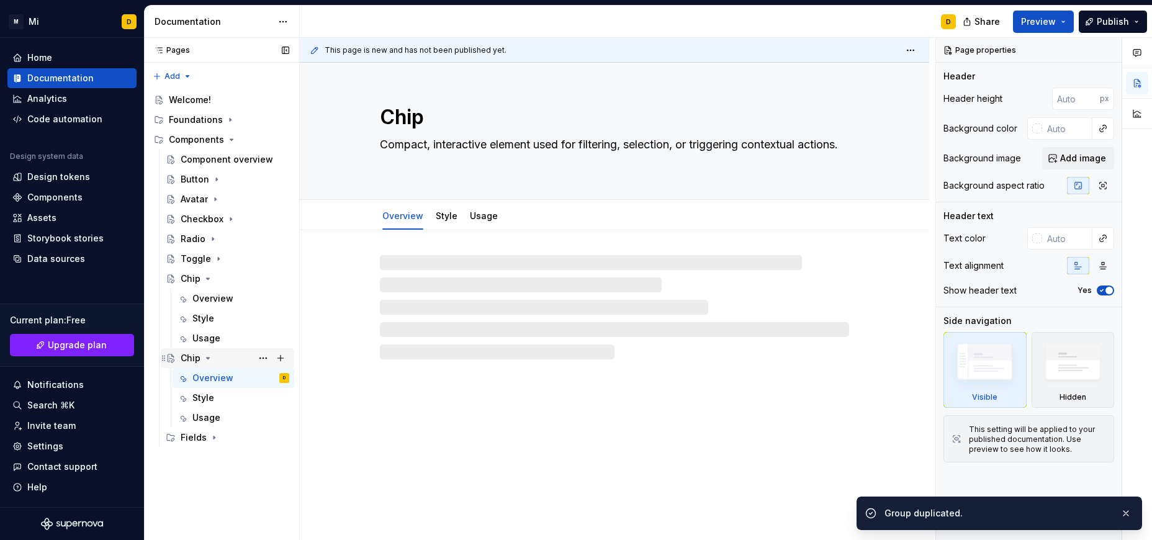
click at [194, 354] on div "Chip" at bounding box center [191, 358] width 20 height 12
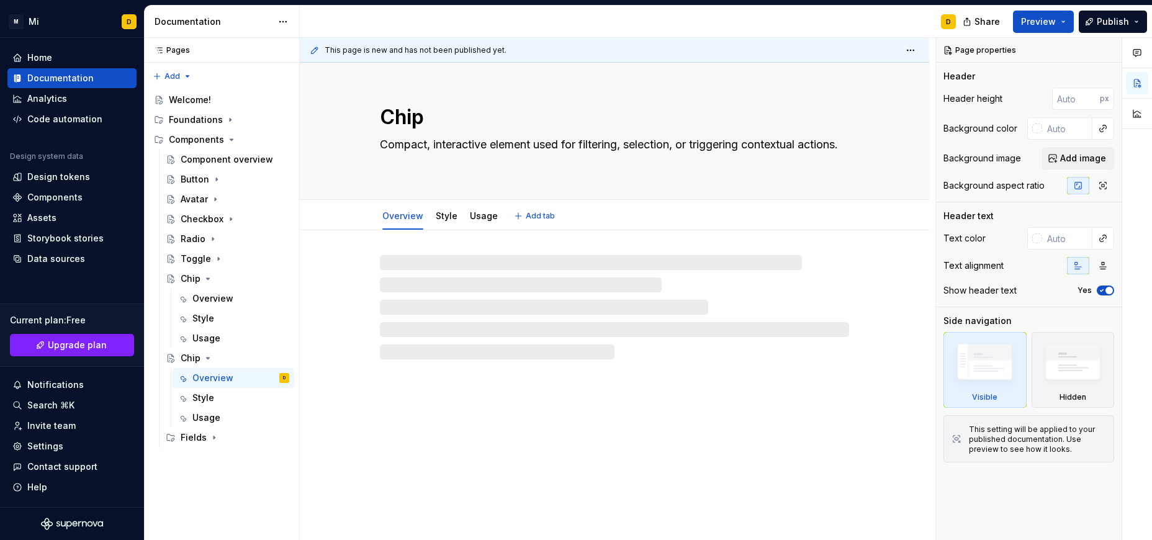
click at [434, 117] on textarea "Chip" at bounding box center [611, 117] width 469 height 30
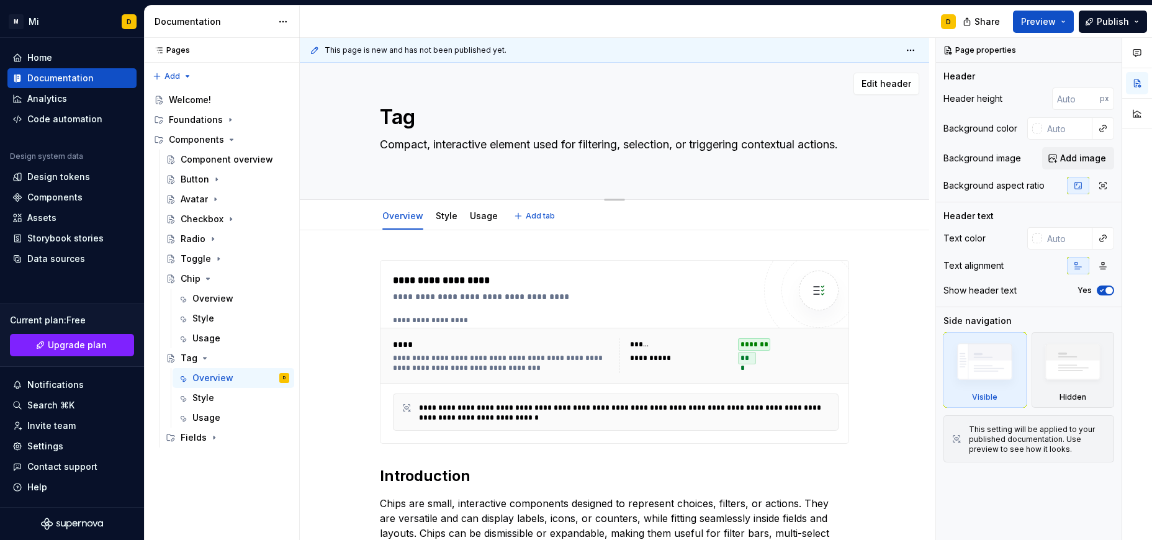
click at [441, 162] on textarea "Compact, interactive element used for filtering, selection, or triggering conte…" at bounding box center [611, 152] width 469 height 35
click at [433, 162] on textarea "Compact, interactive element used for filtering, selection, or triggering conte…" at bounding box center [611, 152] width 469 height 35
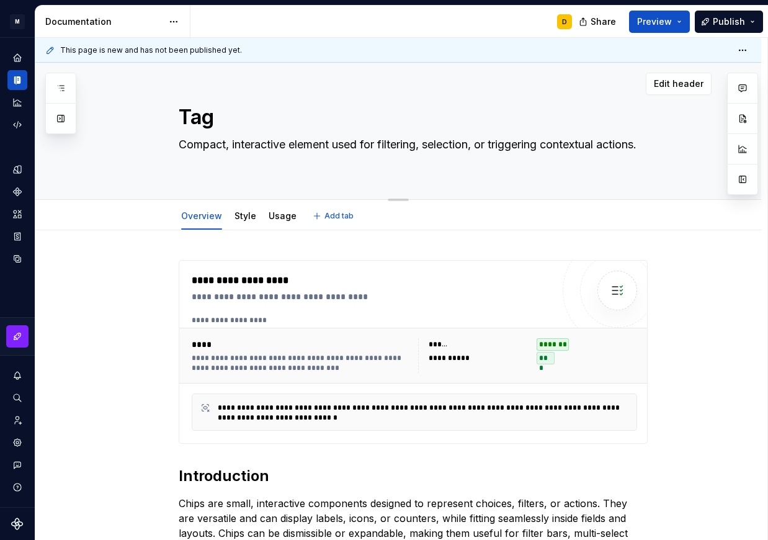
click at [243, 152] on textarea "Compact, interactive element used for filtering, selection, or triggering conte…" at bounding box center [410, 152] width 469 height 35
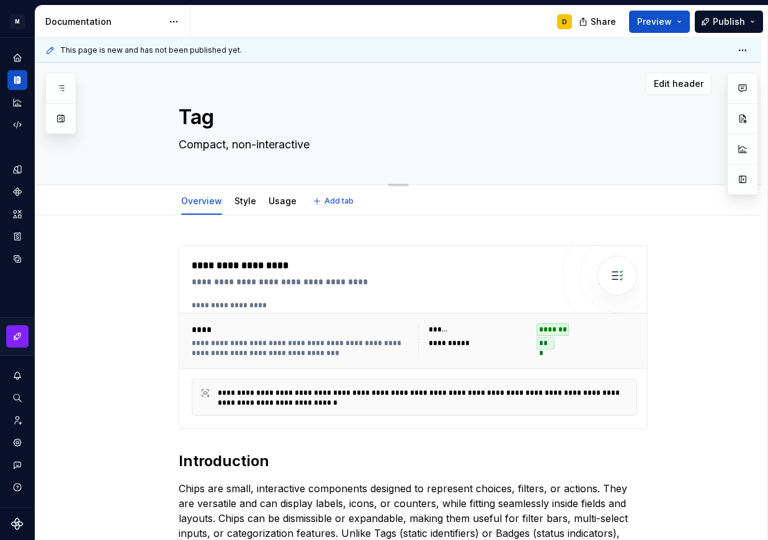
click at [377, 140] on textarea "Compact, non-interactive" at bounding box center [410, 145] width 469 height 20
paste textarea "label used to highlight categories, statuses, or contextual information."
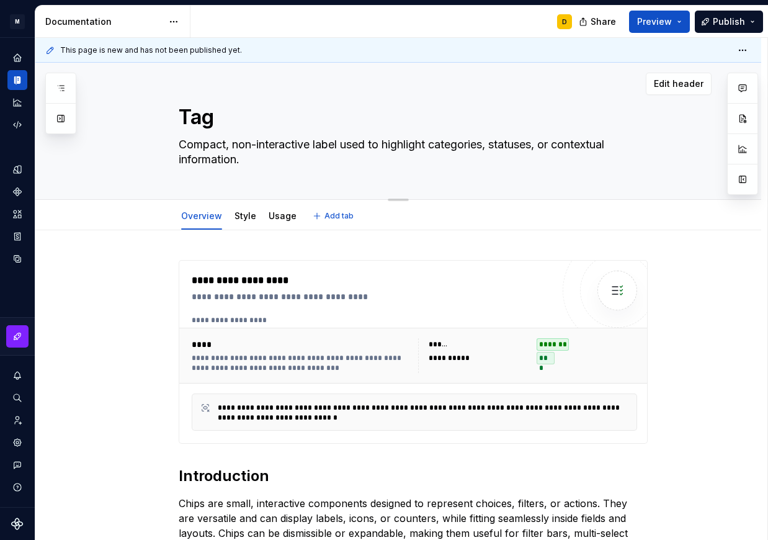
drag, startPoint x: 245, startPoint y: 159, endPoint x: 169, endPoint y: 135, distance: 79.3
click at [176, 135] on textarea "Compact, non-interactive label used to highlight categories, statuses, or conte…" at bounding box center [410, 152] width 469 height 35
click at [19, 63] on div "Home" at bounding box center [17, 58] width 20 height 20
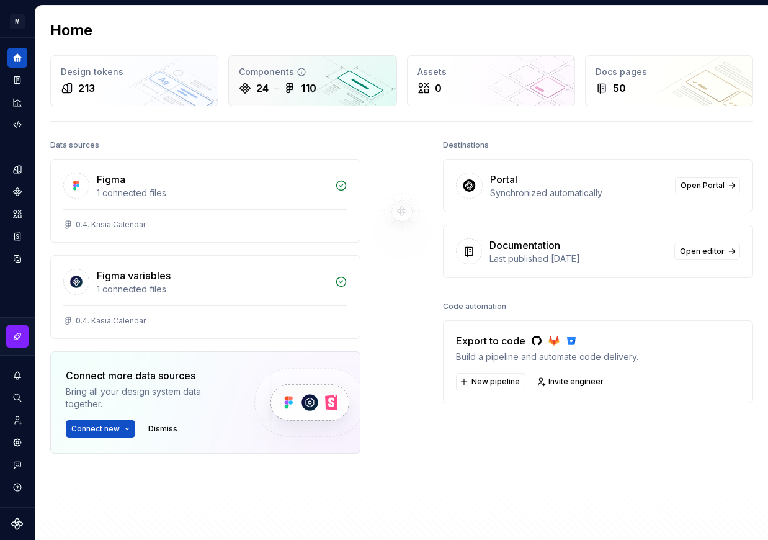
click at [302, 97] on div "Components 24 110" at bounding box center [312, 81] width 167 height 50
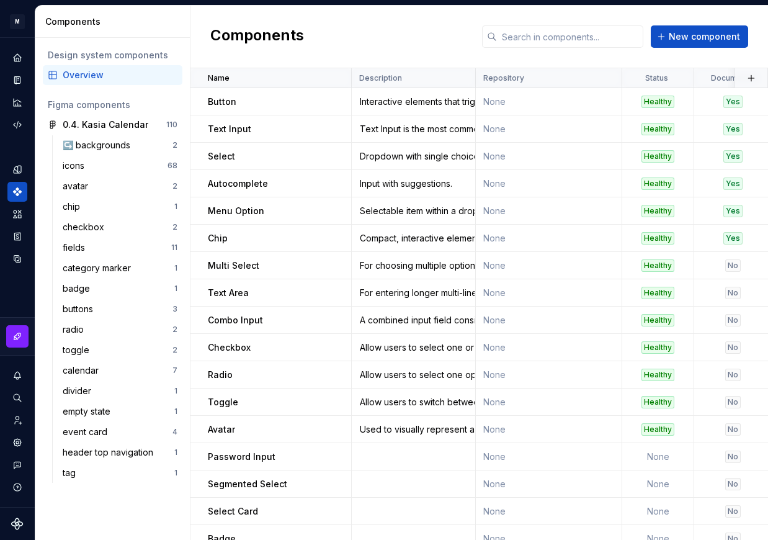
scroll to position [210, 0]
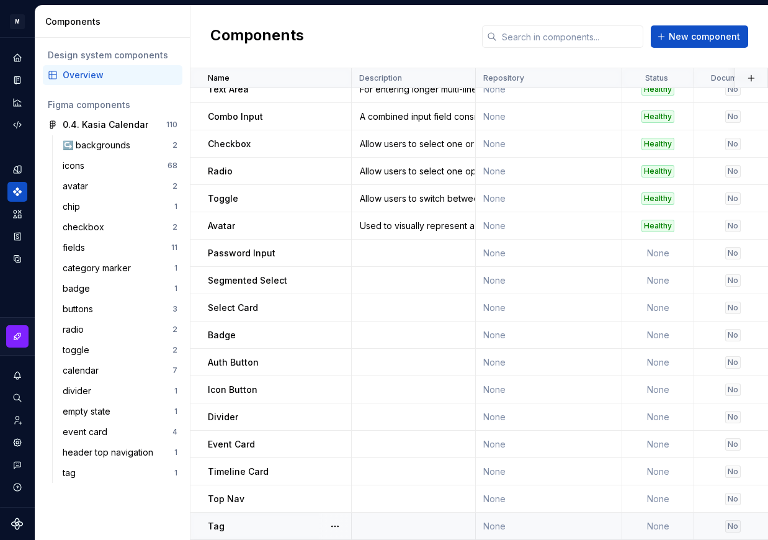
click at [263, 520] on div "Tag" at bounding box center [279, 526] width 143 height 12
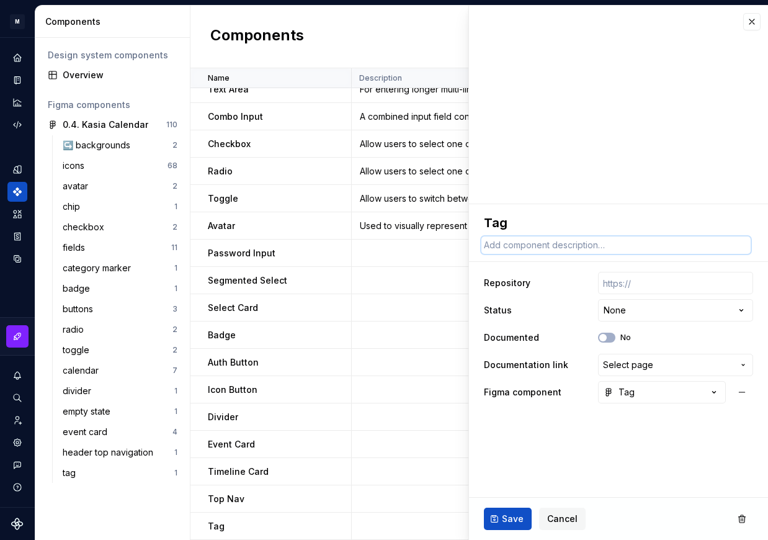
click at [547, 247] on textarea at bounding box center [616, 244] width 269 height 17
paste textarea "Compact, non-interactive label used to highlight categories, statuses, or conte…"
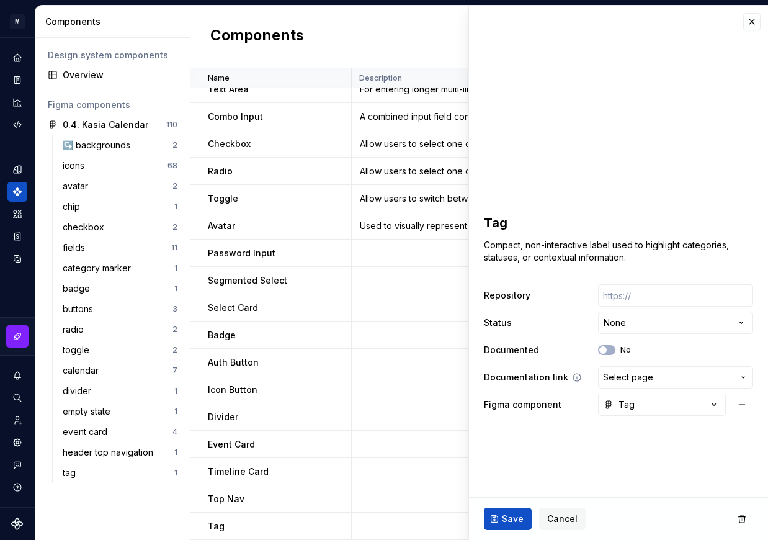
click at [618, 371] on button "Select page" at bounding box center [675, 377] width 155 height 22
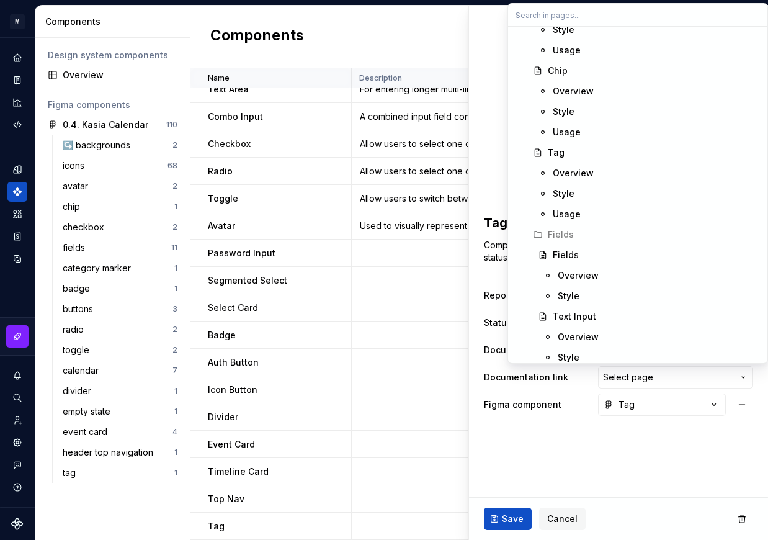
scroll to position [602, 0]
click at [580, 153] on div "Tag" at bounding box center [654, 154] width 212 height 12
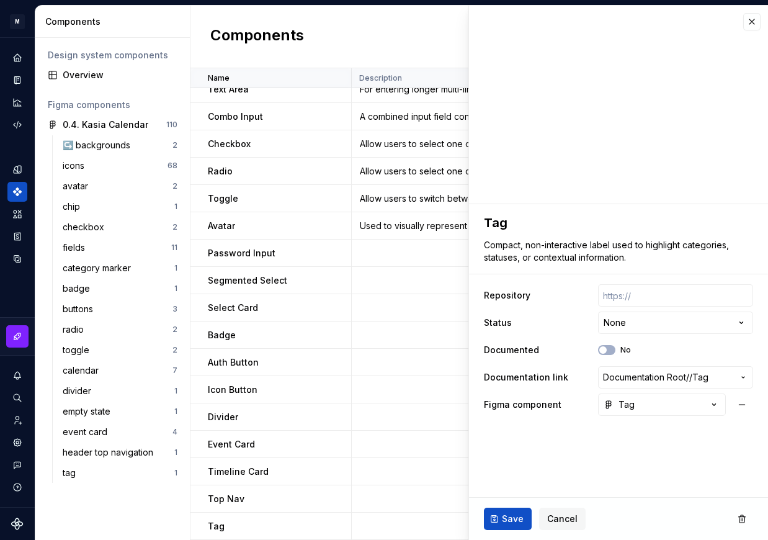
scroll to position [210, 0]
click at [17, 79] on icon "Documentation" at bounding box center [18, 80] width 5 height 7
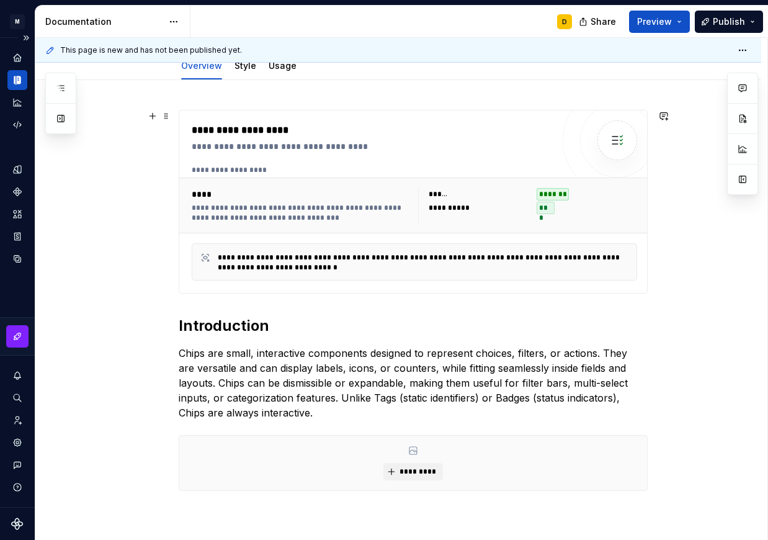
scroll to position [151, 0]
click at [331, 416] on p "Chips are small, interactive components designed to represent choices, filters,…" at bounding box center [413, 382] width 469 height 74
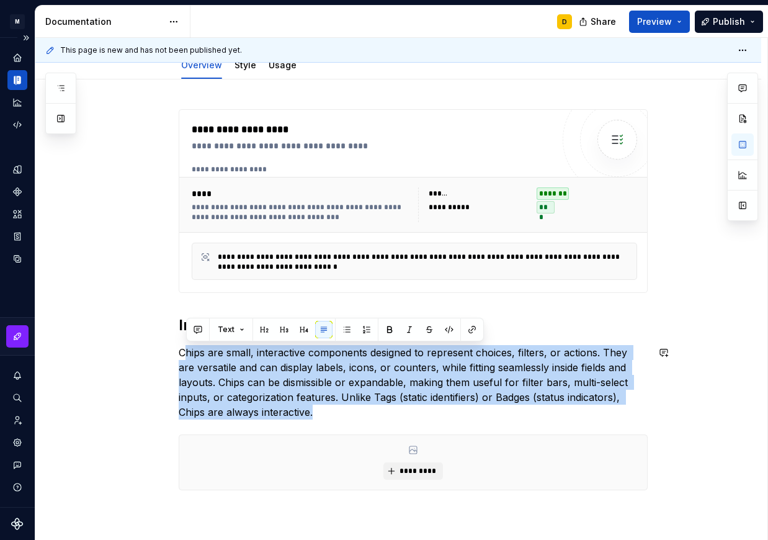
drag, startPoint x: 326, startPoint y: 410, endPoint x: 188, endPoint y: 342, distance: 153.5
click at [188, 342] on div "**********" at bounding box center [413, 314] width 469 height 411
copy p "hips are small, interactive components designed to represent choices, filters, …"
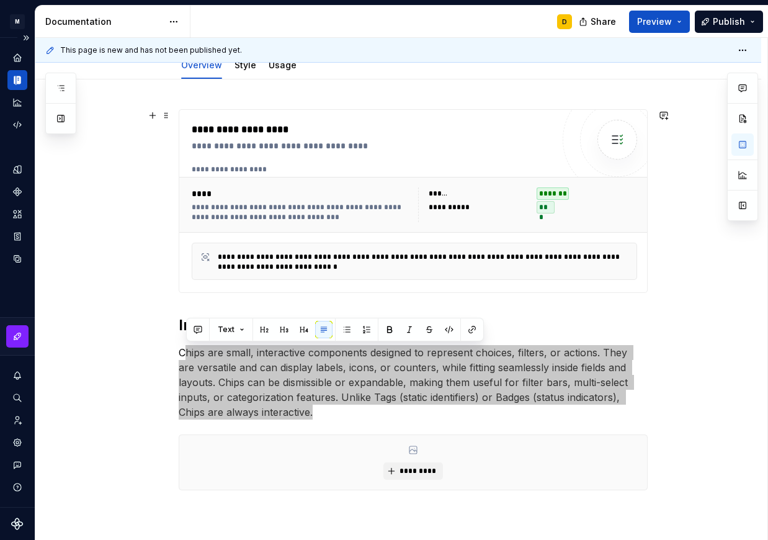
click at [452, 163] on div "**********" at bounding box center [372, 201] width 361 height 158
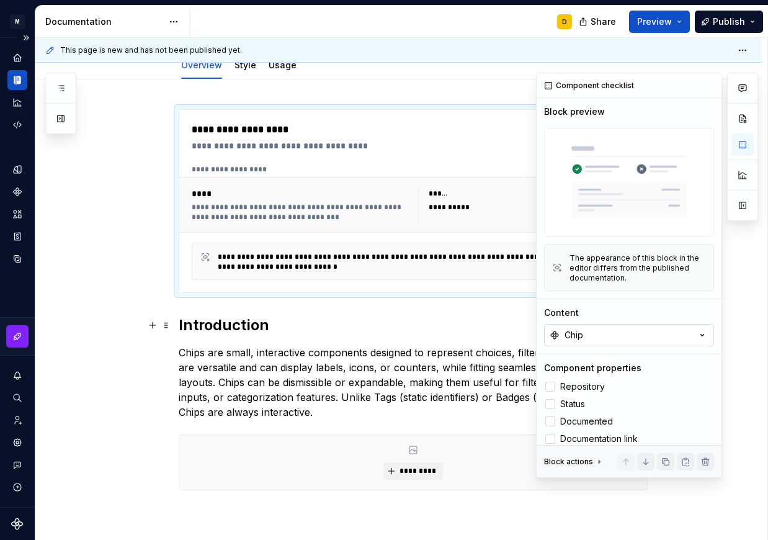
click at [642, 331] on button "Chip" at bounding box center [629, 335] width 170 height 22
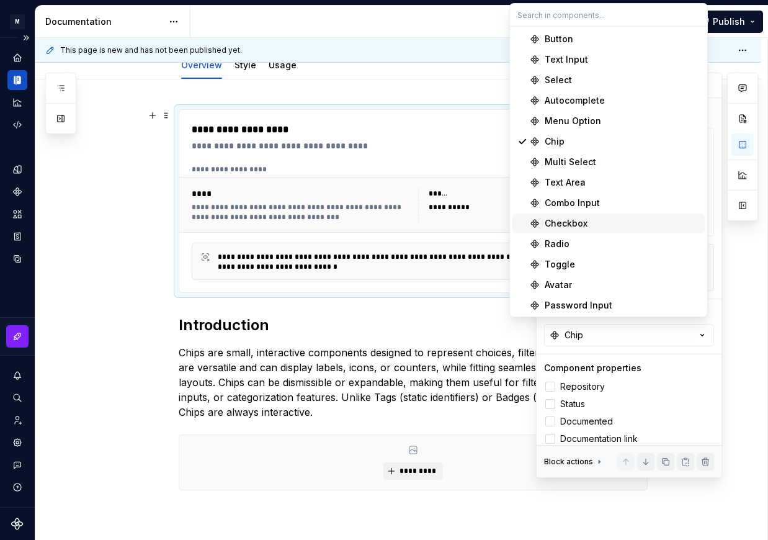
scroll to position [206, 0]
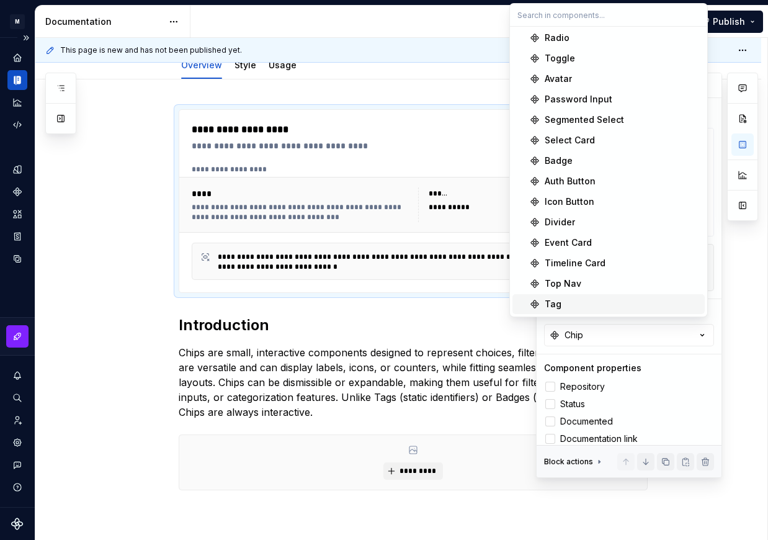
click at [565, 302] on div "Tag" at bounding box center [622, 304] width 155 height 12
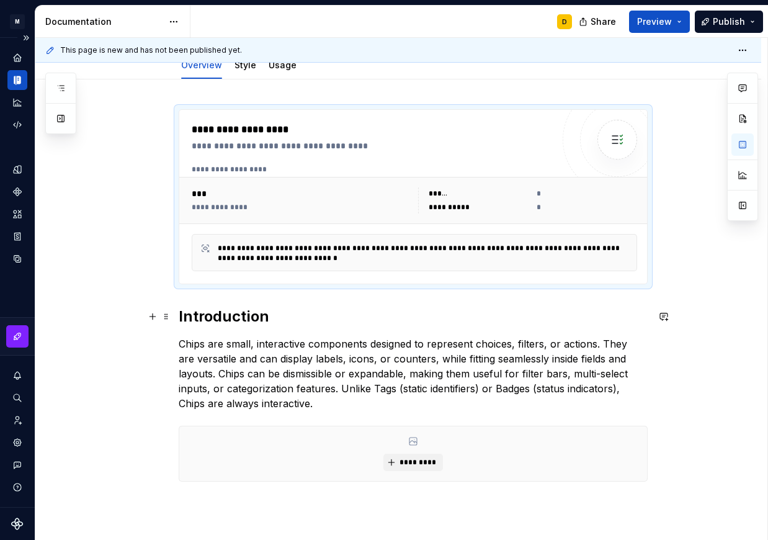
click at [287, 311] on h2 "Introduction" at bounding box center [413, 317] width 469 height 20
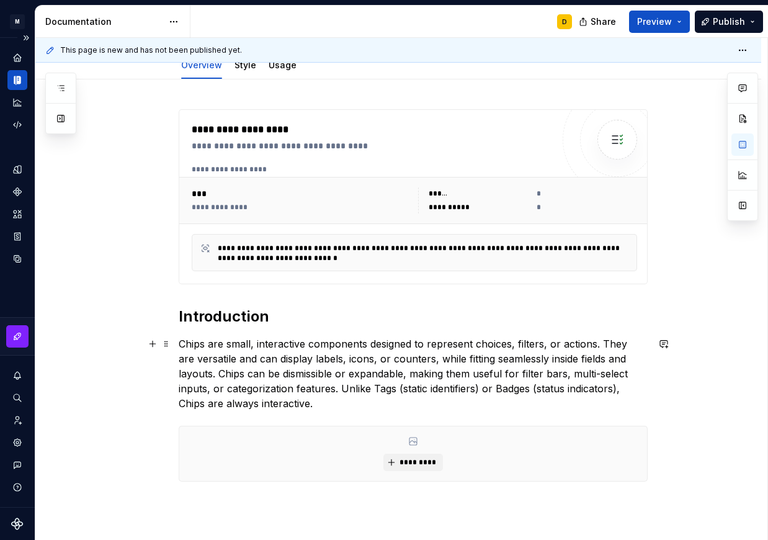
click at [207, 371] on p "Chips are small, interactive components designed to represent choices, filters,…" at bounding box center [413, 373] width 469 height 74
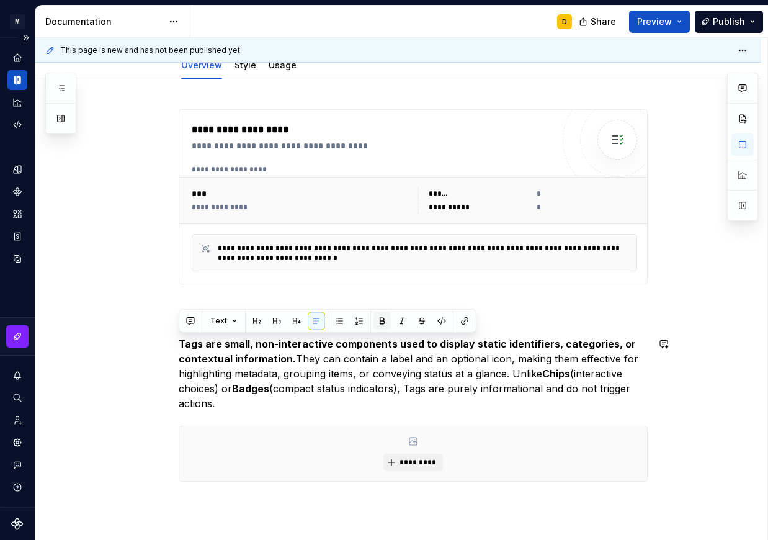
click at [385, 318] on button "button" at bounding box center [382, 320] width 17 height 17
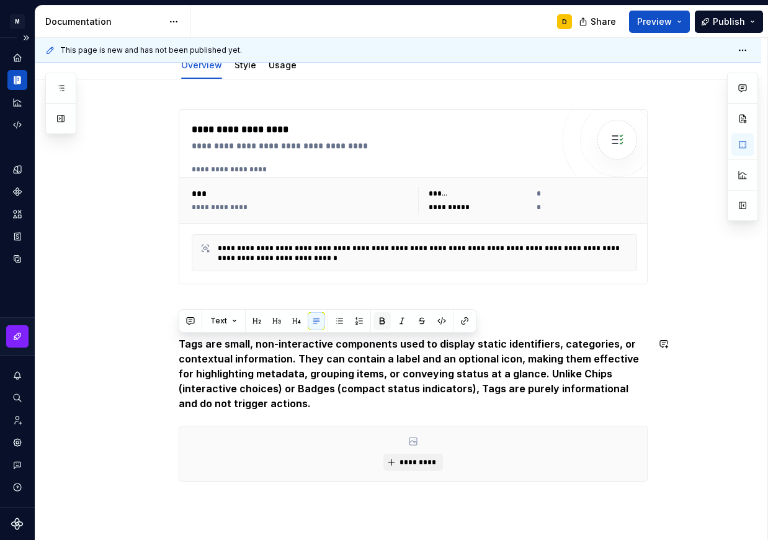
click at [385, 318] on button "button" at bounding box center [382, 320] width 17 height 17
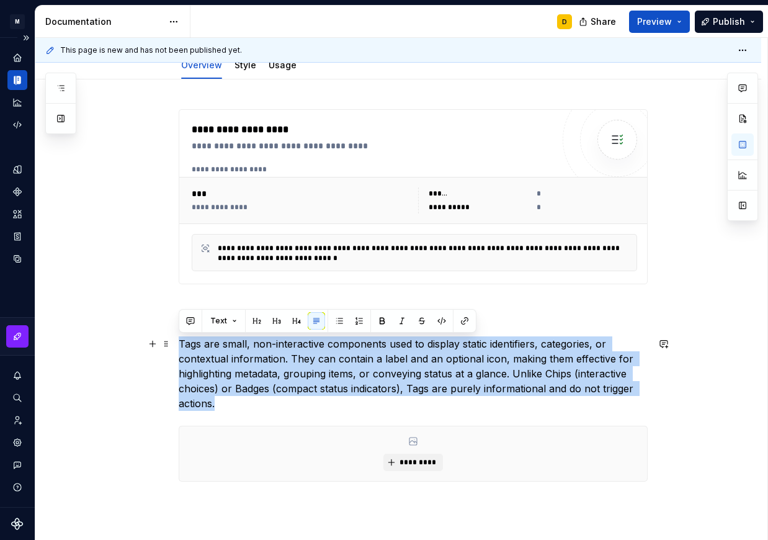
click at [375, 359] on p "Tags are small, non-interactive components used to display static identifiers, …" at bounding box center [413, 373] width 469 height 74
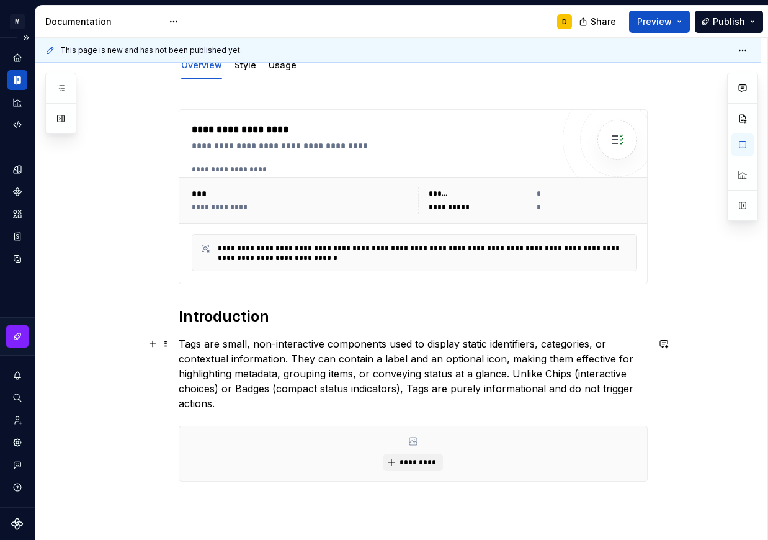
click at [337, 356] on p "Tags are small, non-interactive components used to display static identifiers, …" at bounding box center [413, 373] width 469 height 74
click at [255, 411] on div "**********" at bounding box center [413, 310] width 469 height 402
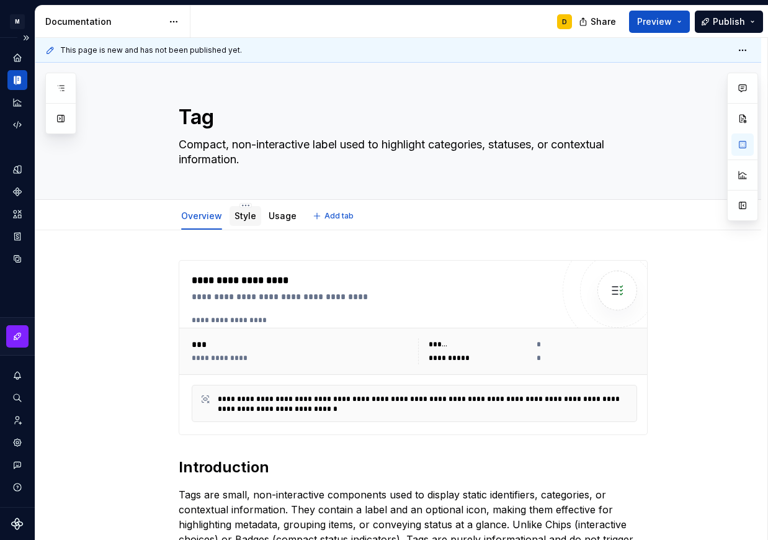
click at [243, 219] on link "Style" at bounding box center [246, 215] width 22 height 11
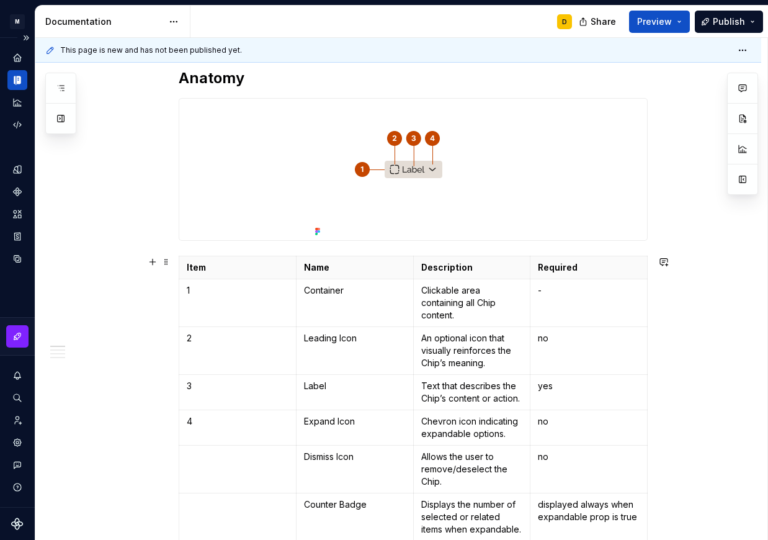
scroll to position [191, 0]
click at [457, 146] on img at bounding box center [413, 169] width 207 height 141
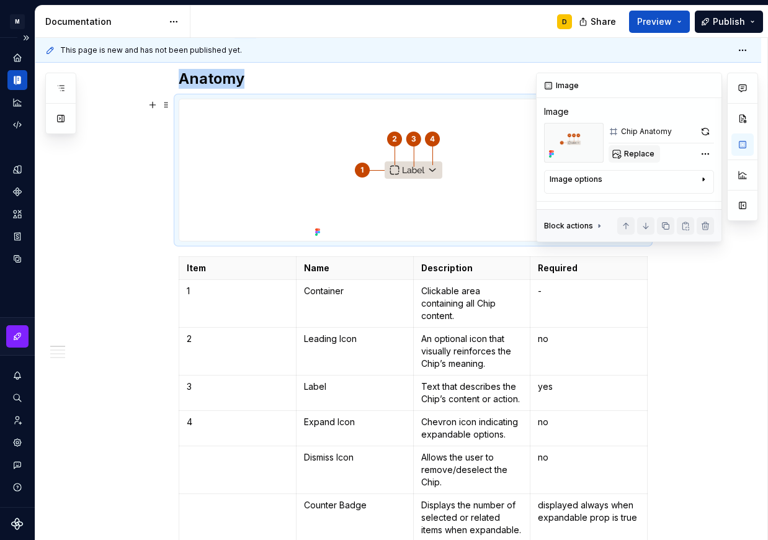
click at [628, 151] on span "Replace" at bounding box center [639, 154] width 30 height 10
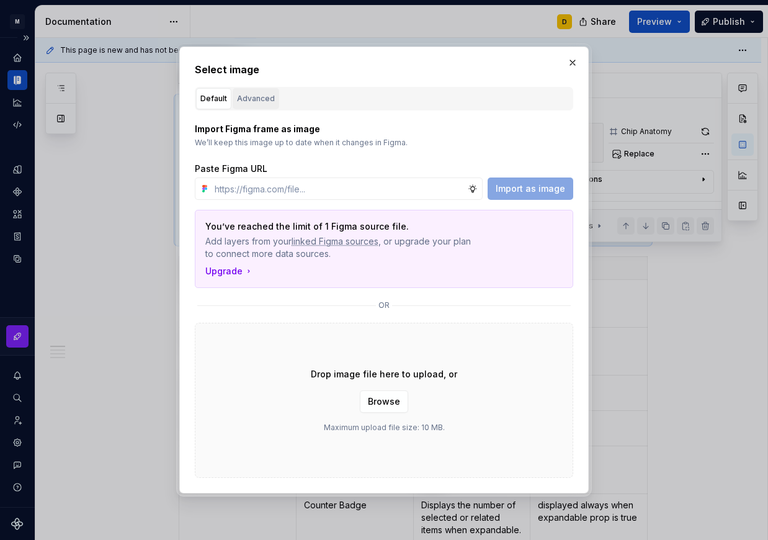
click at [264, 96] on div "Advanced" at bounding box center [256, 98] width 38 height 12
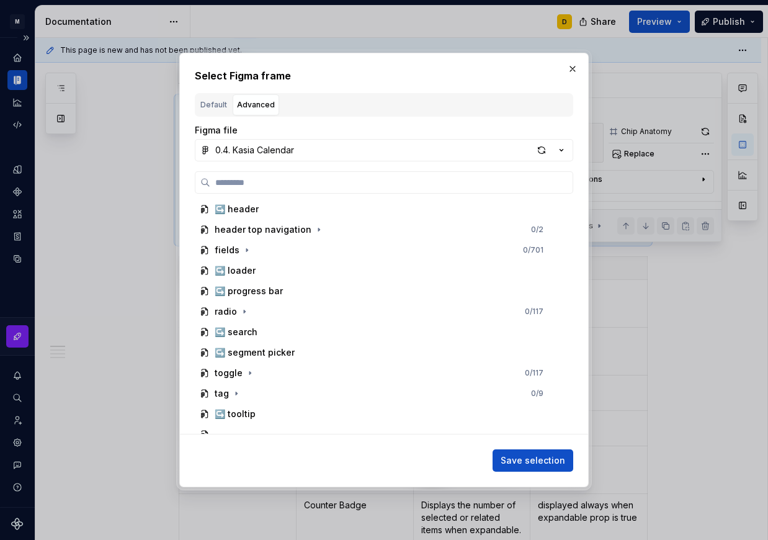
scroll to position [779, 0]
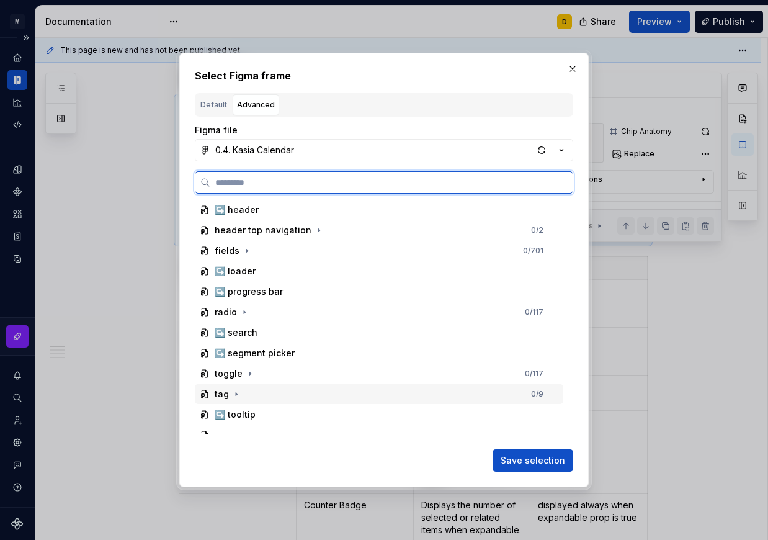
click at [260, 393] on div "tag 0 / 9" at bounding box center [379, 394] width 369 height 20
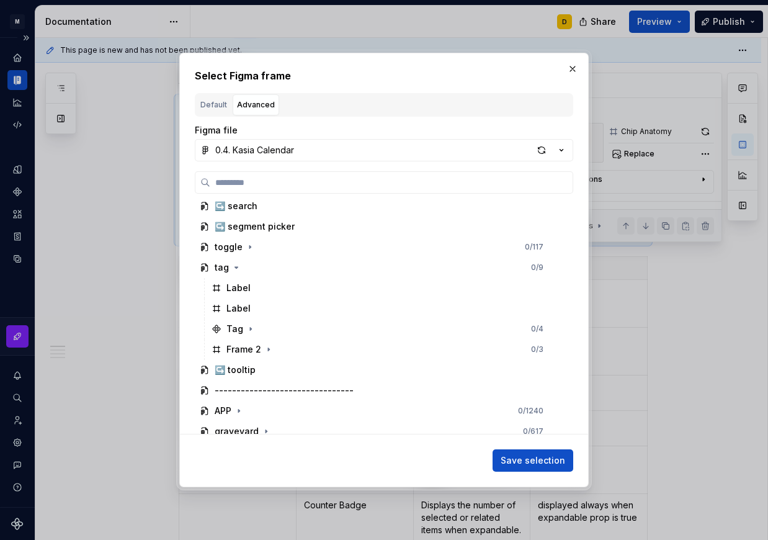
scroll to position [905, 0]
click at [541, 150] on div "button" at bounding box center [541, 149] width 17 height 17
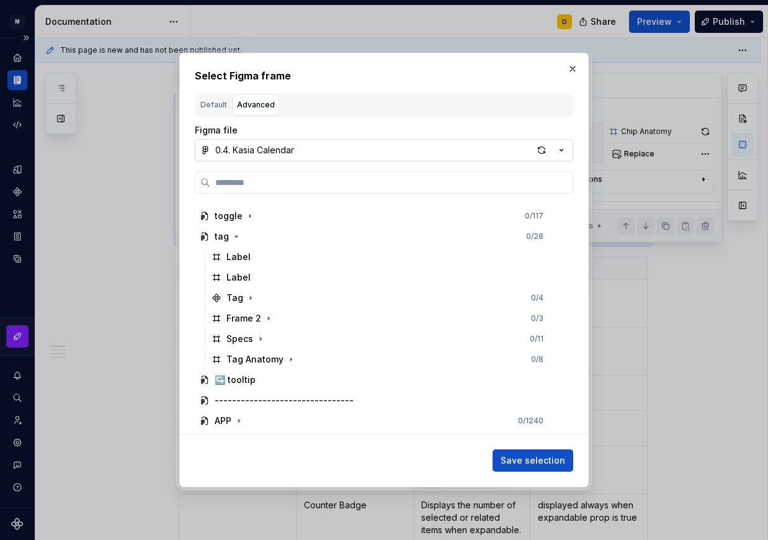
scroll to position [938, 0]
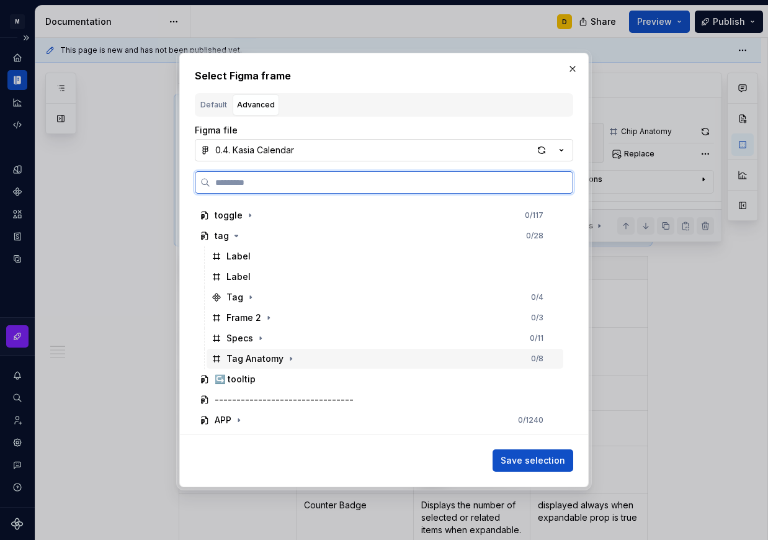
click at [325, 357] on div "Tag Anatomy 0 / 8" at bounding box center [385, 359] width 357 height 20
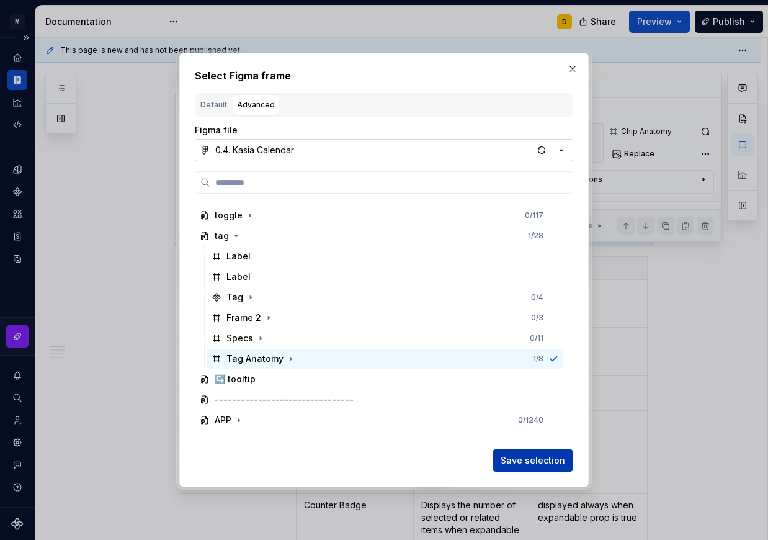
click at [525, 456] on span "Save selection" at bounding box center [533, 460] width 65 height 12
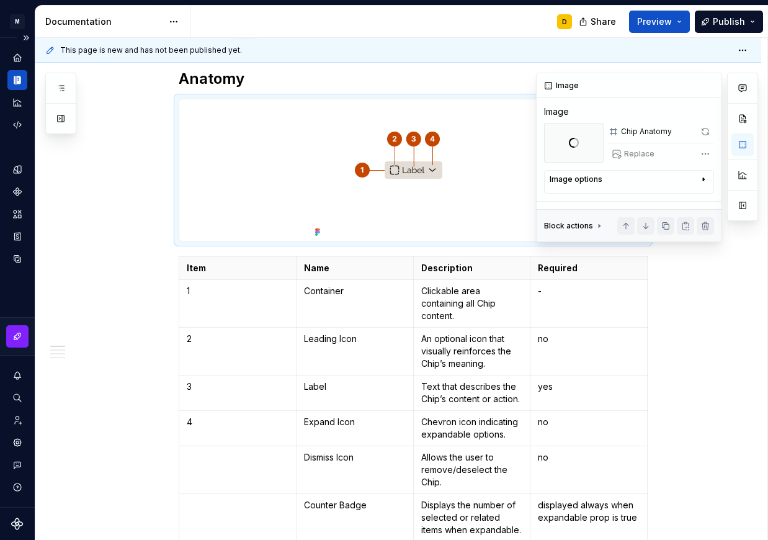
scroll to position [191, 0]
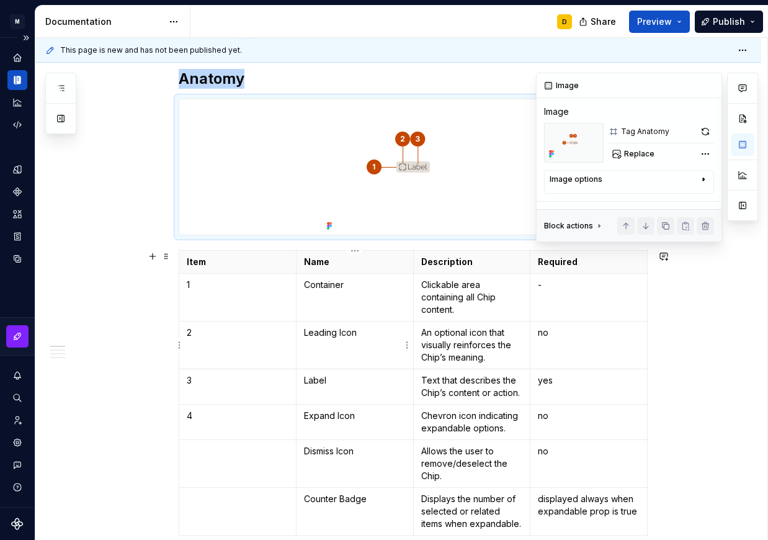
click at [376, 333] on p "Leading Icon" at bounding box center [355, 332] width 102 height 12
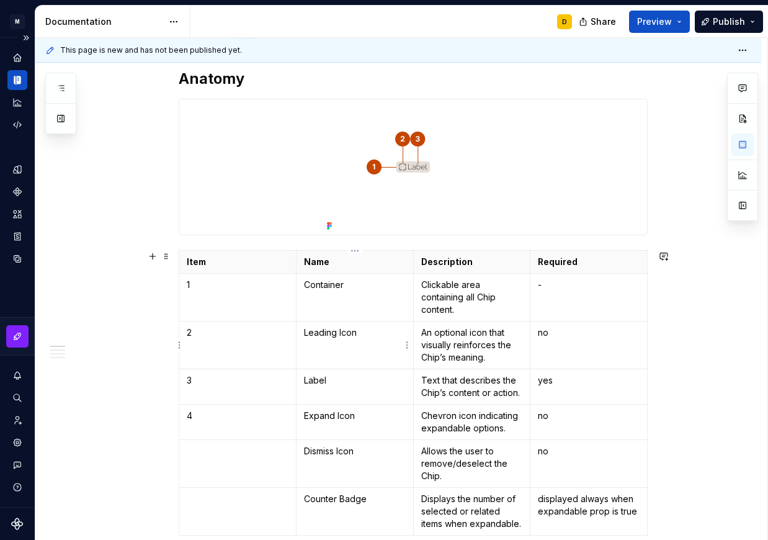
click at [337, 329] on p "Leading Icon" at bounding box center [355, 332] width 102 height 12
click at [455, 344] on p "An optional icon that visually reinforces the Chip’s meaning." at bounding box center [472, 344] width 102 height 37
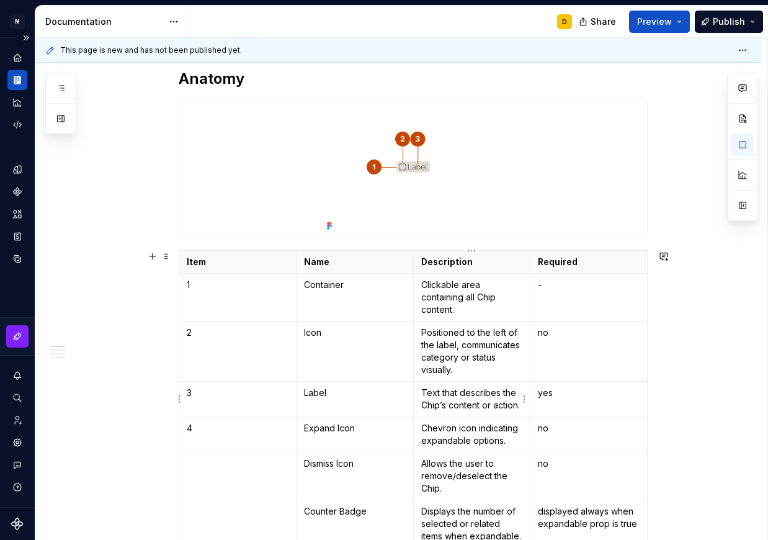
click at [434, 404] on p "Text that describes the Chip’s content or action." at bounding box center [472, 399] width 102 height 25
click at [454, 404] on p "Text that describes the Chip’s content or action." at bounding box center [472, 399] width 102 height 25
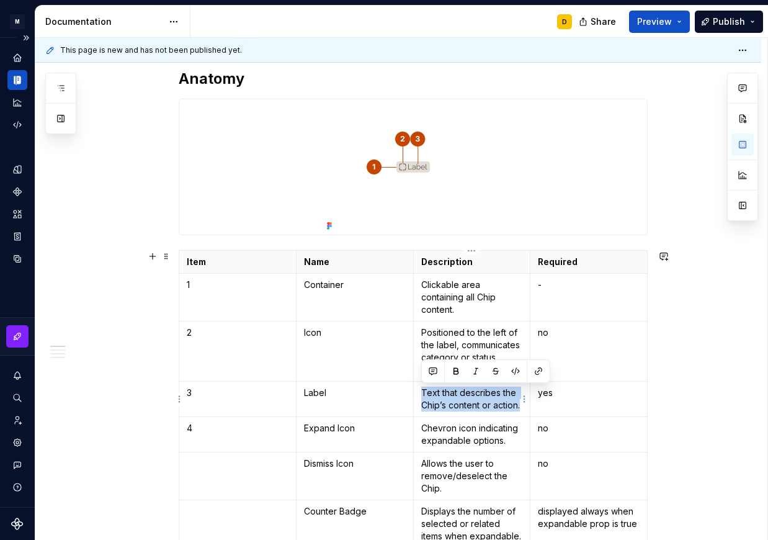
drag, startPoint x: 520, startPoint y: 408, endPoint x: 416, endPoint y: 392, distance: 105.4
click at [416, 392] on td "Text that describes the Chip’s content or action." at bounding box center [471, 399] width 117 height 35
copy p "Text that describes the Chip’s content or action."
click at [469, 308] on p "Clickable area containing all Chip content." at bounding box center [472, 297] width 102 height 37
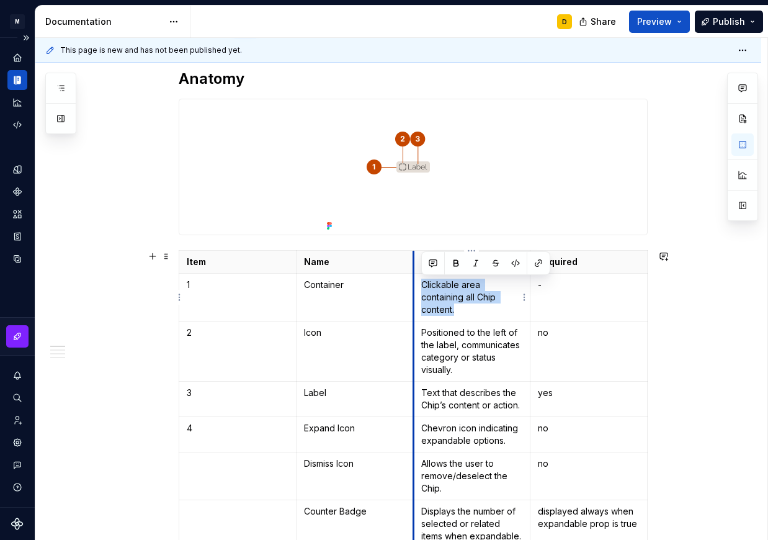
drag, startPoint x: 462, startPoint y: 308, endPoint x: 410, endPoint y: 279, distance: 59.5
click at [410, 279] on tr "1 Container Clickable area containing all Chip content. -" at bounding box center [413, 298] width 469 height 48
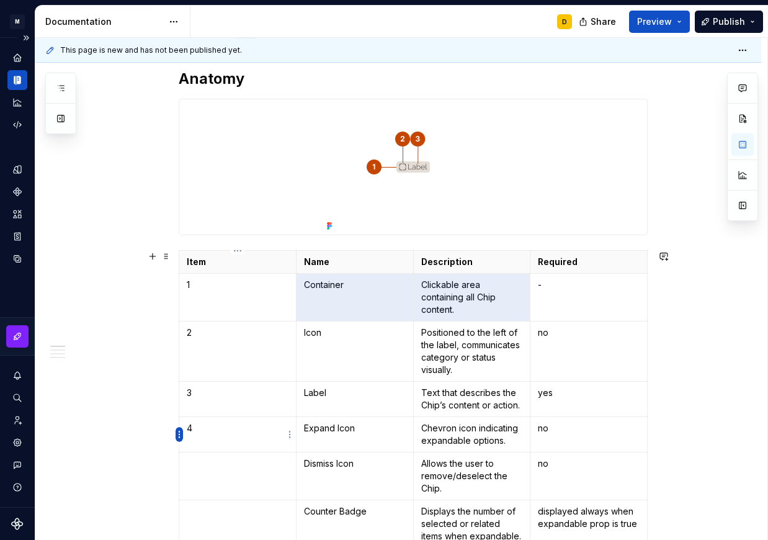
click at [178, 433] on html "M Mi D Design system data Documentation D Share Preview Publish Pages Add Acces…" at bounding box center [384, 270] width 768 height 540
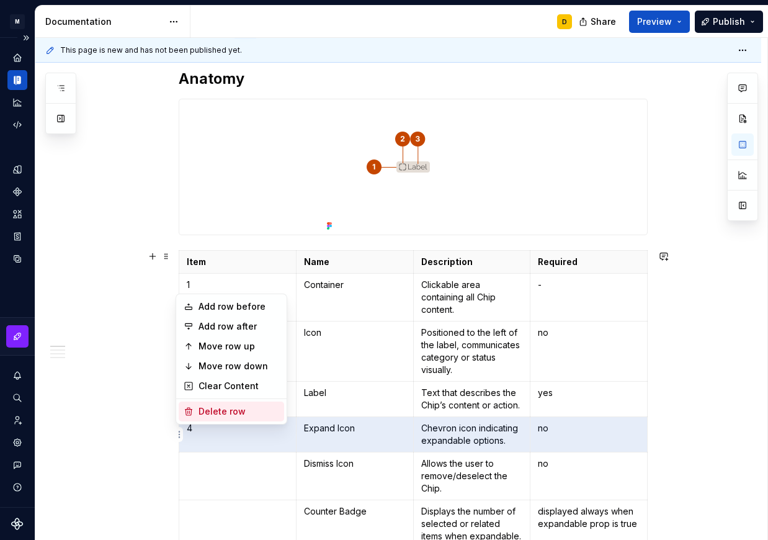
click at [203, 408] on div "Delete row" at bounding box center [239, 411] width 81 height 12
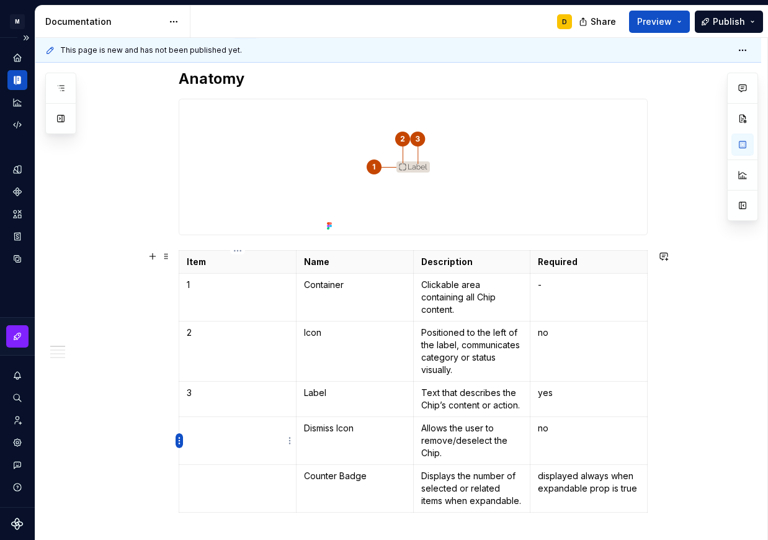
click at [177, 440] on html "M Mi D Design system data Documentation D Share Preview Publish Pages Add Acces…" at bounding box center [384, 270] width 768 height 540
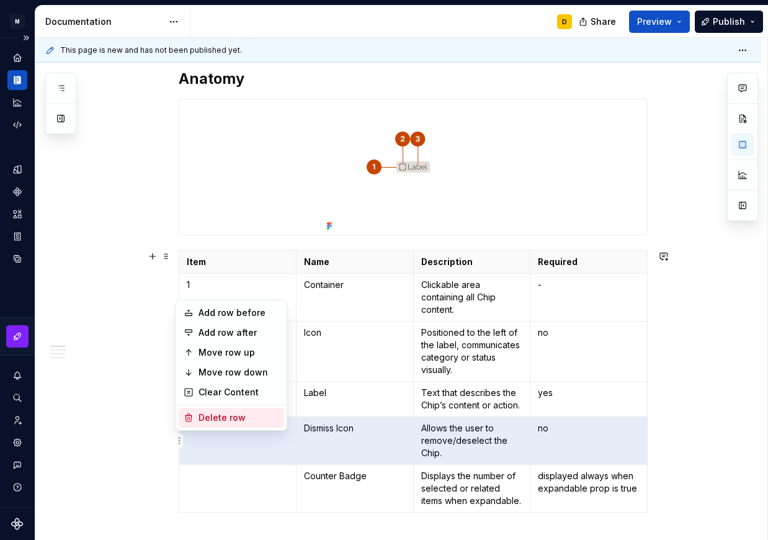
click at [202, 420] on div "Delete row" at bounding box center [239, 417] width 81 height 12
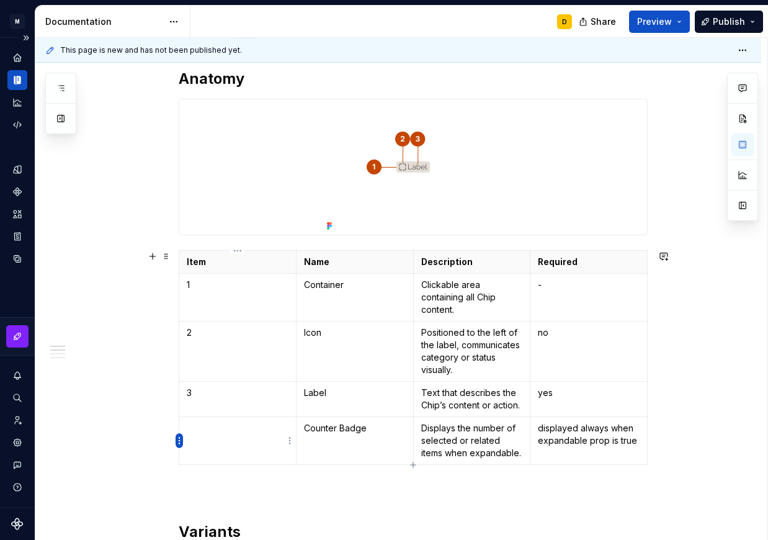
click at [181, 439] on html "M Mi D Design system data Documentation D Share Preview Publish Pages Add Acces…" at bounding box center [384, 270] width 768 height 540
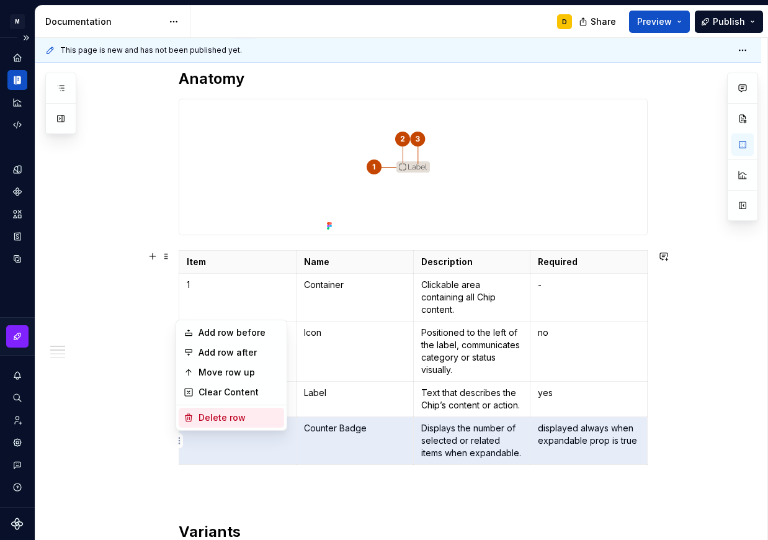
click at [215, 420] on div "Delete row" at bounding box center [239, 417] width 81 height 12
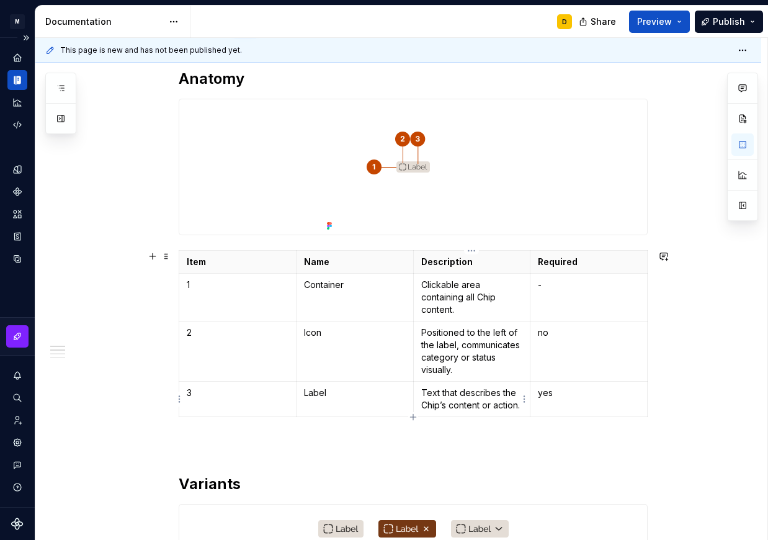
click at [444, 404] on p "Text that describes the Chip’s content or action." at bounding box center [472, 399] width 102 height 25
click at [449, 397] on p "Text that describes the Chip’s content or action." at bounding box center [472, 399] width 102 height 25
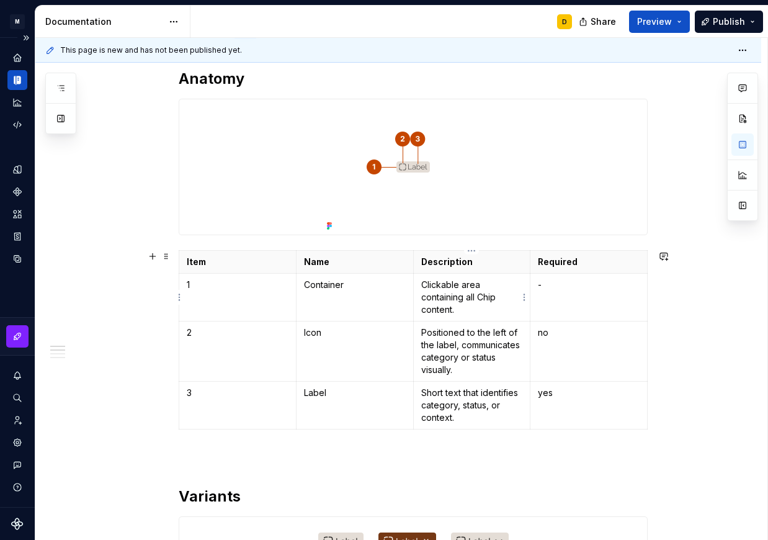
click at [466, 292] on p "Clickable area containing all Chip content." at bounding box center [472, 297] width 102 height 37
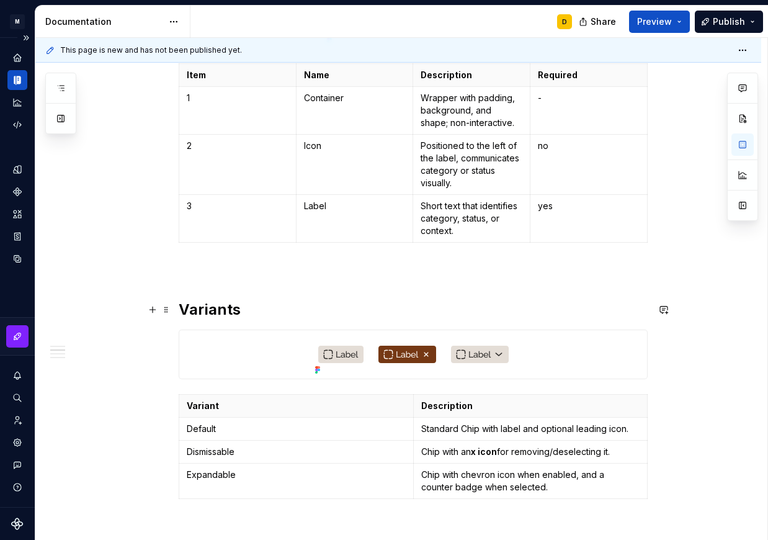
scroll to position [379, 0]
click at [271, 297] on div "Anatomy Item Name Description Required 1 Container Wrapper with padding, backgr…" at bounding box center [413, 509] width 469 height 1257
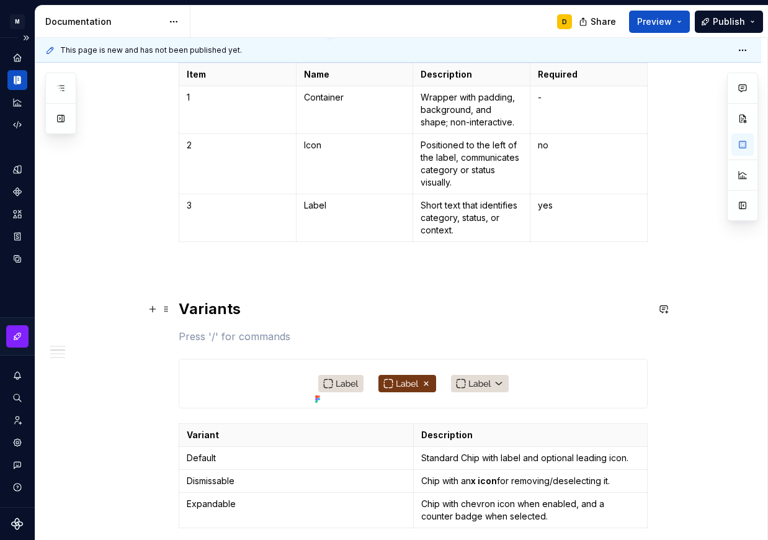
click at [270, 302] on h2 "Variants" at bounding box center [413, 309] width 469 height 20
click at [227, 307] on h2 "Variants" at bounding box center [413, 309] width 469 height 20
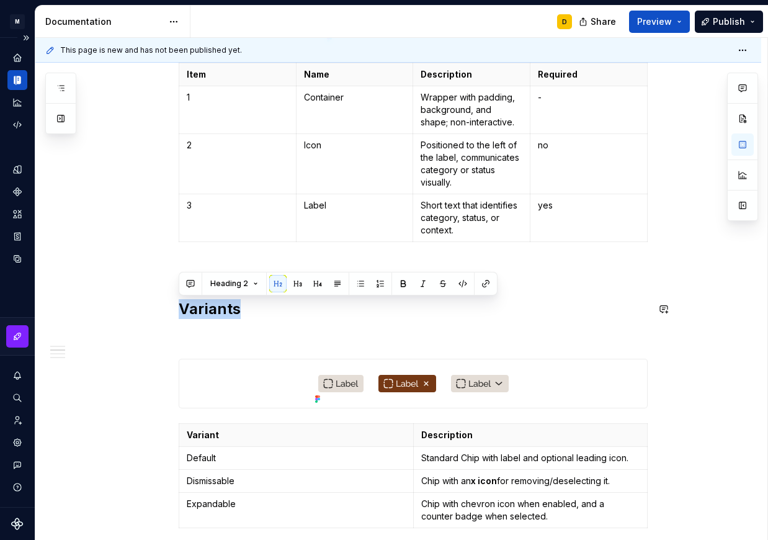
click at [206, 325] on div "Anatomy Item Name Description Required 1 Container Wrapper with padding, backgr…" at bounding box center [413, 524] width 469 height 1287
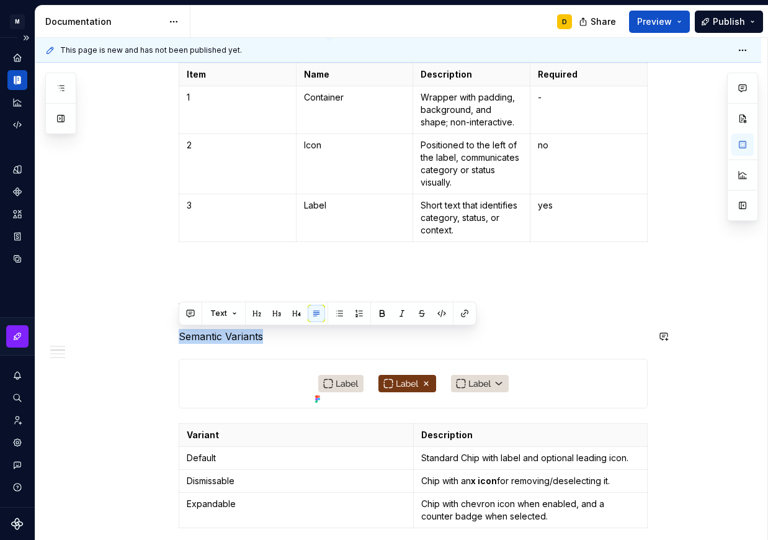
drag, startPoint x: 271, startPoint y: 330, endPoint x: 174, endPoint y: 344, distance: 97.8
click at [277, 313] on button "button" at bounding box center [276, 313] width 17 height 17
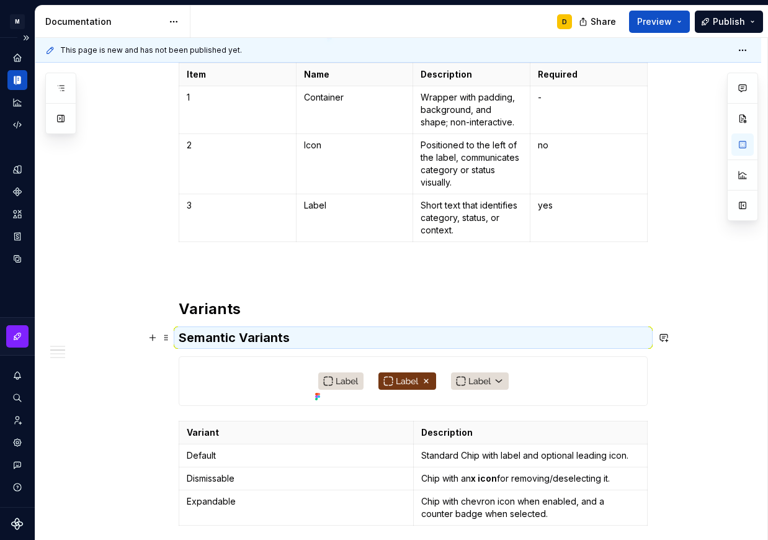
click at [292, 340] on h3 "Semantic Variants" at bounding box center [413, 337] width 469 height 17
click at [287, 339] on h3 "Semantic Variants" at bounding box center [413, 337] width 469 height 17
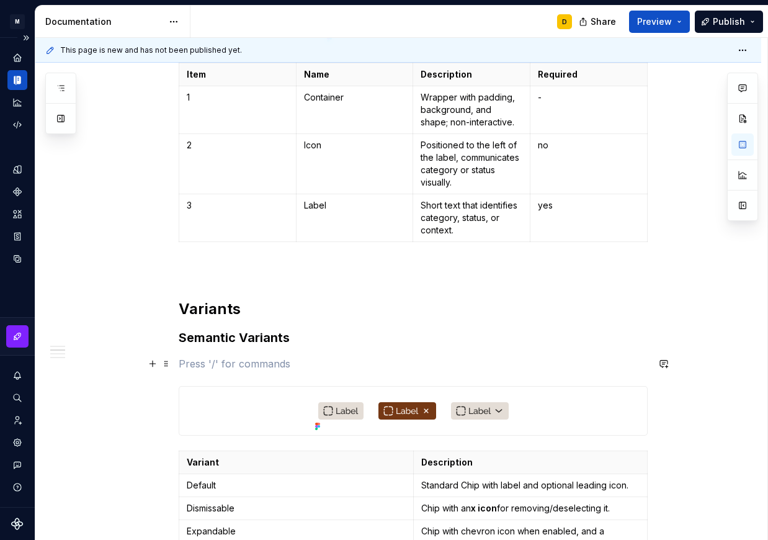
click at [222, 359] on p at bounding box center [413, 363] width 469 height 15
click at [248, 307] on h2 "Variants" at bounding box center [413, 309] width 469 height 20
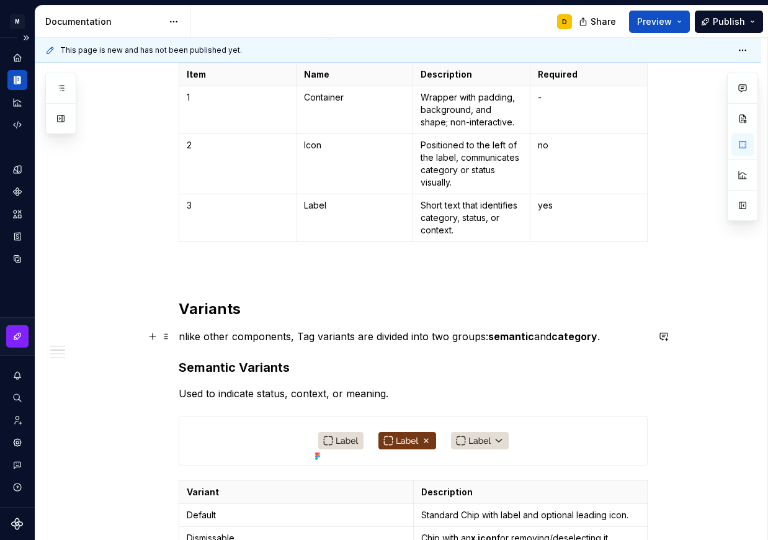
click at [179, 338] on p "nlike other components, Tag variants are divided into two groups: semantic and …" at bounding box center [413, 336] width 469 height 15
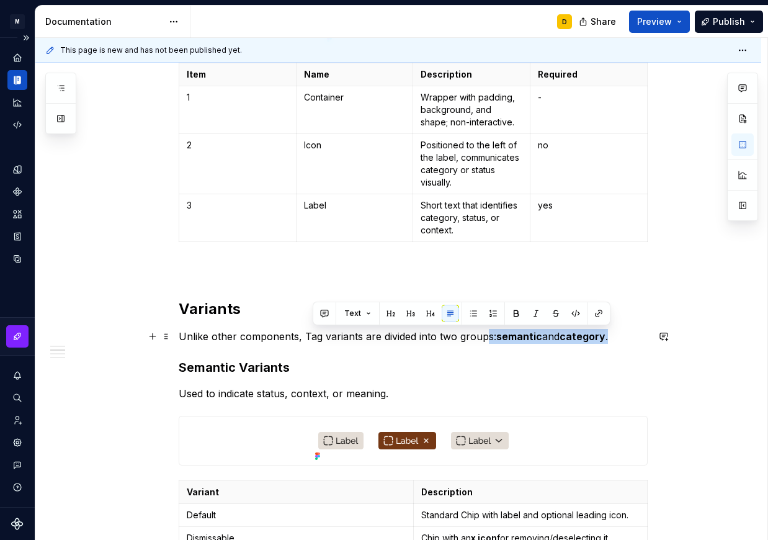
drag, startPoint x: 624, startPoint y: 335, endPoint x: 483, endPoint y: 341, distance: 141.0
click at [483, 341] on p "Unlike other components, Tag variants are divided into two groups: semantic and…" at bounding box center [413, 336] width 469 height 15
click at [511, 308] on button "button" at bounding box center [516, 313] width 17 height 17
click at [511, 310] on button "button" at bounding box center [516, 313] width 17 height 17
click at [621, 343] on p "Unlike other components, Tag variants are divided into two groups: semantic and…" at bounding box center [413, 336] width 469 height 15
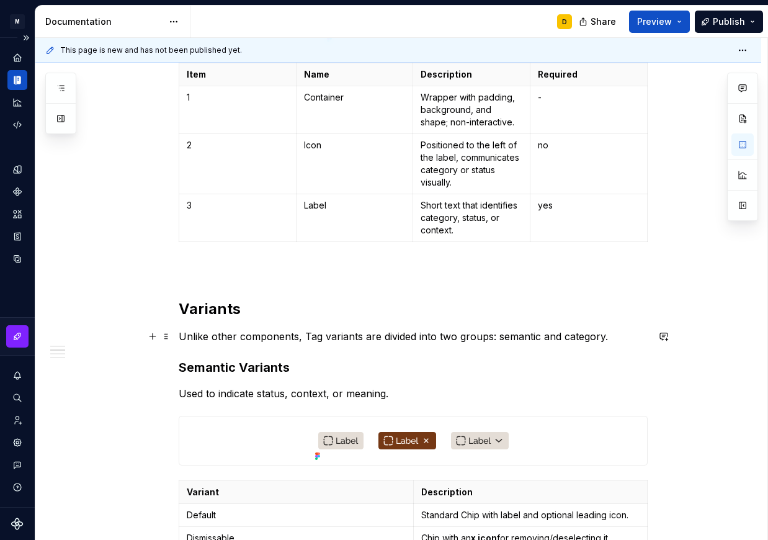
click at [619, 334] on p "Unlike other components, Tag variants are divided into two groups: semantic and…" at bounding box center [413, 336] width 469 height 15
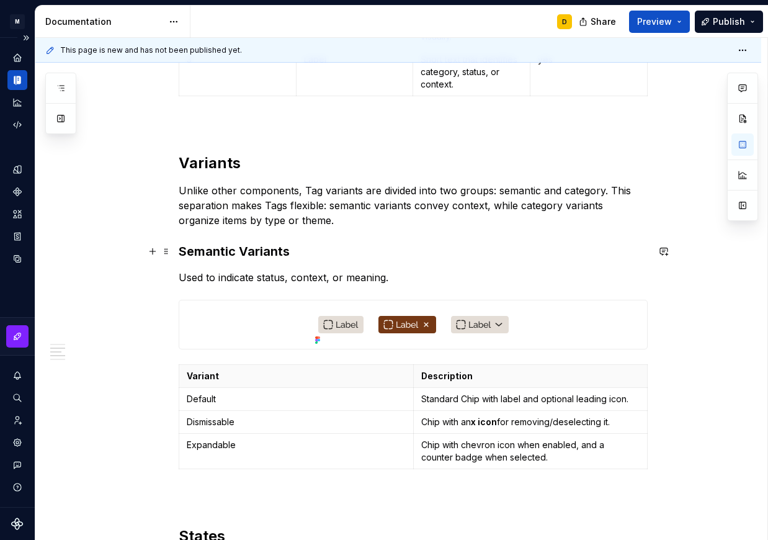
scroll to position [526, 0]
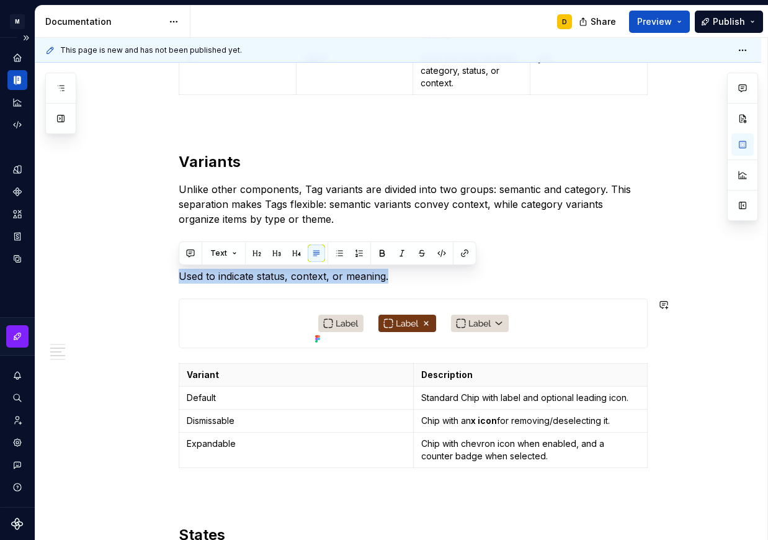
drag, startPoint x: 426, startPoint y: 276, endPoint x: 163, endPoint y: 287, distance: 263.4
click at [163, 287] on div "Anatomy Item Name Description Required 1 Container Wrapper with padding, backgr…" at bounding box center [398, 495] width 726 height 1581
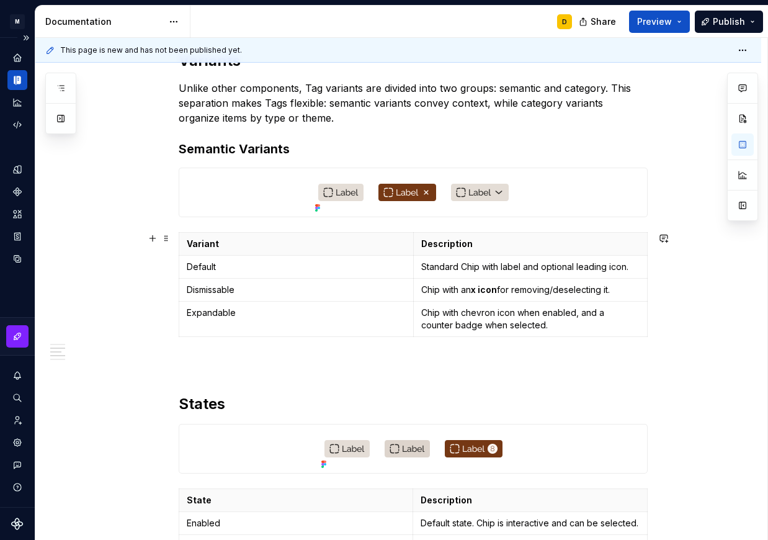
scroll to position [626, 0]
click at [156, 241] on button "button" at bounding box center [152, 238] width 17 height 17
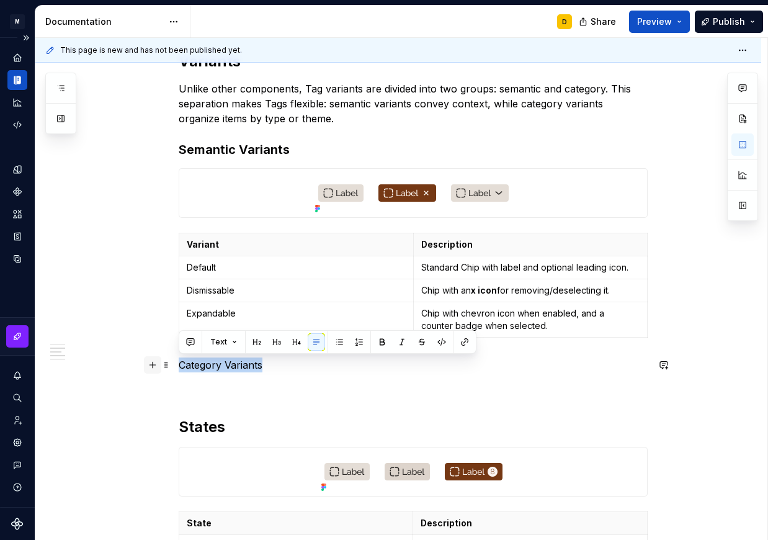
drag, startPoint x: 269, startPoint y: 363, endPoint x: 148, endPoint y: 359, distance: 121.7
click at [179, 359] on div "Anatomy Item Name Description Required 1 Container Wrapper with padding, backgr…" at bounding box center [413, 324] width 469 height 1381
click at [275, 338] on button "button" at bounding box center [276, 341] width 17 height 17
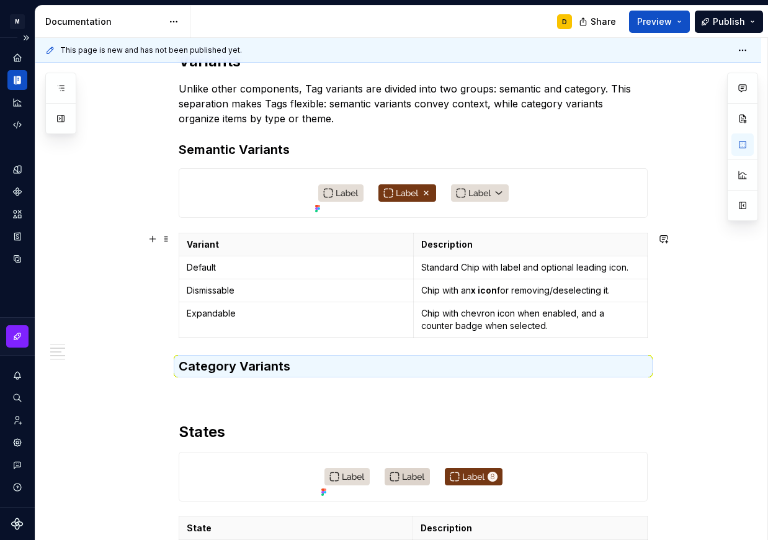
scroll to position [671, 0]
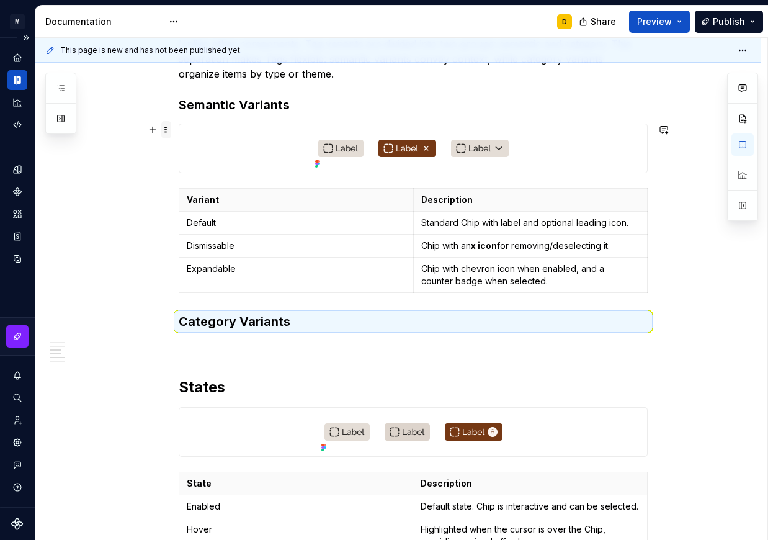
click at [170, 128] on span at bounding box center [166, 129] width 10 height 17
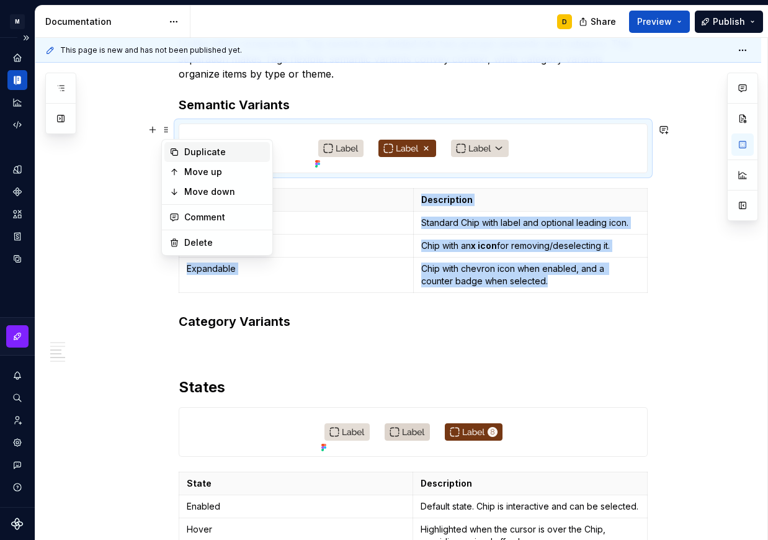
click at [186, 148] on div "Duplicate" at bounding box center [224, 152] width 81 height 12
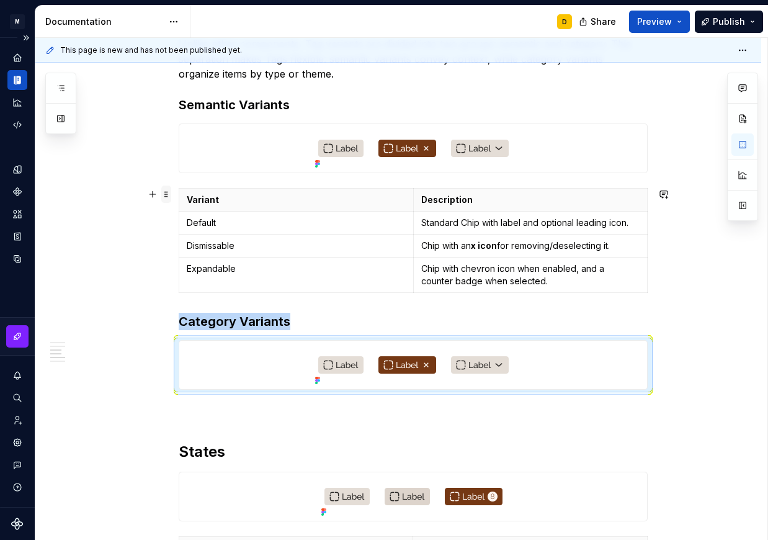
click at [166, 196] on span at bounding box center [166, 194] width 10 height 17
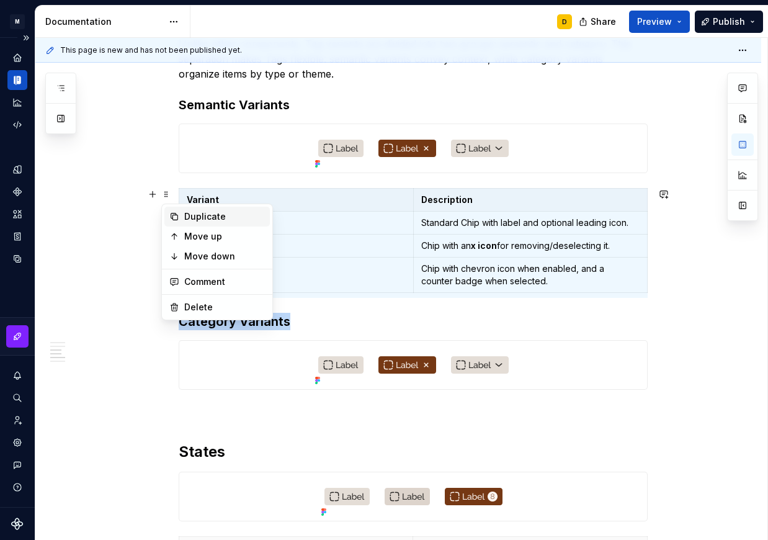
click at [197, 216] on div "Duplicate" at bounding box center [224, 216] width 81 height 12
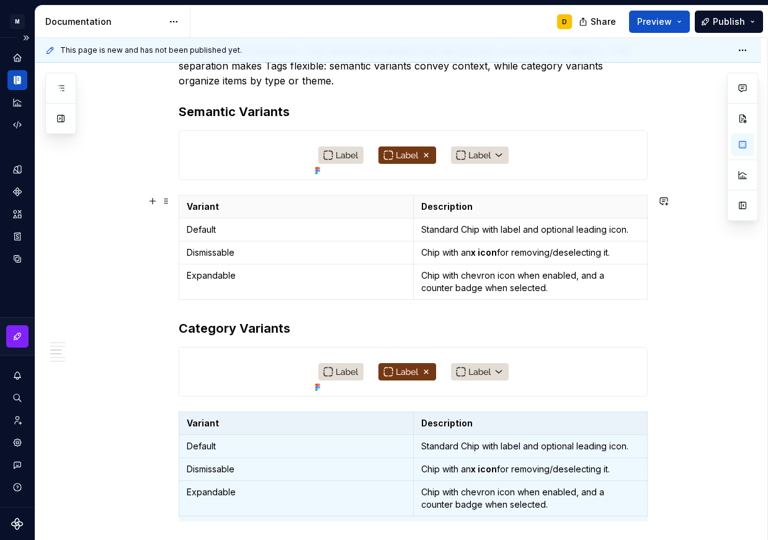
scroll to position [663, 0]
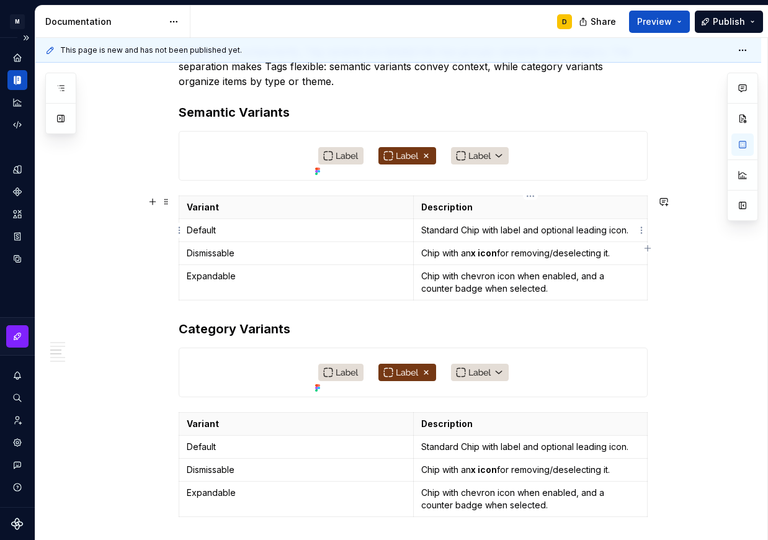
click at [460, 233] on p "Standard Chip with label and optional leading icon." at bounding box center [530, 230] width 219 height 12
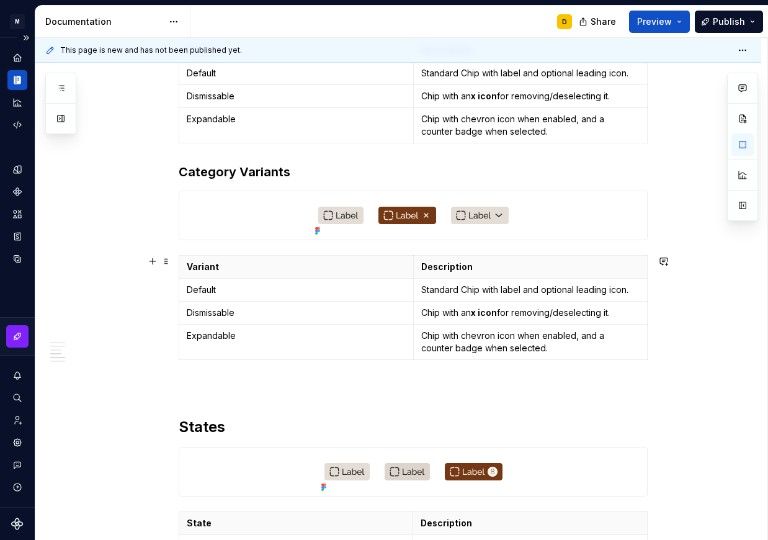
scroll to position [821, 0]
click at [243, 310] on p "Dismissable" at bounding box center [296, 312] width 219 height 12
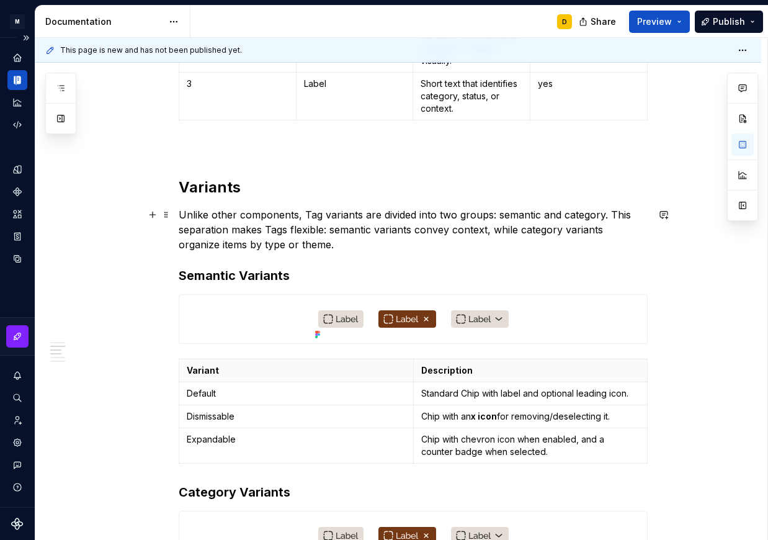
scroll to position [500, 0]
click at [253, 417] on p "Dismissable" at bounding box center [296, 417] width 219 height 12
click at [442, 410] on td "Chip with an x icon for removing/deselecting it." at bounding box center [530, 417] width 235 height 23
click at [505, 415] on p "confirms an action or positive state" at bounding box center [530, 417] width 219 height 12
click at [427, 417] on p "confirms a positive state" at bounding box center [530, 417] width 219 height 12
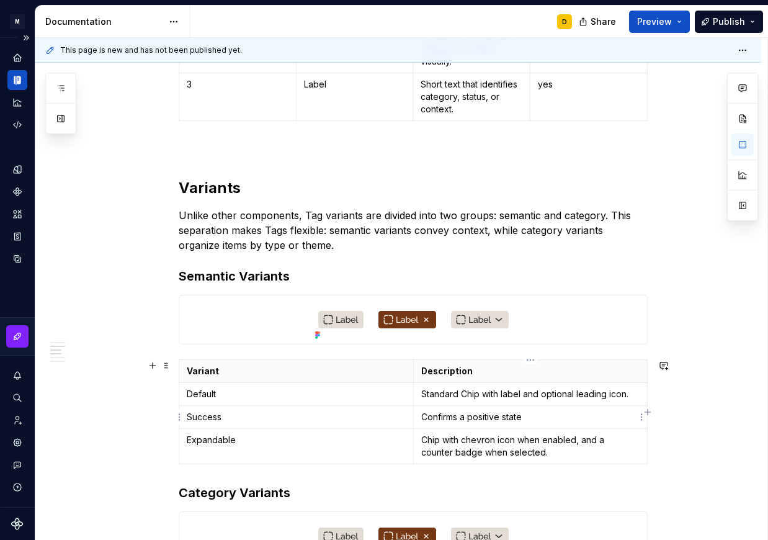
click at [529, 421] on p "Confirms a positive state" at bounding box center [530, 417] width 219 height 12
click at [267, 437] on p "Expandable" at bounding box center [296, 440] width 219 height 12
click at [470, 454] on p "Chip with chevron icon when enabled, and a counter badge when selected." at bounding box center [530, 446] width 219 height 25
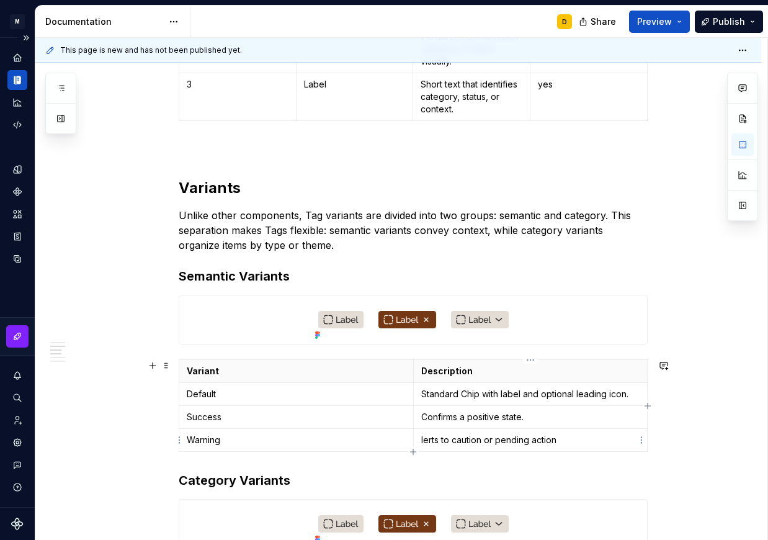
click at [431, 444] on p "lerts to caution or pending action" at bounding box center [530, 440] width 219 height 12
click at [599, 441] on p "Alerts to caution or pending action" at bounding box center [530, 440] width 219 height 12
click at [532, 415] on p "Confirms a positive state." at bounding box center [530, 417] width 219 height 12
click at [543, 392] on p "Standard Chip with label and optional leading icon." at bounding box center [530, 394] width 219 height 12
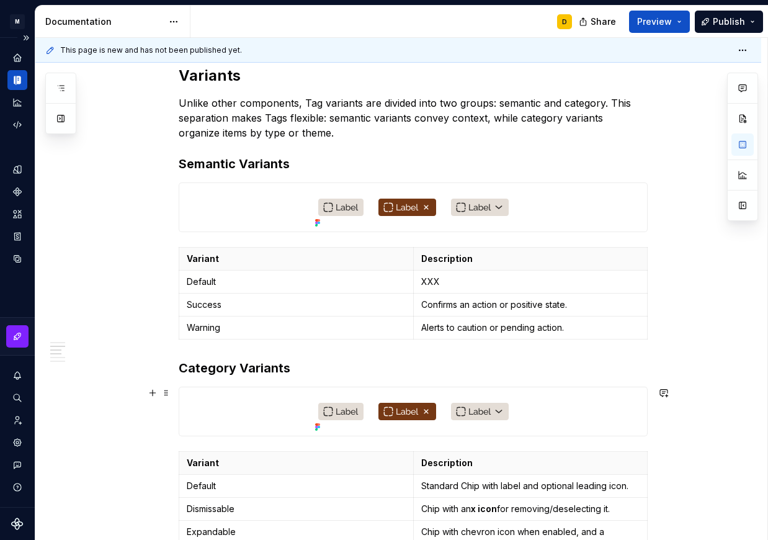
scroll to position [613, 0]
click at [415, 336] on icon "button" at bounding box center [413, 339] width 10 height 10
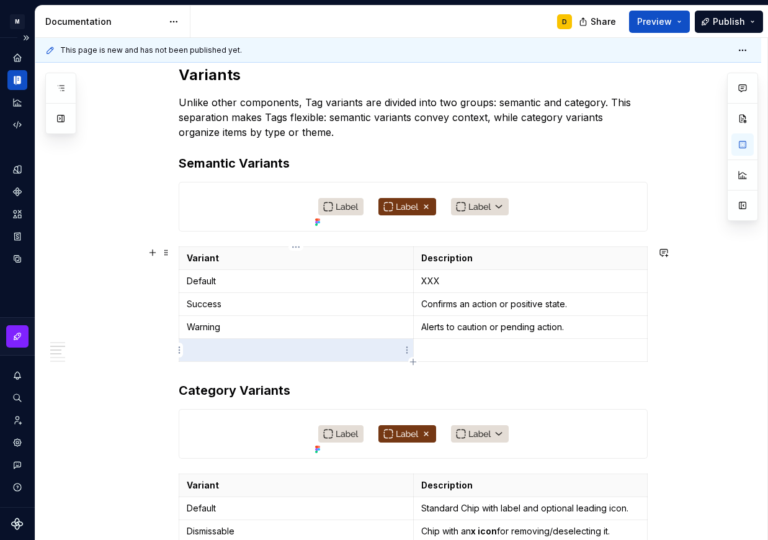
click at [315, 346] on p at bounding box center [296, 350] width 219 height 12
click at [437, 346] on p at bounding box center [530, 350] width 219 height 12
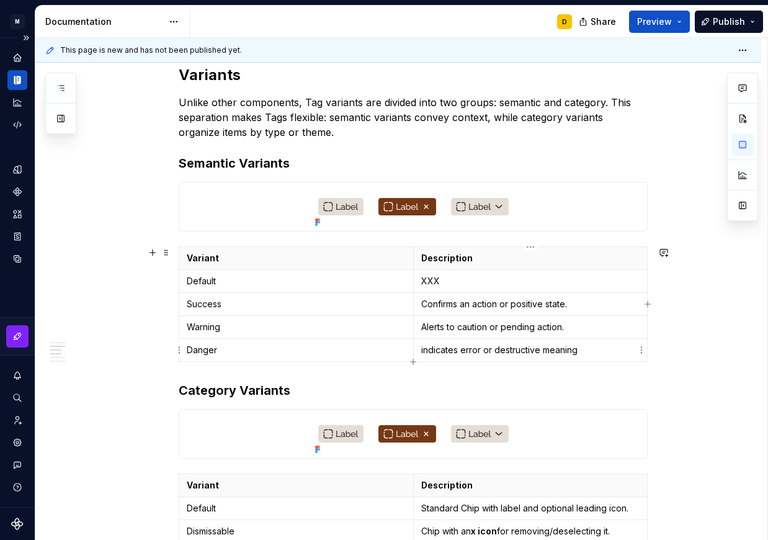
click at [428, 343] on td "indicates error or destructive meaning" at bounding box center [530, 350] width 235 height 23
click at [602, 346] on p "Indicates error or destructive meaning" at bounding box center [530, 350] width 219 height 12
click at [410, 357] on icon "button" at bounding box center [413, 362] width 10 height 10
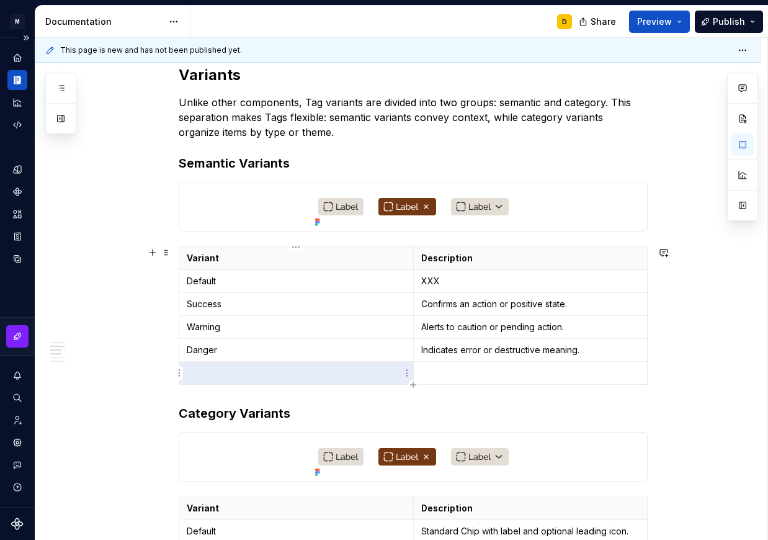
click at [350, 365] on td at bounding box center [296, 373] width 235 height 23
click at [460, 280] on p "XXX" at bounding box center [530, 281] width 219 height 12
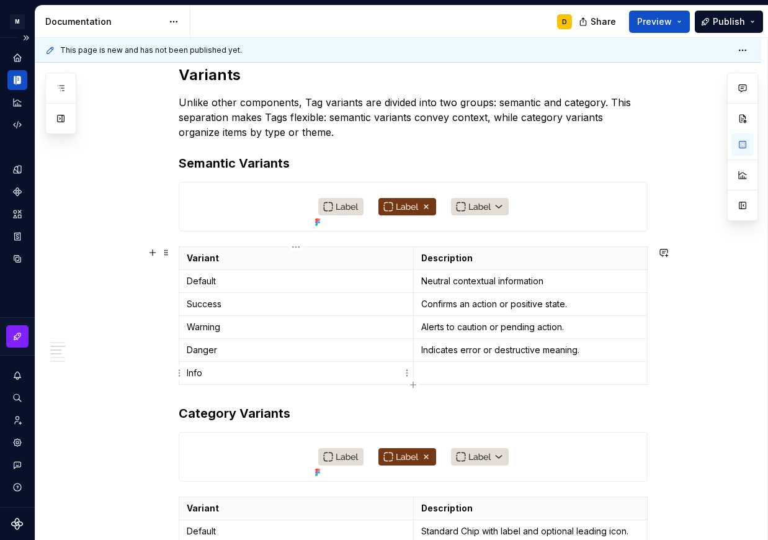
click at [235, 369] on p "Info" at bounding box center [296, 373] width 219 height 12
click at [434, 371] on p at bounding box center [530, 373] width 219 height 12
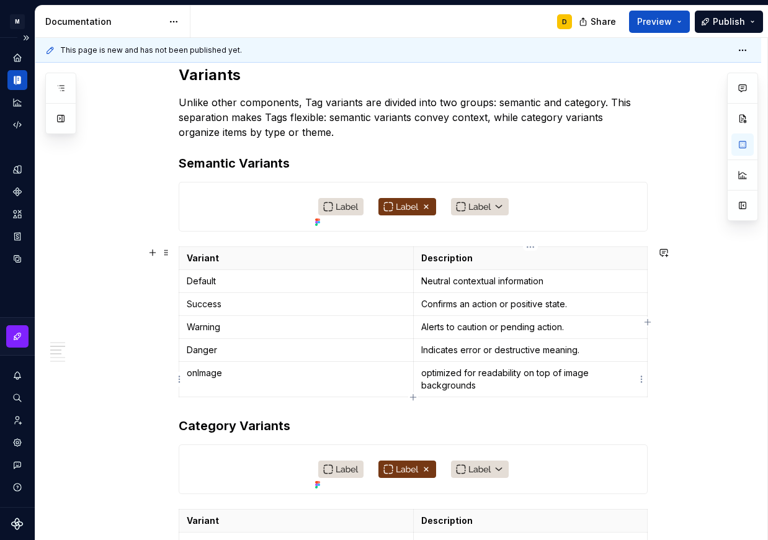
click at [423, 372] on p "optimized for readability on top of image backgrounds" at bounding box center [530, 379] width 219 height 25
click at [504, 386] on p "Optimized for readability on top of image backgrounds" at bounding box center [530, 379] width 219 height 25
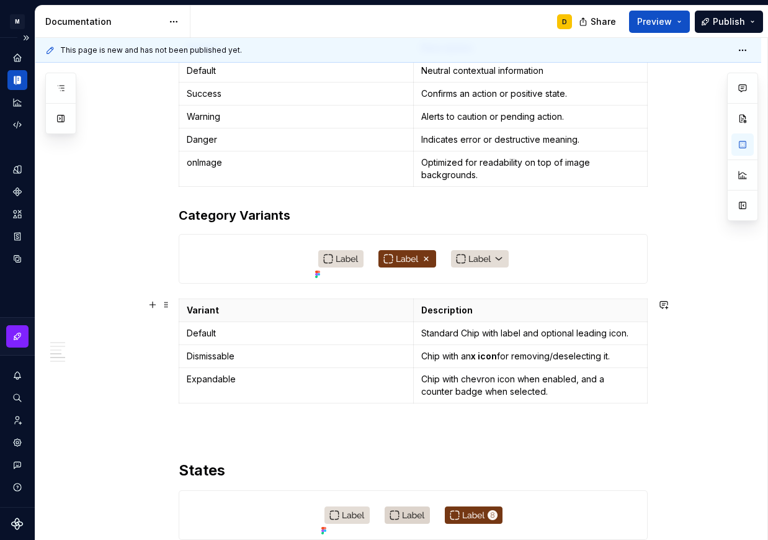
scroll to position [822, 0]
click at [263, 326] on td "Default" at bounding box center [296, 334] width 235 height 23
click at [254, 350] on td "Dismissable" at bounding box center [296, 357] width 235 height 23
click at [290, 381] on p "Expandable" at bounding box center [296, 380] width 219 height 12
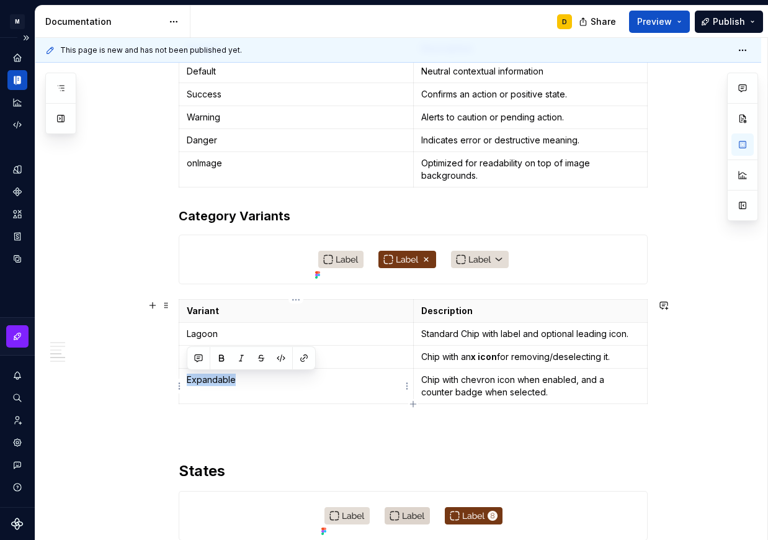
click at [290, 381] on p "Expandable" at bounding box center [296, 380] width 219 height 12
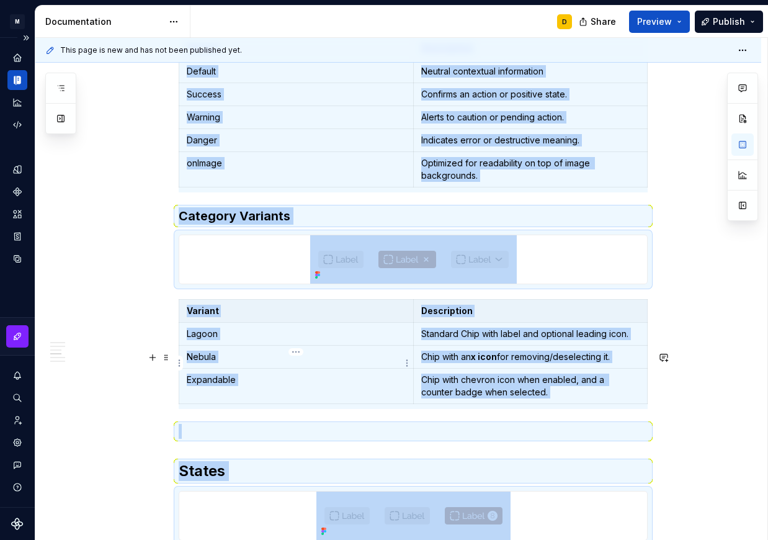
scroll to position [5, 0]
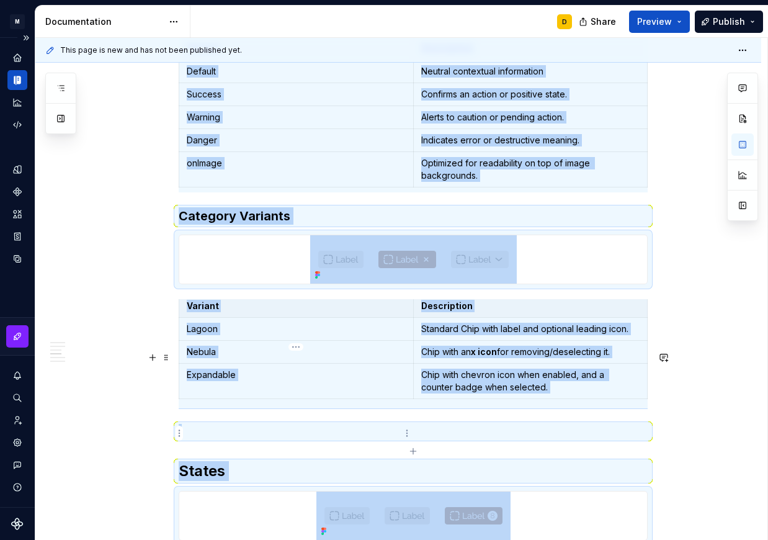
click at [266, 381] on p "Expandable" at bounding box center [296, 375] width 219 height 12
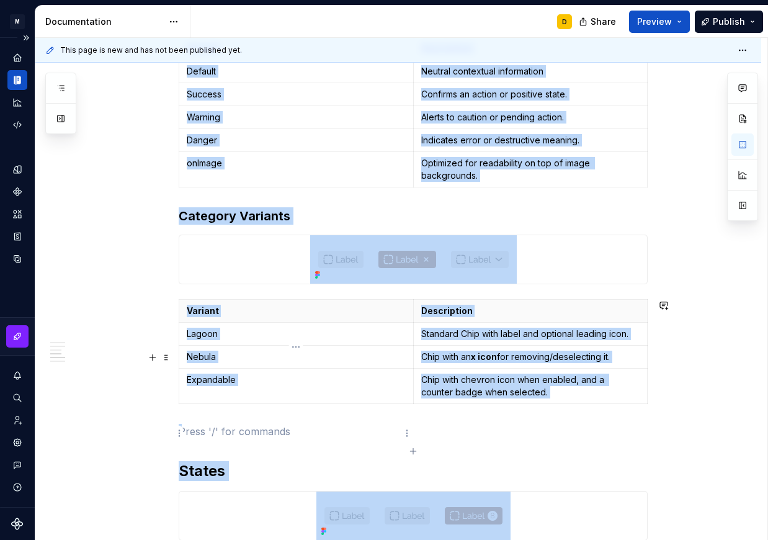
click at [266, 426] on p at bounding box center [413, 431] width 469 height 15
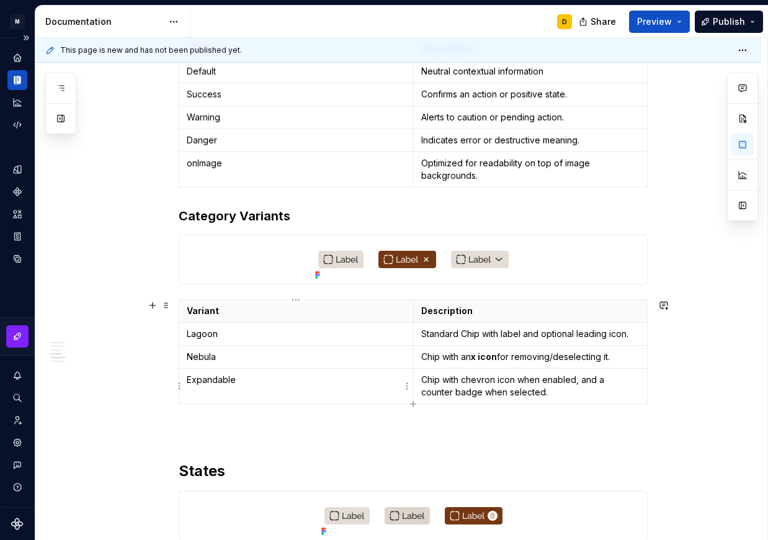
click at [278, 390] on td "Expandable" at bounding box center [296, 386] width 235 height 35
click at [499, 387] on p "Chip with chevron icon when enabled, and a counter badge when selected." at bounding box center [530, 386] width 219 height 25
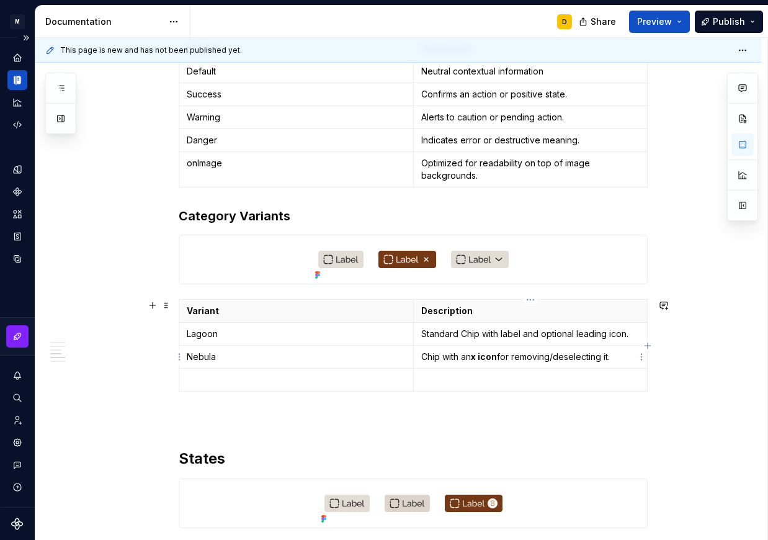
click at [486, 359] on strong "x icon" at bounding box center [484, 356] width 26 height 11
click at [470, 354] on p "Chip with an x icon for removing/deselecting it." at bounding box center [530, 357] width 219 height 12
click at [490, 336] on p "Standard Chip with label and optional leading icon." at bounding box center [530, 334] width 219 height 12
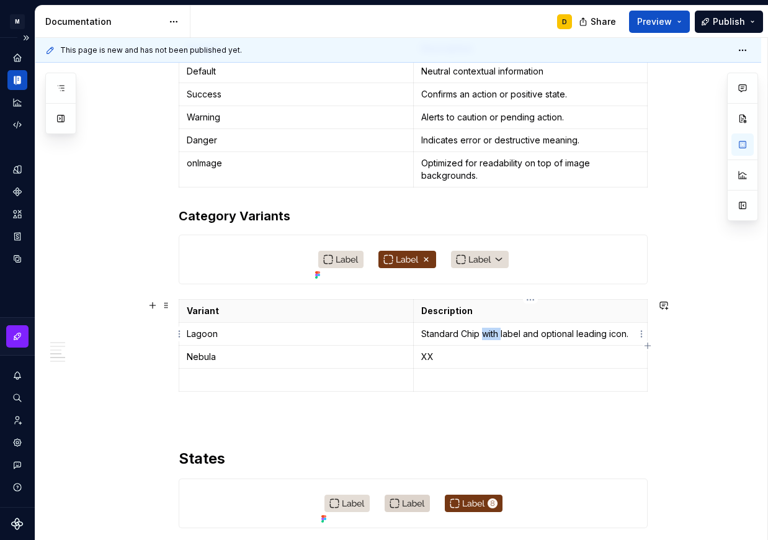
click at [490, 336] on p "Standard Chip with label and optional leading icon." at bounding box center [530, 334] width 219 height 12
click at [472, 349] on td "XX" at bounding box center [530, 357] width 235 height 23
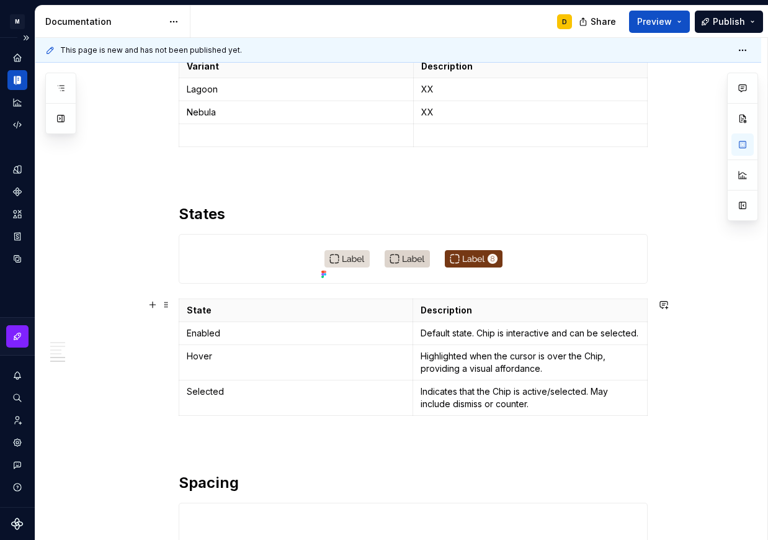
scroll to position [1080, 0]
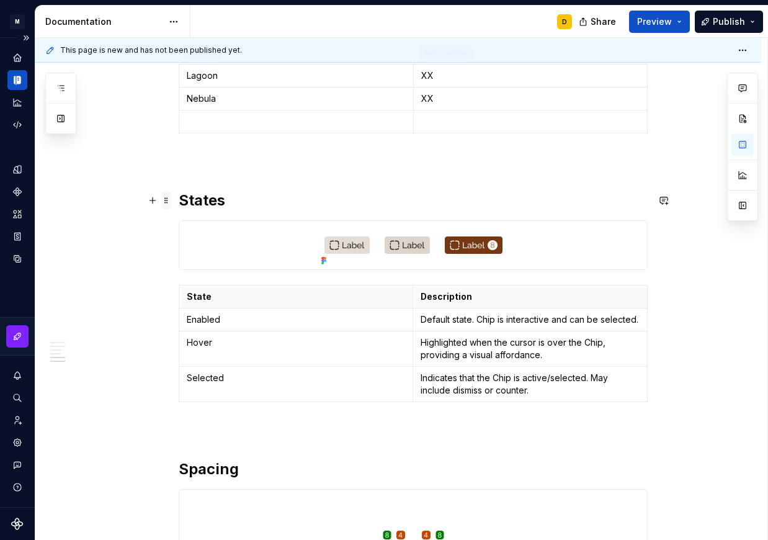
click at [166, 200] on span at bounding box center [166, 200] width 10 height 17
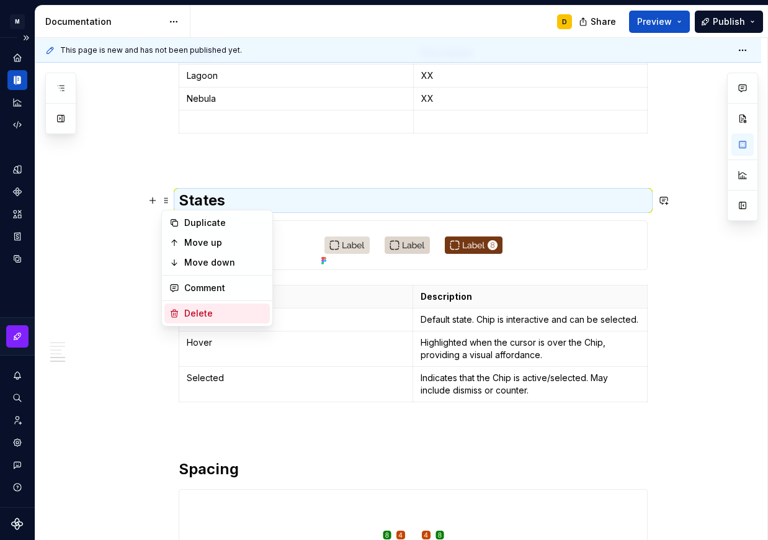
click at [211, 313] on div "Delete" at bounding box center [224, 313] width 81 height 12
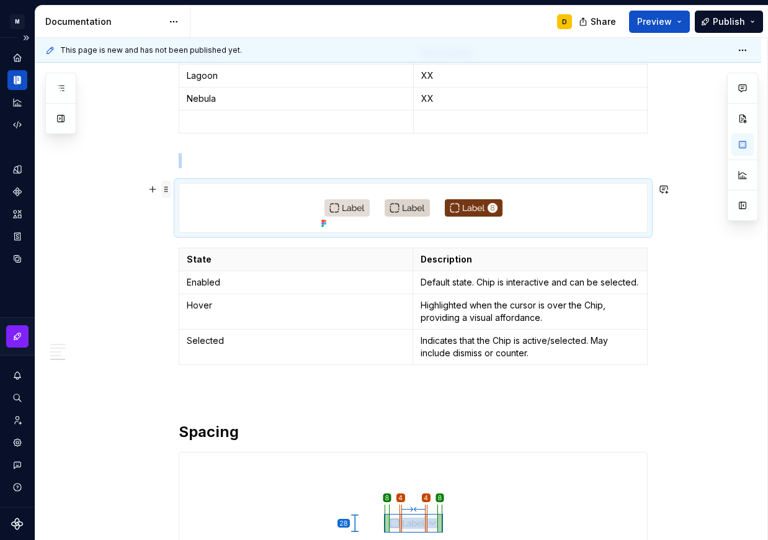
click at [166, 189] on span at bounding box center [166, 189] width 10 height 17
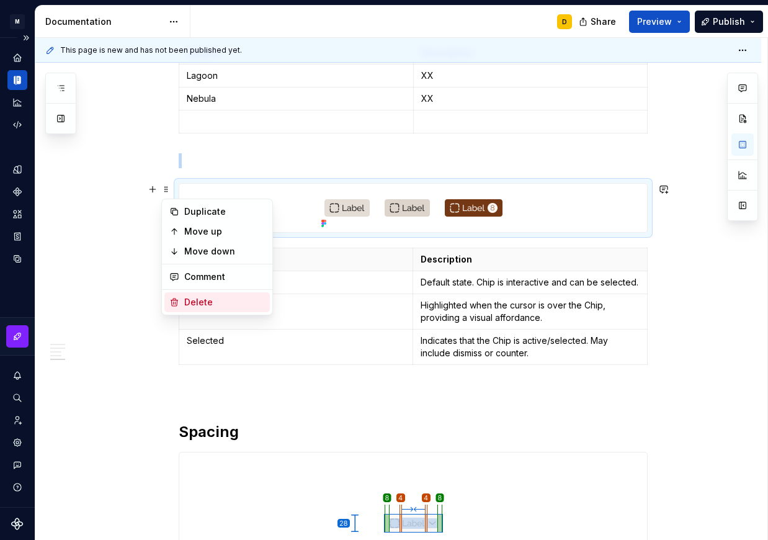
click at [195, 302] on div "Delete" at bounding box center [224, 302] width 81 height 12
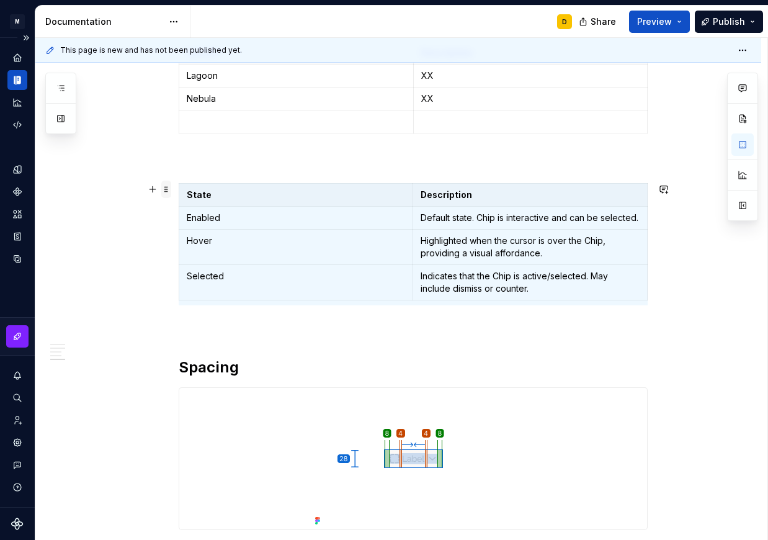
click at [170, 192] on span at bounding box center [166, 189] width 10 height 17
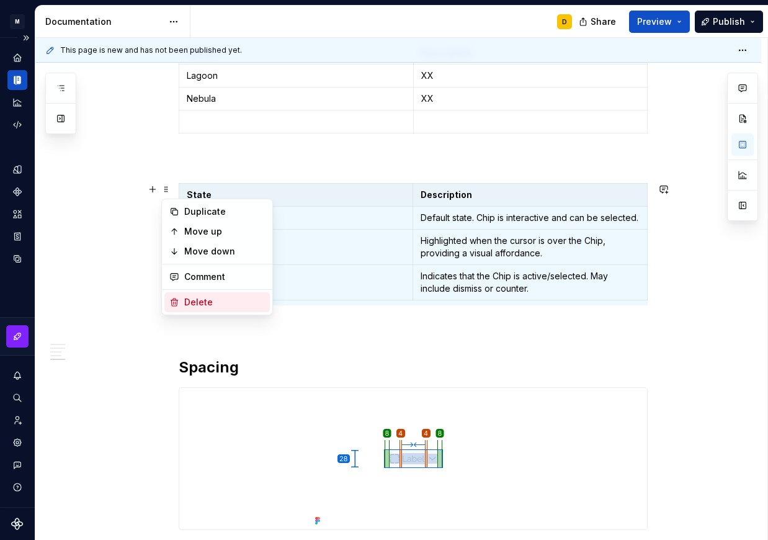
click at [210, 300] on div "Delete" at bounding box center [224, 302] width 81 height 12
